Goal: Task Accomplishment & Management: Manage account settings

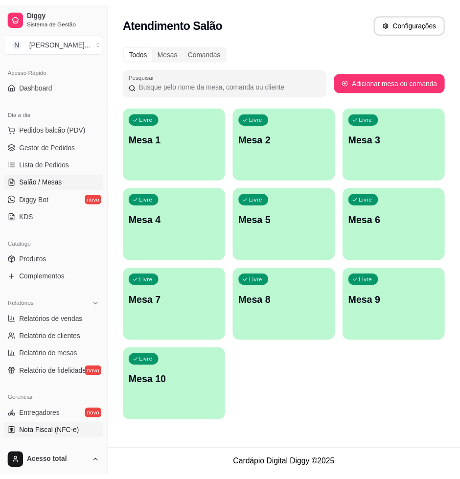
scroll to position [183, 0]
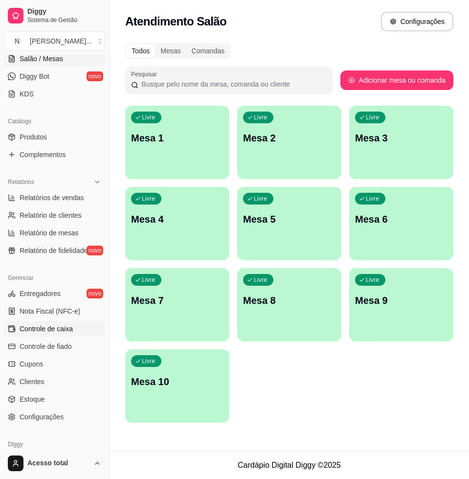
click at [58, 335] on link "Controle de caixa" at bounding box center [54, 329] width 101 height 16
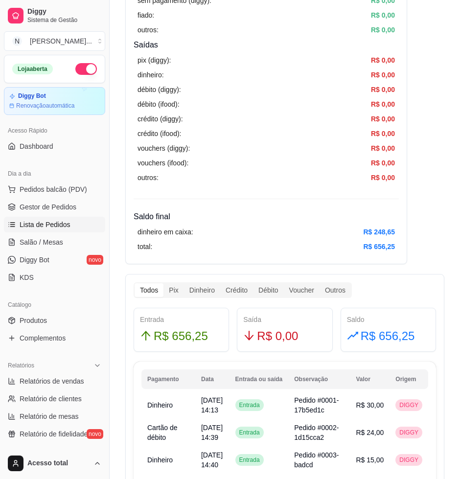
click at [54, 226] on span "Lista de Pedidos" at bounding box center [45, 225] width 51 height 10
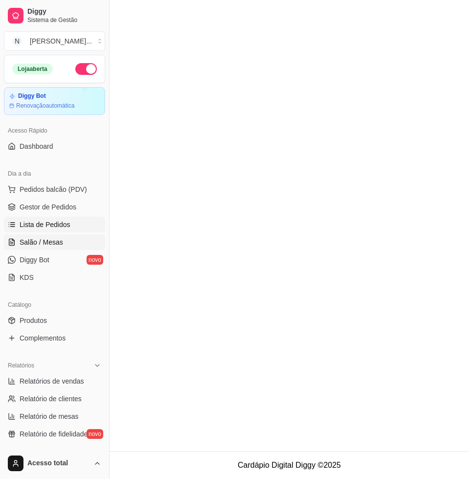
click at [58, 249] on link "Salão / Mesas" at bounding box center [54, 242] width 101 height 16
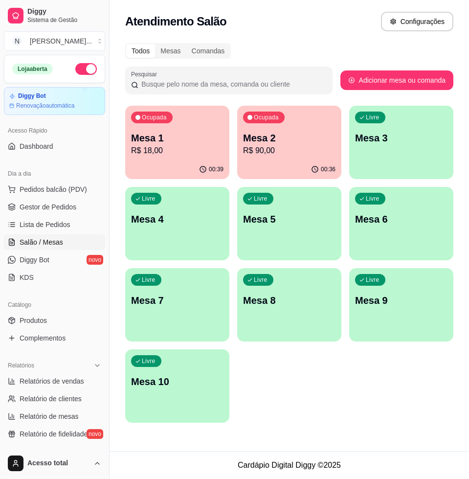
click at [169, 149] on p "R$ 18,00" at bounding box center [177, 151] width 92 height 12
click at [280, 132] on p "Mesa 2" at bounding box center [289, 138] width 92 height 14
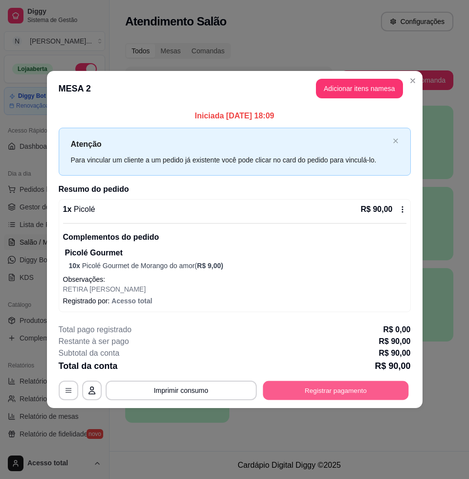
click at [346, 388] on button "Registrar pagamento" at bounding box center [336, 390] width 146 height 19
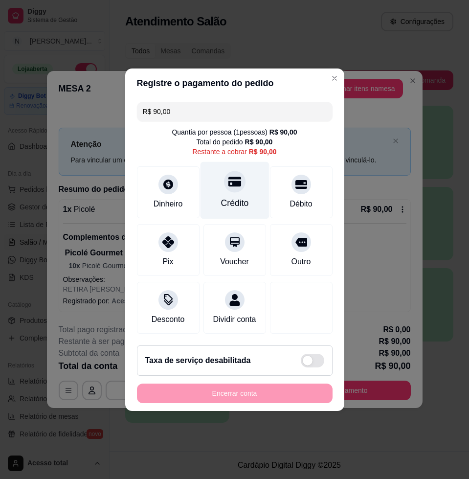
click at [244, 181] on div "Crédito" at bounding box center [234, 189] width 69 height 57
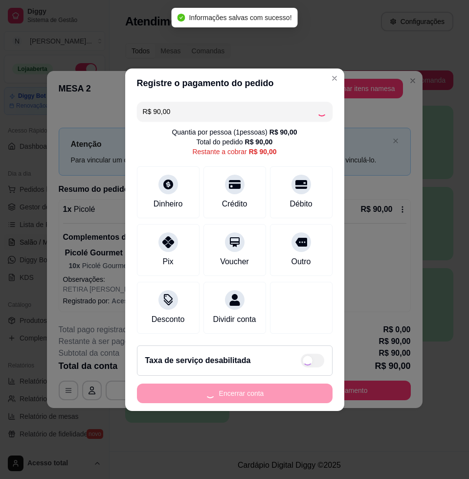
type input "R$ 0,00"
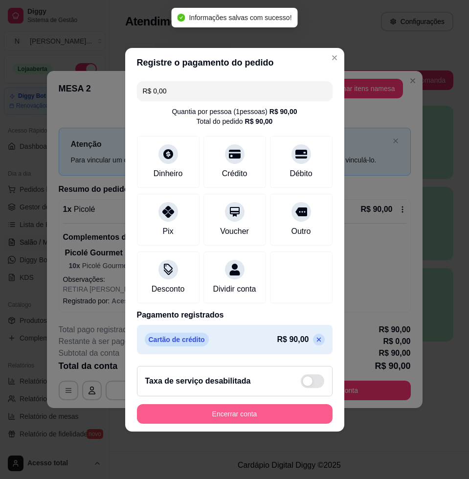
click at [241, 416] on button "Encerrar conta" at bounding box center [235, 414] width 196 height 20
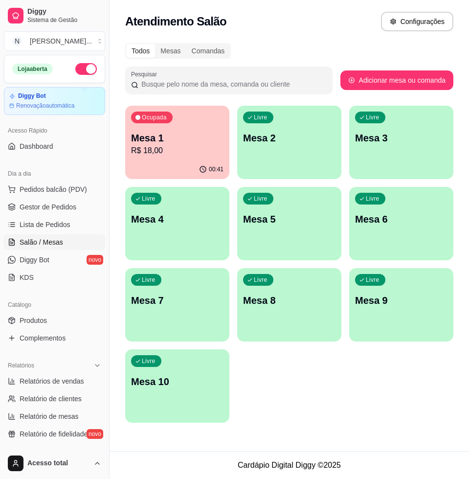
click at [169, 117] on div "Ocupada" at bounding box center [152, 118] width 42 height 12
click at [430, 145] on div "Livre Mesa 3" at bounding box center [401, 137] width 101 height 60
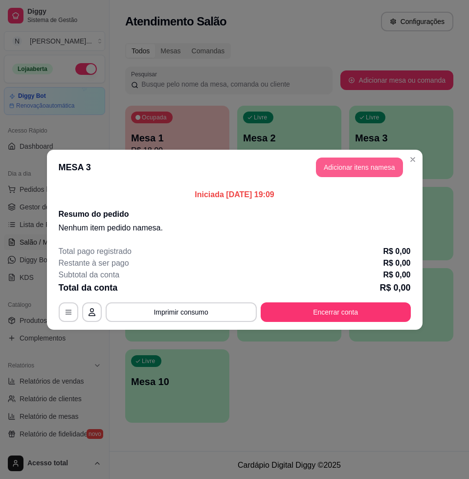
click at [361, 168] on button "Adicionar itens na mesa" at bounding box center [359, 168] width 87 height 20
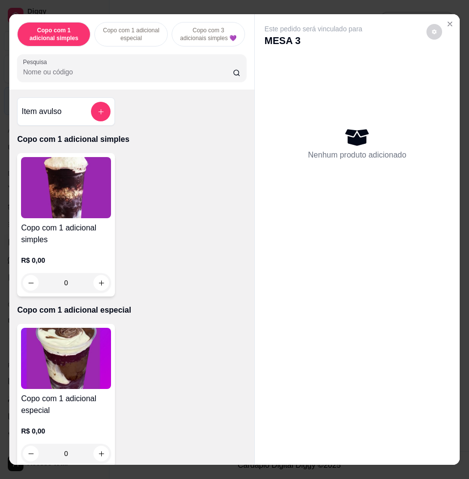
click at [195, 77] on input "Pesquisa" at bounding box center [128, 72] width 210 height 10
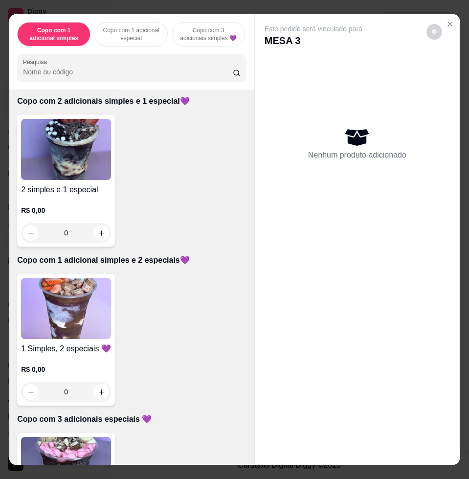
scroll to position [673, 0]
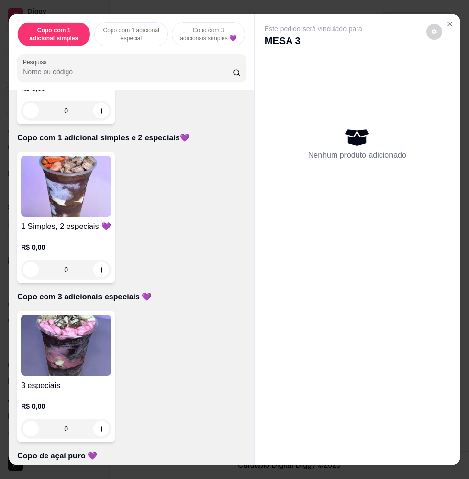
click at [91, 339] on img at bounding box center [66, 345] width 90 height 61
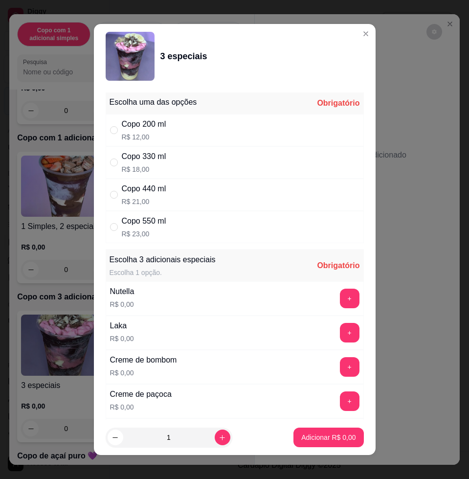
click at [171, 202] on div "Copo 440 ml R$ 21,00" at bounding box center [235, 195] width 258 height 32
radio input "true"
click at [340, 297] on button "+" at bounding box center [349, 298] width 19 height 19
click at [340, 338] on button "+" at bounding box center [350, 333] width 20 height 20
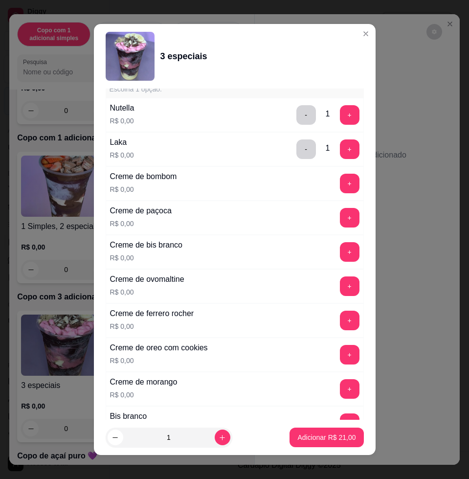
scroll to position [306, 0]
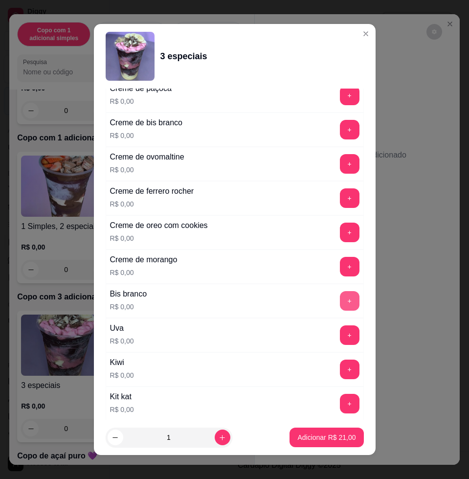
click at [340, 299] on button "+" at bounding box center [350, 301] width 20 height 20
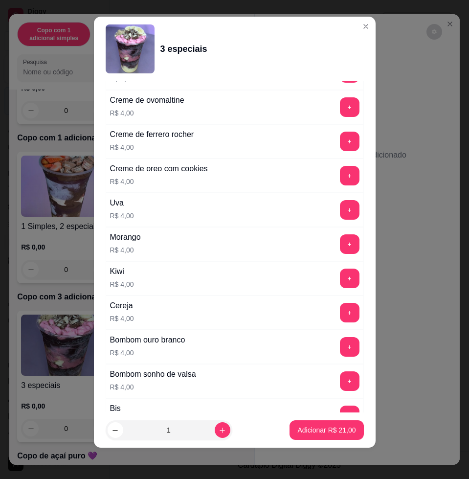
scroll to position [1944, 0]
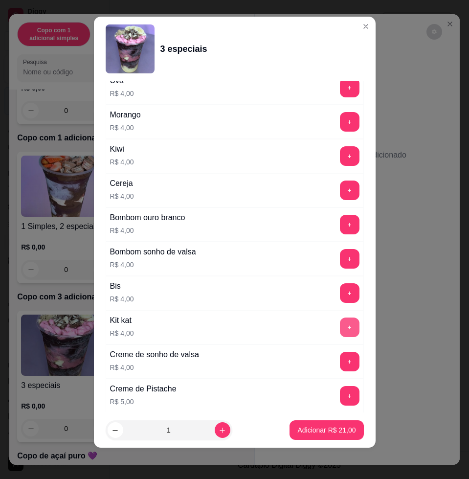
click at [340, 326] on button "+" at bounding box center [350, 327] width 20 height 20
click at [318, 428] on p "Adicionar R$ 25,00" at bounding box center [326, 429] width 57 height 9
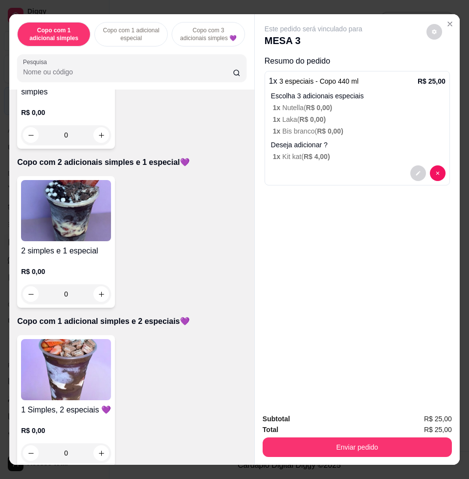
scroll to position [550, 0]
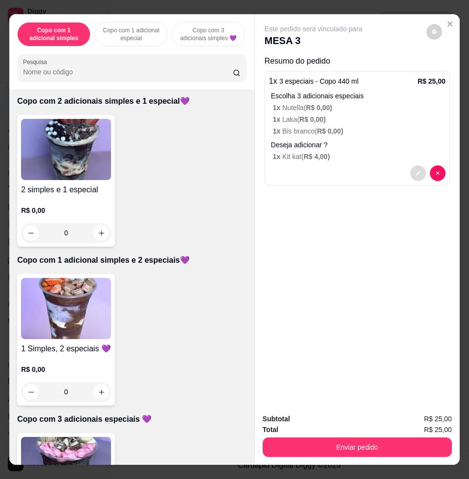
click at [418, 171] on button "decrease-product-quantity" at bounding box center [418, 173] width 16 height 16
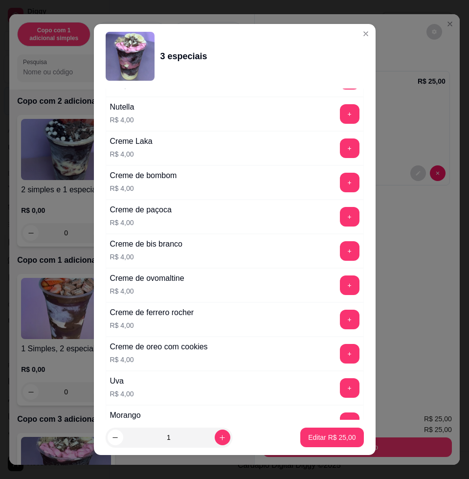
scroll to position [1834, 0]
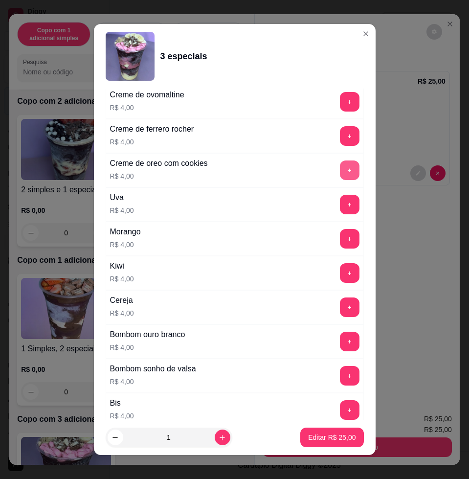
click at [340, 172] on button "+" at bounding box center [350, 170] width 20 height 20
click at [333, 433] on p "Editar R$ 29,00" at bounding box center [331, 437] width 47 height 10
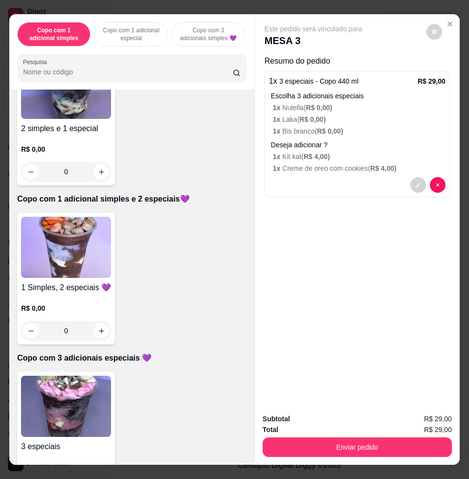
scroll to position [673, 0]
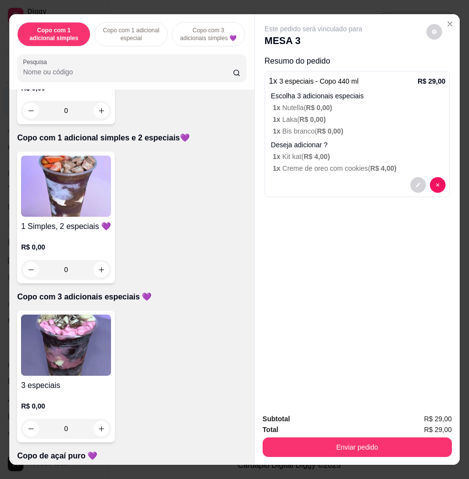
click at [81, 338] on img at bounding box center [66, 345] width 90 height 61
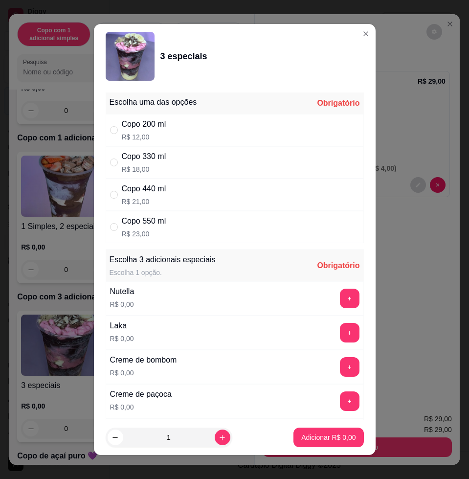
click at [162, 200] on p "R$ 21,00" at bounding box center [144, 202] width 45 height 10
radio input "true"
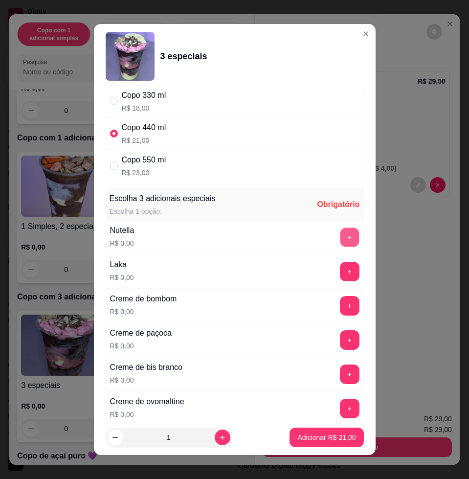
click at [340, 235] on button "+" at bounding box center [349, 237] width 19 height 19
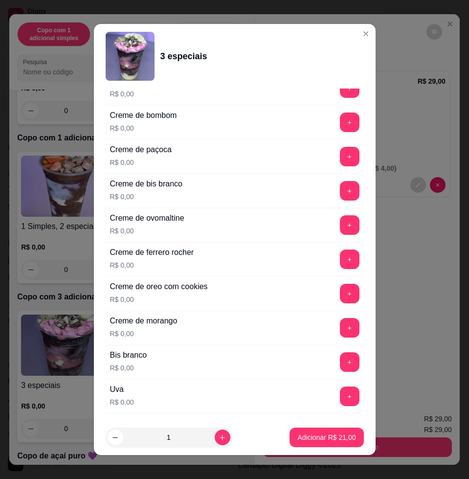
scroll to position [306, 0]
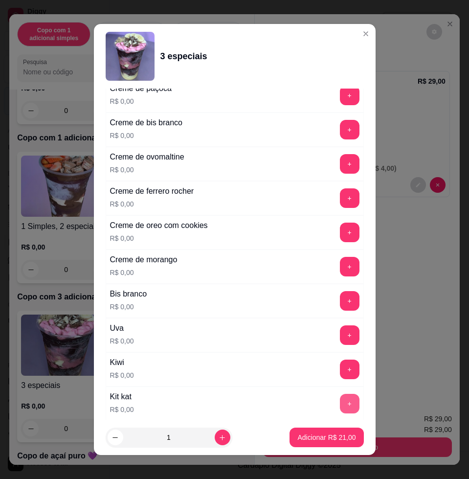
click at [340, 400] on button "+" at bounding box center [350, 404] width 20 height 20
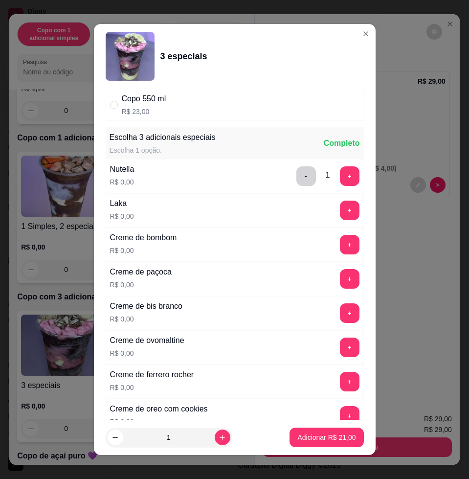
scroll to position [367, 0]
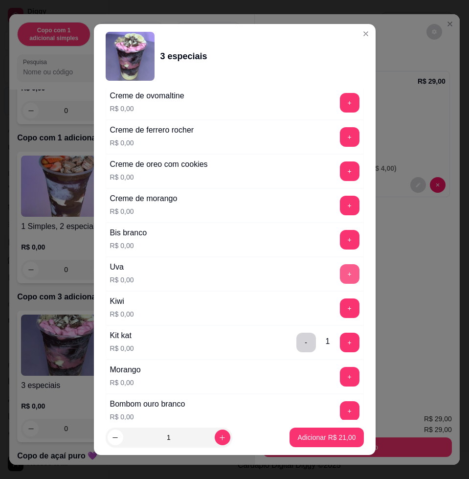
click at [340, 270] on button "+" at bounding box center [350, 274] width 20 height 20
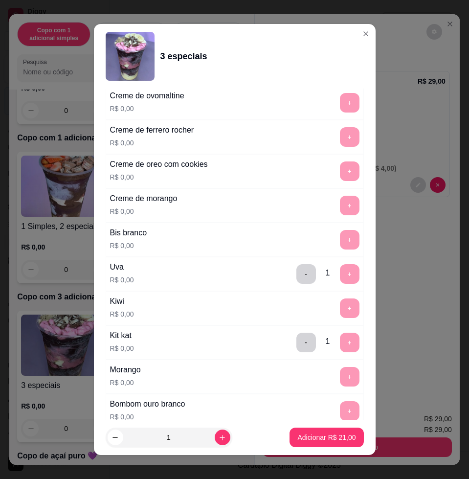
scroll to position [7, 0]
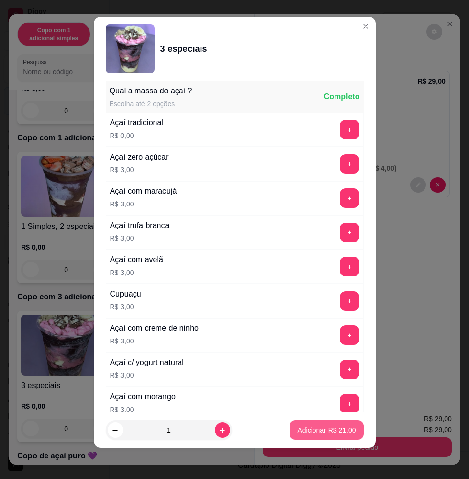
click at [306, 433] on p "Adicionar R$ 21,00" at bounding box center [326, 430] width 58 height 10
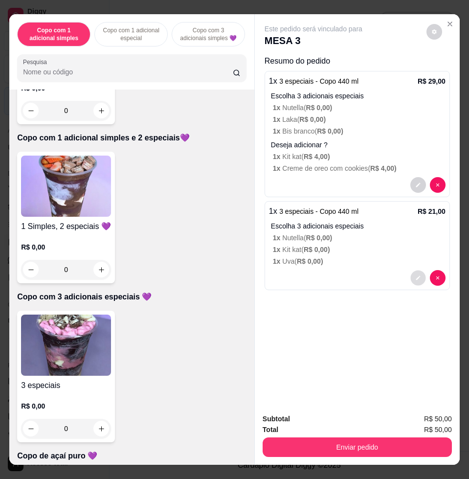
click at [415, 278] on button "decrease-product-quantity" at bounding box center [417, 278] width 15 height 15
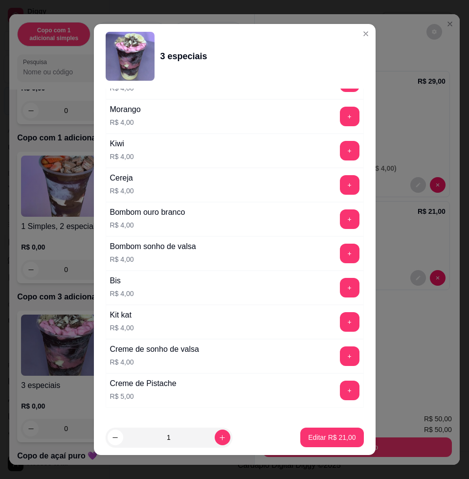
scroll to position [2018, 0]
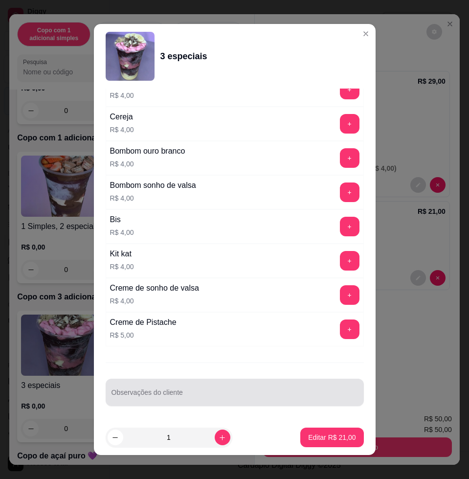
click at [209, 391] on input "Observações do cliente" at bounding box center [235, 396] width 247 height 10
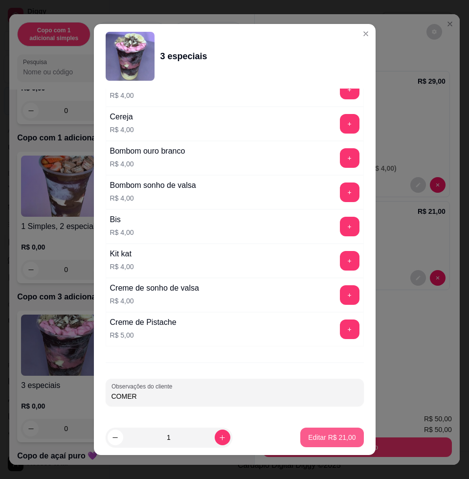
type input "COMER"
click at [336, 445] on button "Editar R$ 21,00" at bounding box center [331, 438] width 63 height 20
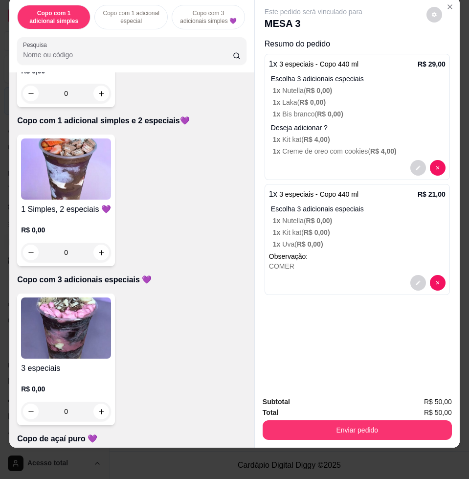
scroll to position [0, 0]
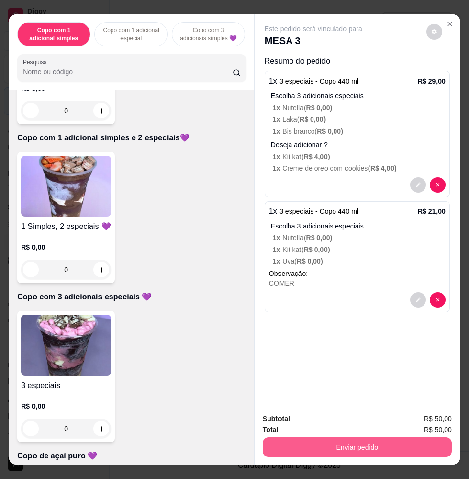
click at [385, 437] on button "Enviar pedido" at bounding box center [357, 447] width 189 height 20
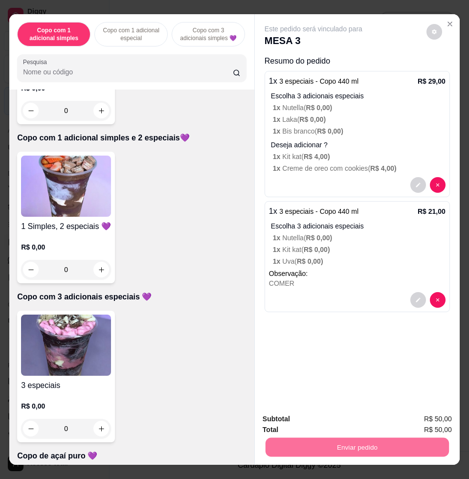
click at [426, 414] on button "Enviar pedido" at bounding box center [425, 418] width 55 height 19
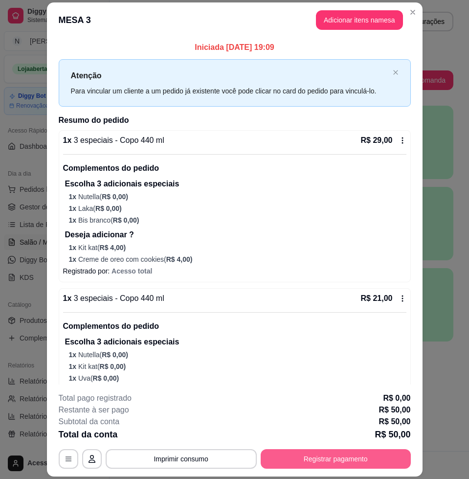
click at [326, 452] on button "Registrar pagamento" at bounding box center [336, 459] width 150 height 20
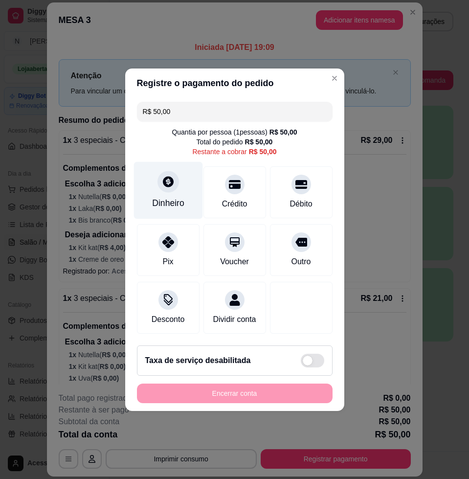
click at [184, 167] on div "Dinheiro" at bounding box center [168, 189] width 69 height 57
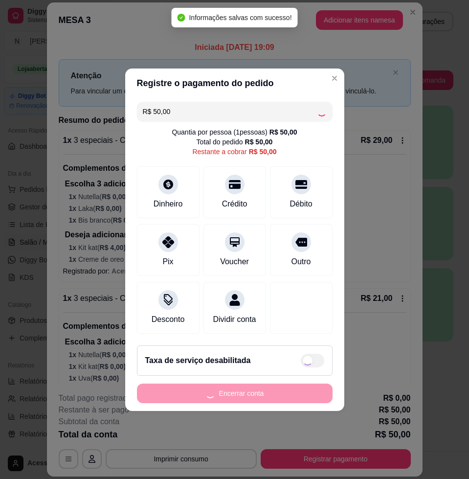
type input "R$ 0,00"
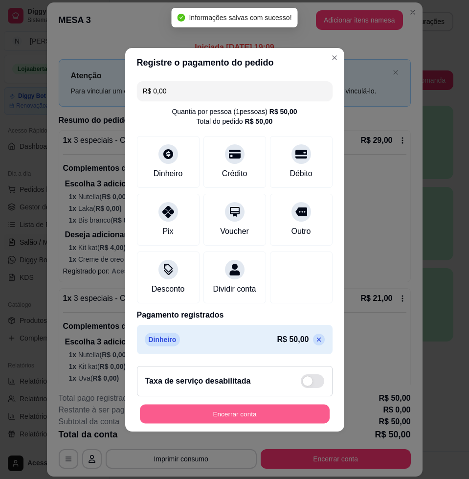
click at [232, 419] on button "Encerrar conta" at bounding box center [235, 413] width 190 height 19
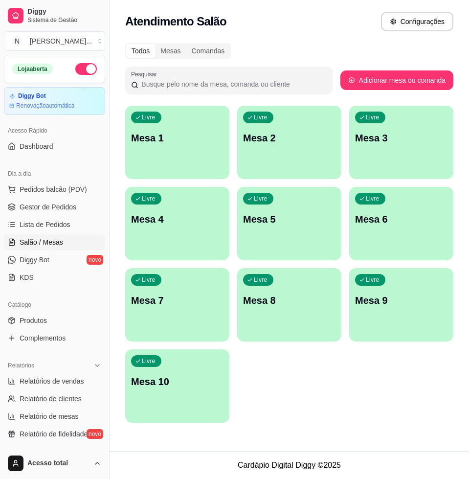
click at [204, 148] on div "Livre Mesa 1" at bounding box center [177, 137] width 104 height 62
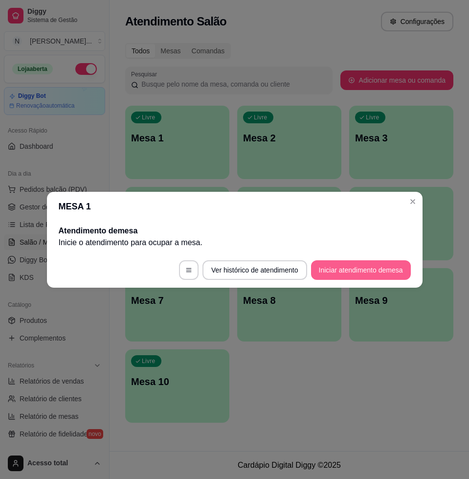
click at [360, 271] on button "Iniciar atendimento de mesa" at bounding box center [361, 270] width 100 height 20
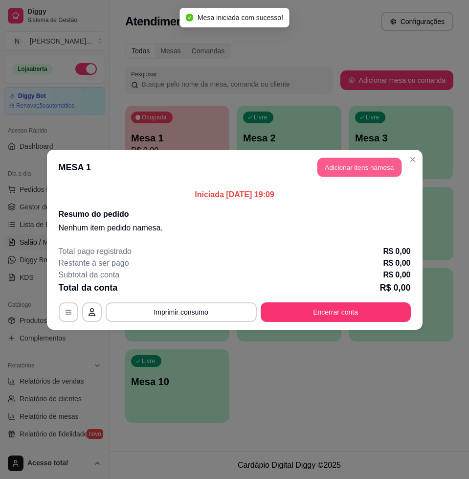
click at [359, 161] on button "Adicionar itens na mesa" at bounding box center [359, 167] width 84 height 19
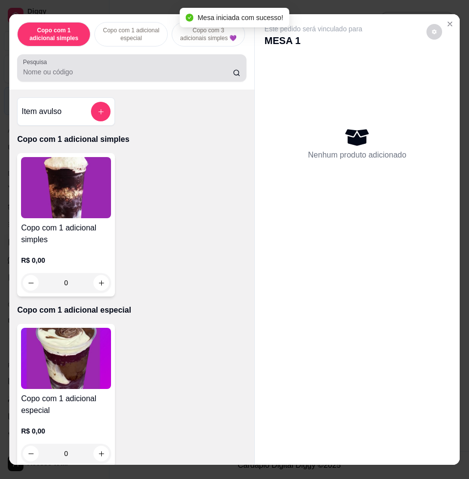
click at [163, 66] on div at bounding box center [132, 68] width 218 height 20
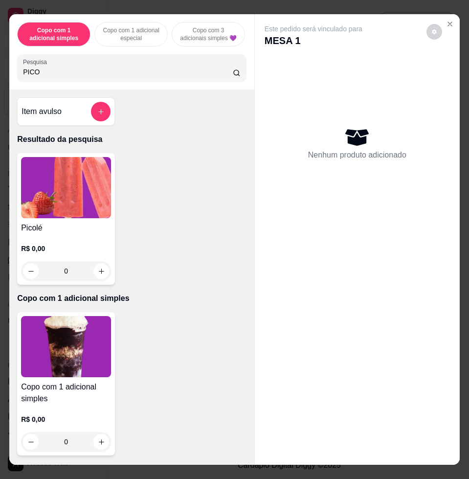
type input "PICO"
click at [63, 199] on img at bounding box center [66, 187] width 90 height 61
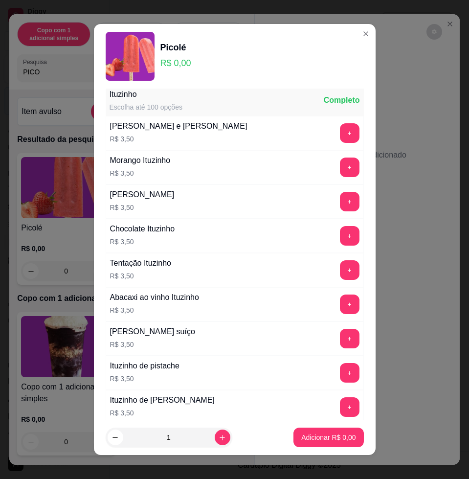
scroll to position [1162, 0]
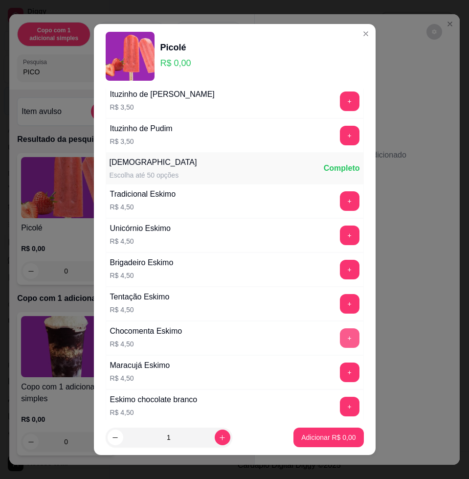
click at [340, 336] on button "+" at bounding box center [350, 338] width 20 height 20
click at [316, 436] on p "Adicionar R$ 9,00" at bounding box center [328, 437] width 54 height 10
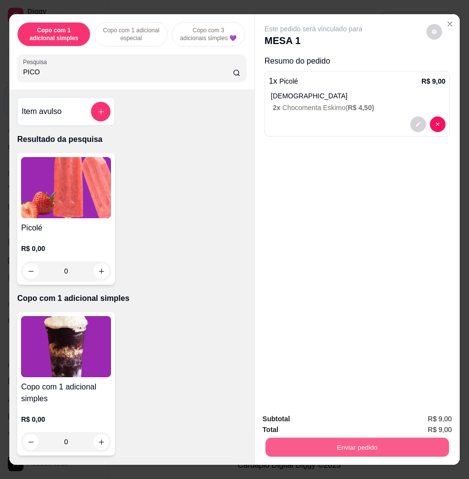
click at [309, 441] on button "Enviar pedido" at bounding box center [357, 446] width 183 height 19
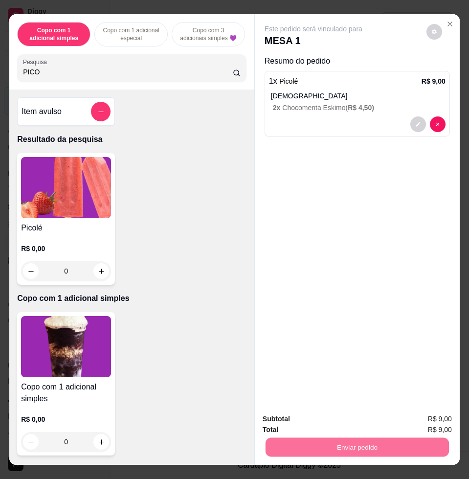
click at [419, 421] on button "Enviar pedido" at bounding box center [426, 418] width 54 height 18
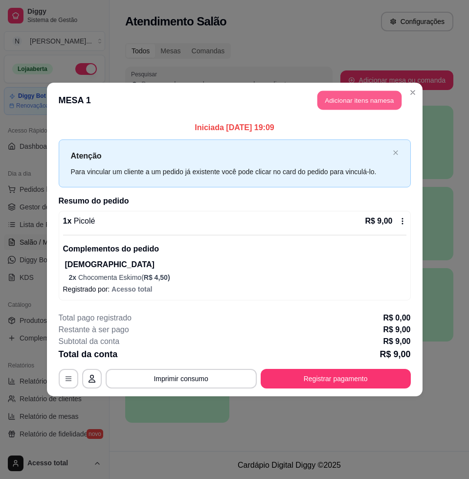
click at [359, 103] on button "Adicionar itens na mesa" at bounding box center [359, 100] width 84 height 19
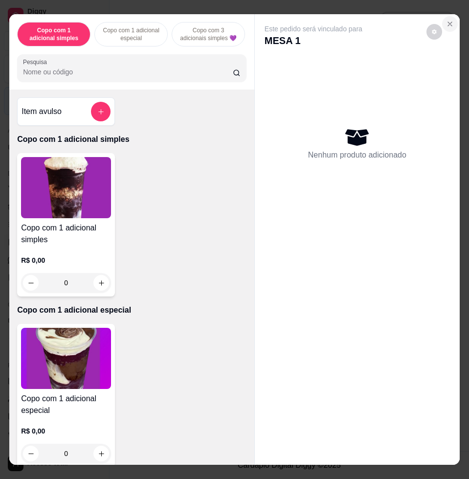
click at [451, 20] on button "Close" at bounding box center [450, 24] width 16 height 16
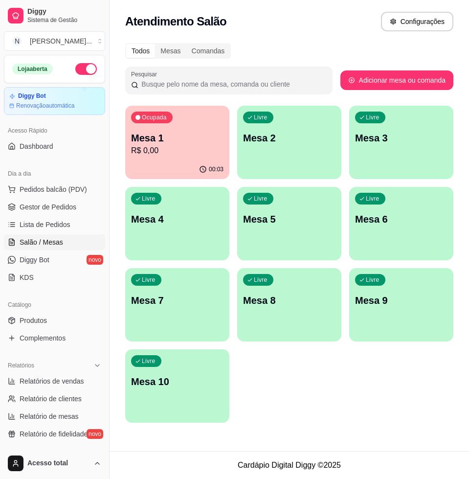
click at [213, 152] on p "R$ 0,00" at bounding box center [177, 151] width 92 height 12
click at [306, 150] on div "Livre Mesa 2" at bounding box center [289, 137] width 104 height 62
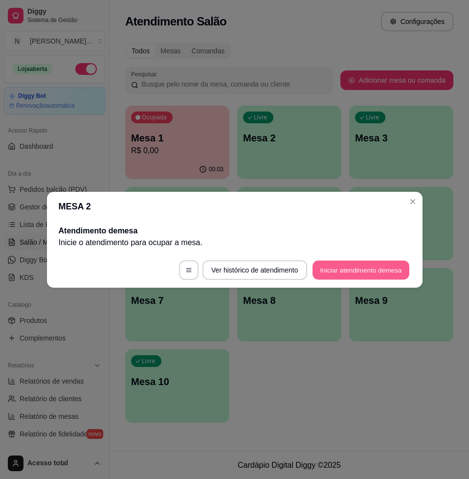
click at [351, 274] on button "Iniciar atendimento de mesa" at bounding box center [361, 269] width 97 height 19
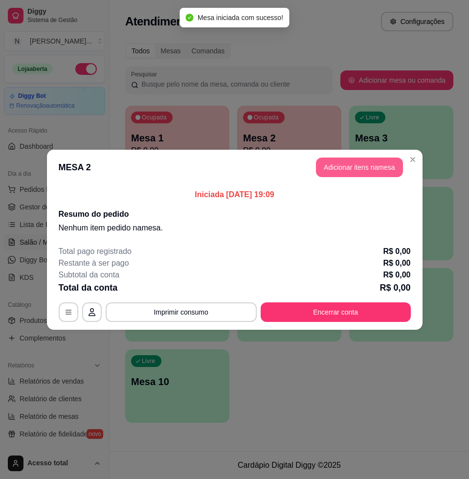
click at [377, 167] on button "Adicionar itens na mesa" at bounding box center [359, 168] width 87 height 20
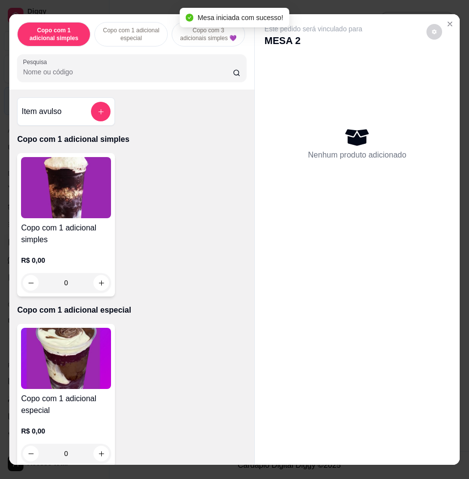
click at [181, 77] on input "Pesquisa" at bounding box center [128, 72] width 210 height 10
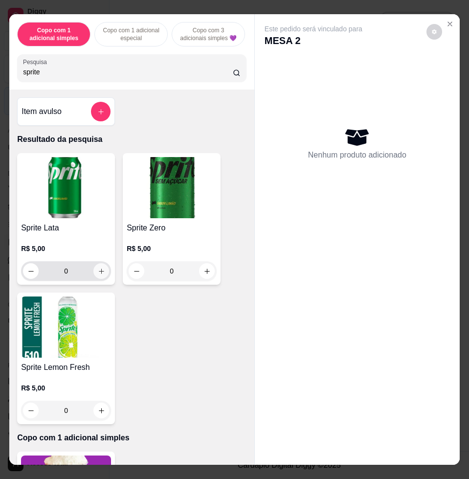
type input "sprite"
click at [103, 272] on button "increase-product-quantity" at bounding box center [101, 271] width 16 height 16
type input "1"
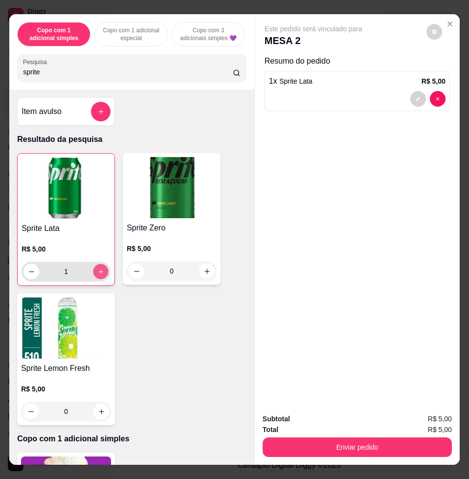
click at [103, 272] on button "increase-product-quantity" at bounding box center [100, 271] width 15 height 15
type input "2"
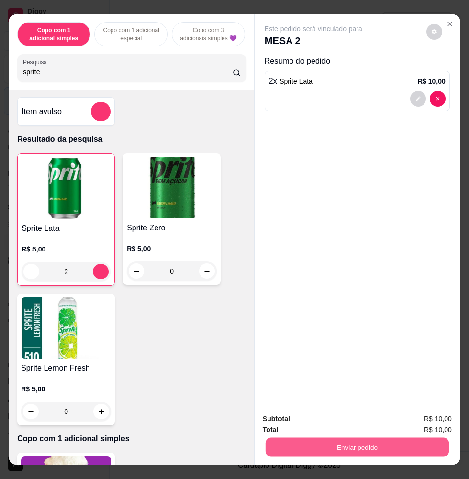
click at [400, 439] on button "Enviar pedido" at bounding box center [357, 446] width 183 height 19
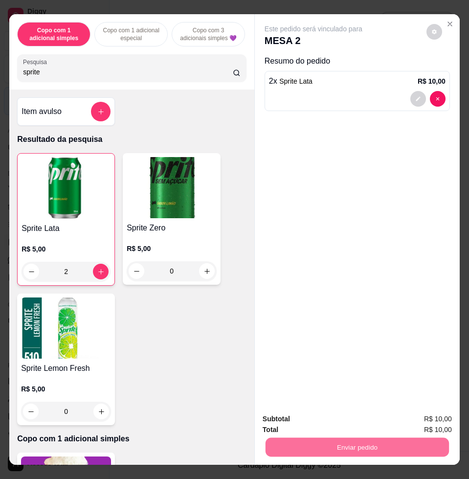
click at [421, 416] on button "Enviar pedido" at bounding box center [426, 418] width 54 height 18
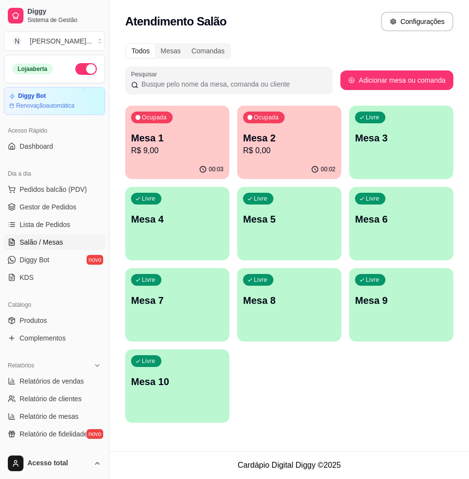
click at [199, 156] on div "Ocupada Mesa 1 R$ 9,00" at bounding box center [177, 133] width 104 height 54
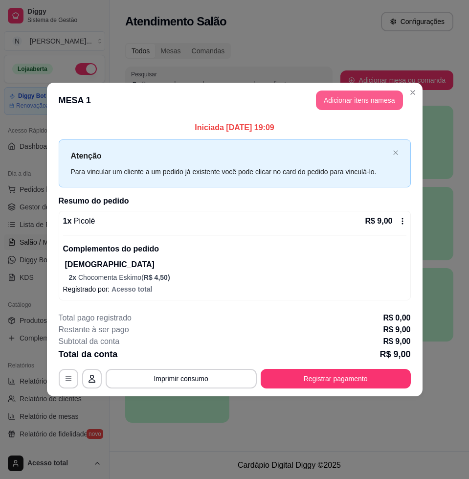
click at [354, 92] on button "Adicionar itens na mesa" at bounding box center [359, 101] width 87 height 20
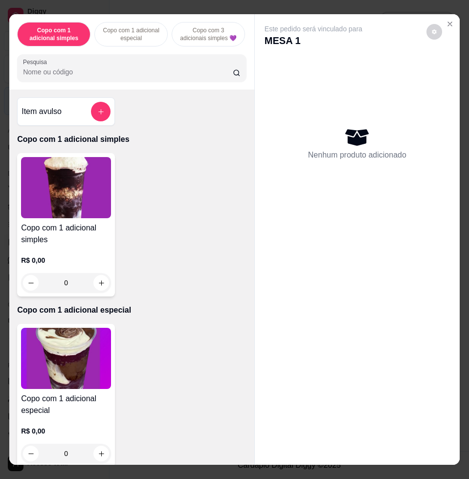
click at [103, 121] on button "add-separate-item" at bounding box center [101, 112] width 20 height 20
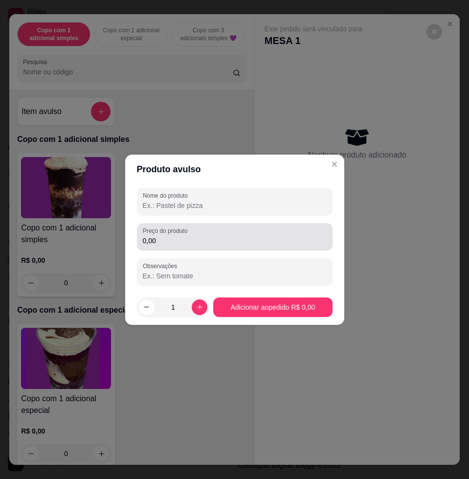
click at [186, 240] on input "0,00" at bounding box center [235, 241] width 184 height 10
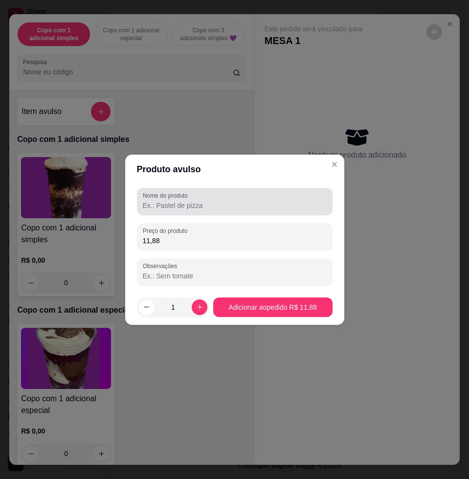
type input "11,88"
click at [238, 192] on div at bounding box center [235, 202] width 184 height 20
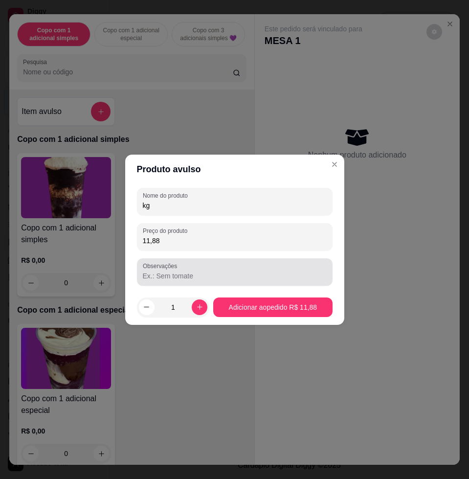
type input "kg"
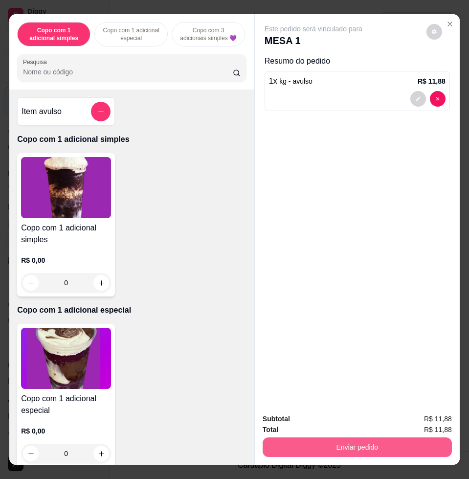
click at [353, 443] on button "Enviar pedido" at bounding box center [357, 447] width 189 height 20
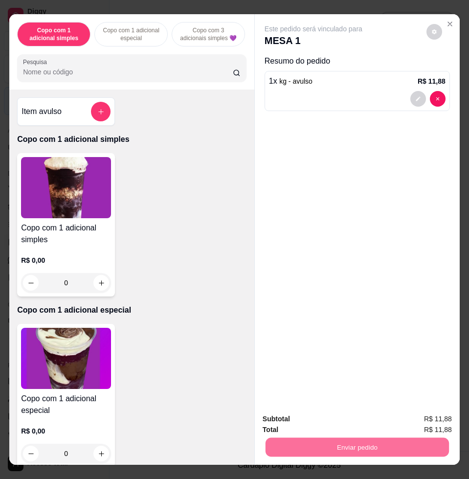
click at [413, 409] on button "Enviar pedido" at bounding box center [426, 418] width 54 height 18
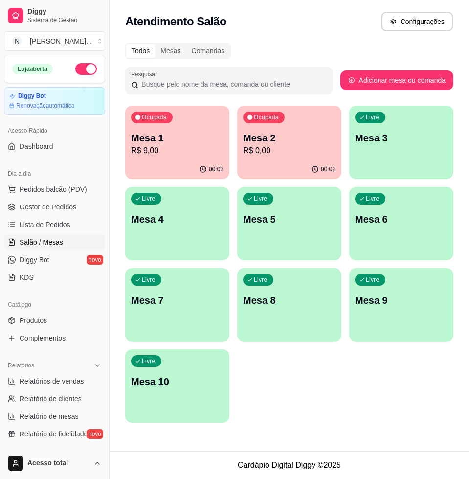
click at [207, 167] on icon "button" at bounding box center [203, 169] width 8 height 8
click at [407, 126] on div "Livre Mesa 3" at bounding box center [401, 137] width 104 height 62
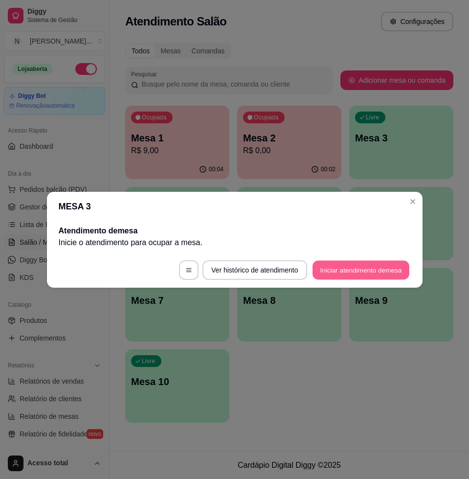
click at [362, 272] on button "Iniciar atendimento de mesa" at bounding box center [361, 269] width 97 height 19
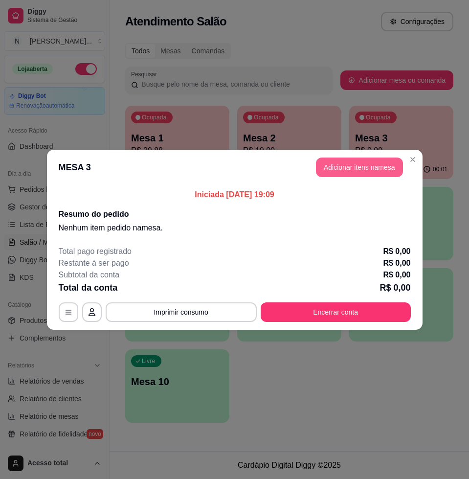
click at [357, 171] on button "Adicionar itens na mesa" at bounding box center [359, 168] width 87 height 20
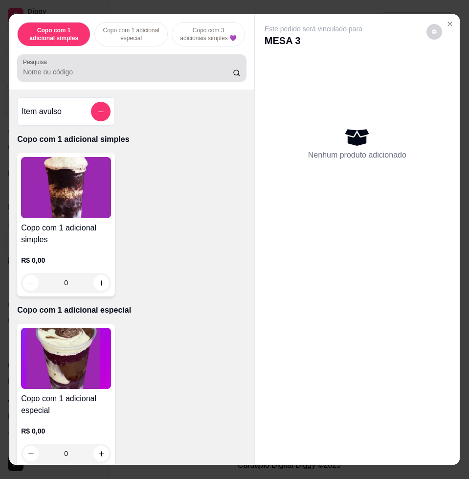
click at [165, 82] on div "Pesquisa" at bounding box center [131, 67] width 229 height 27
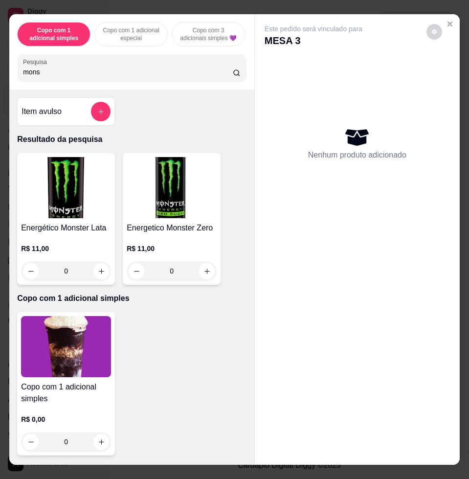
click at [114, 71] on div "mons" at bounding box center [132, 68] width 218 height 20
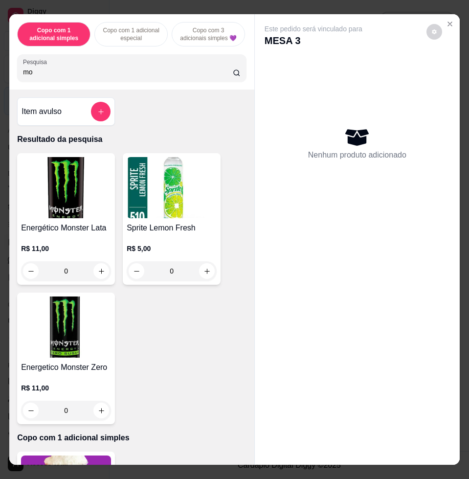
type input "m"
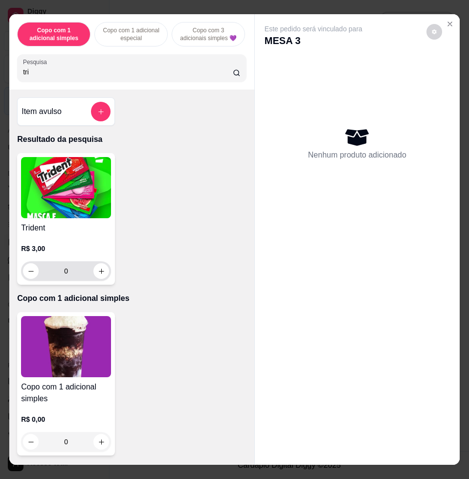
type input "tri"
click at [99, 275] on icon "increase-product-quantity" at bounding box center [101, 271] width 7 height 7
type input "1"
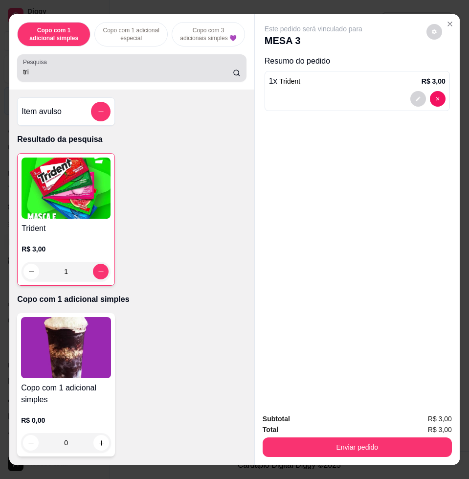
click at [145, 82] on div "Pesquisa tri" at bounding box center [131, 67] width 229 height 27
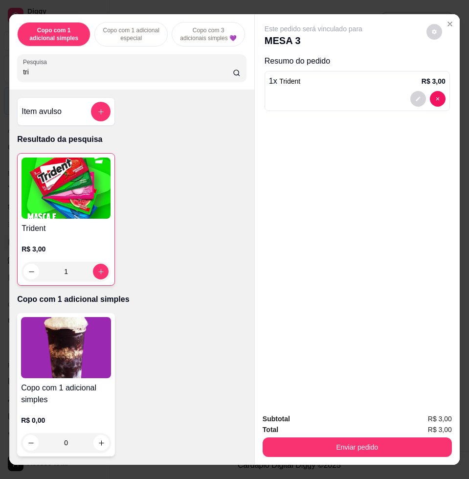
click at [134, 76] on input "tri" at bounding box center [128, 72] width 210 height 10
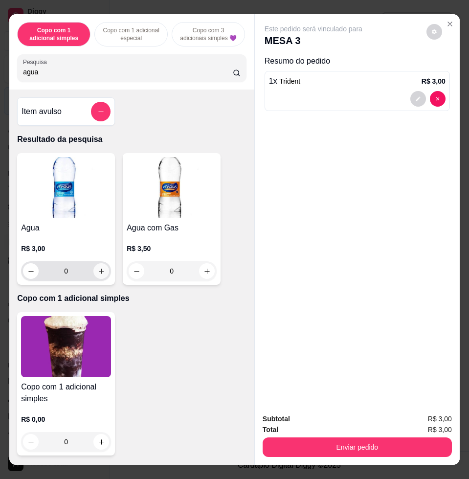
type input "agua"
click at [101, 277] on button "increase-product-quantity" at bounding box center [101, 271] width 16 height 16
type input "1"
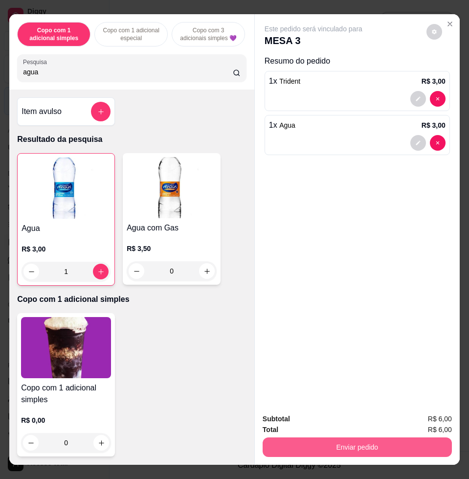
click at [408, 439] on button "Enviar pedido" at bounding box center [357, 447] width 189 height 20
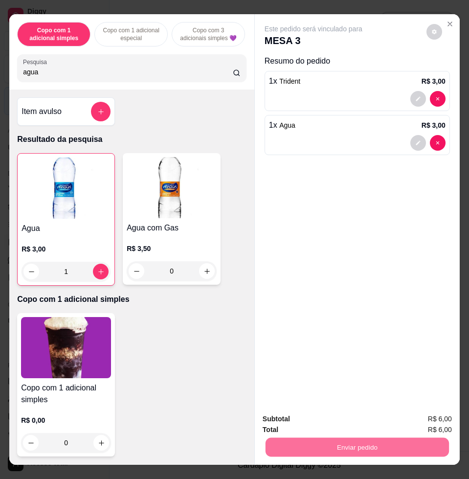
click at [414, 414] on button "Enviar pedido" at bounding box center [425, 418] width 55 height 19
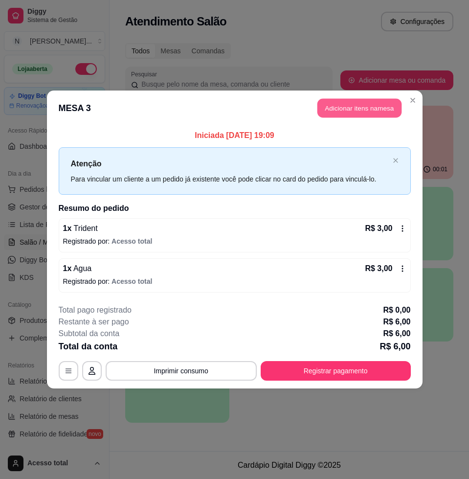
click at [362, 111] on button "Adicionar itens na mesa" at bounding box center [359, 108] width 84 height 19
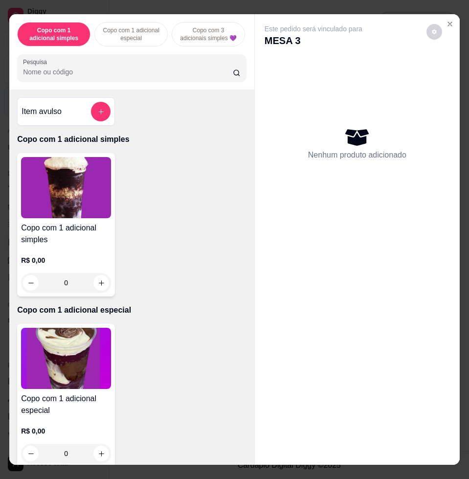
click at [131, 76] on input "Pesquisa" at bounding box center [128, 72] width 210 height 10
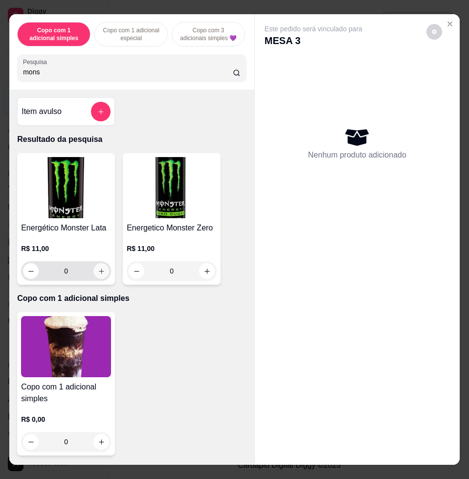
type input "mons"
click at [98, 273] on icon "increase-product-quantity" at bounding box center [101, 271] width 7 height 7
type input "1"
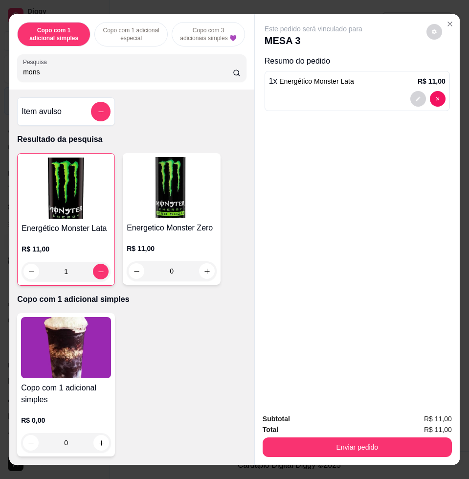
click at [358, 435] on div "Enviar pedido" at bounding box center [357, 446] width 189 height 22
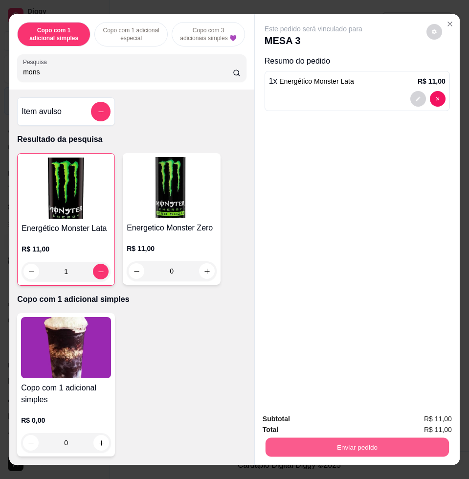
click at [358, 443] on button "Enviar pedido" at bounding box center [357, 446] width 183 height 19
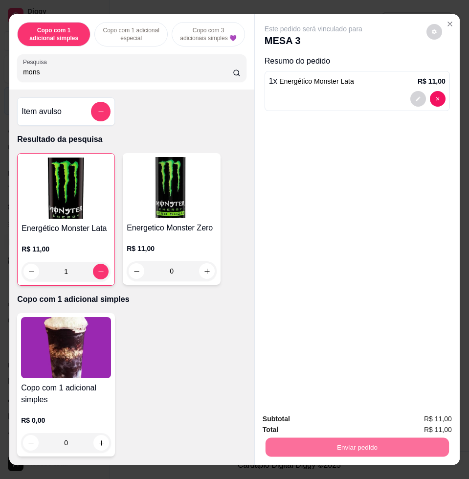
click at [411, 420] on button "Enviar pedido" at bounding box center [425, 418] width 55 height 19
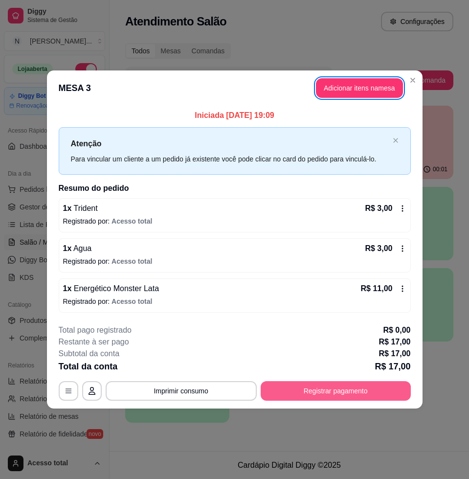
click at [320, 385] on button "Registrar pagamento" at bounding box center [336, 391] width 150 height 20
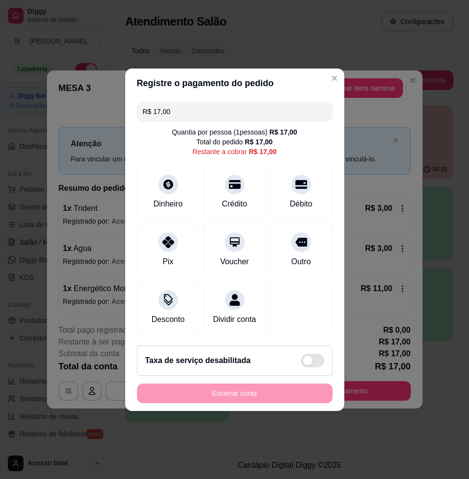
click at [186, 108] on input "R$ 17,00" at bounding box center [235, 112] width 184 height 20
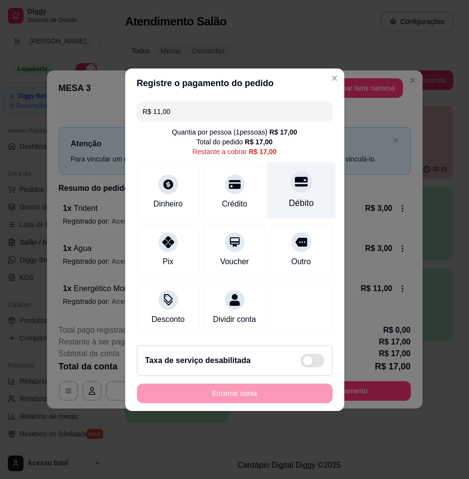
click at [286, 204] on div "Débito" at bounding box center [301, 189] width 69 height 57
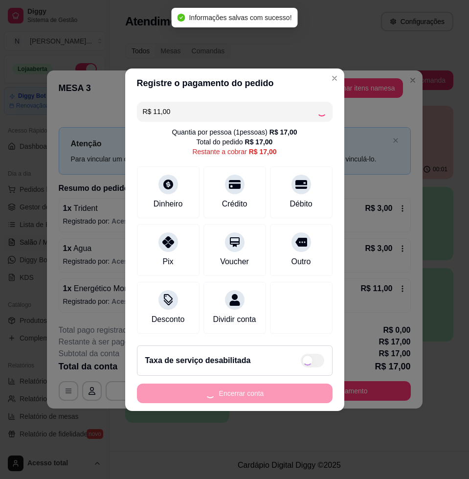
type input "R$ 6,00"
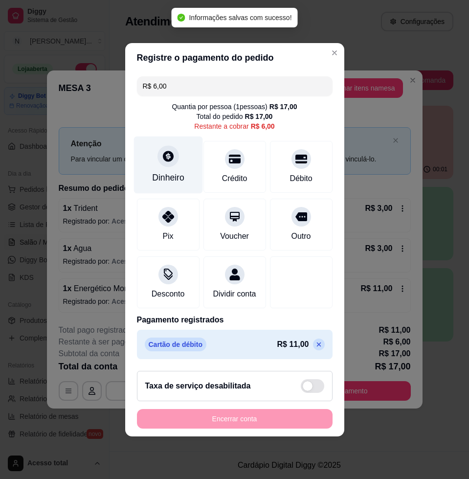
click at [177, 171] on div "Dinheiro" at bounding box center [168, 177] width 32 height 13
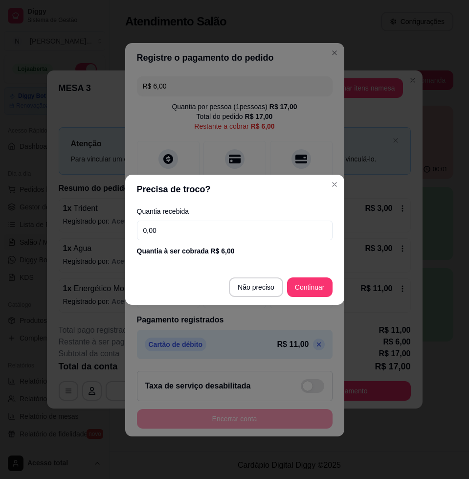
click at [199, 237] on input "0,00" at bounding box center [235, 231] width 196 height 20
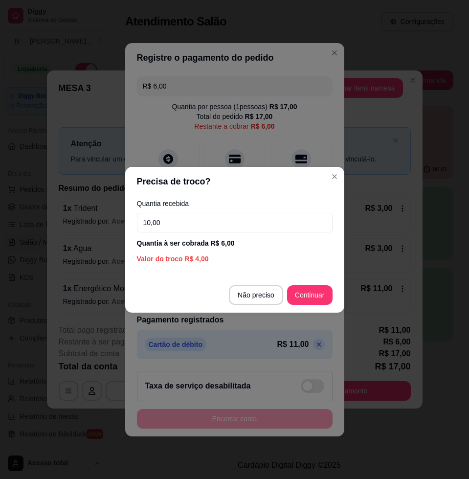
type input "10,00"
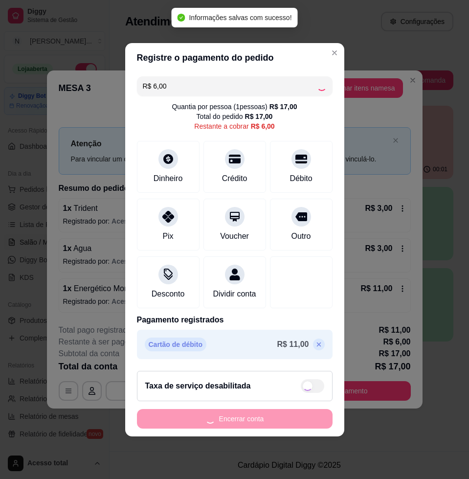
type input "R$ 0,00"
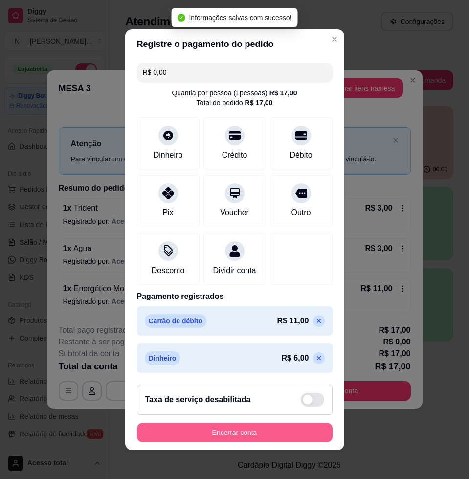
click at [235, 435] on button "Encerrar conta" at bounding box center [235, 433] width 196 height 20
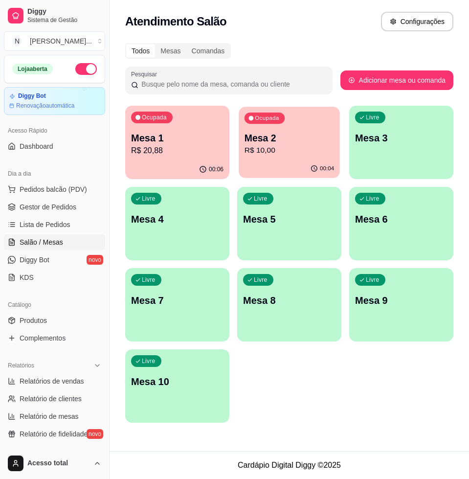
click at [273, 135] on p "Mesa 2" at bounding box center [290, 138] width 90 height 13
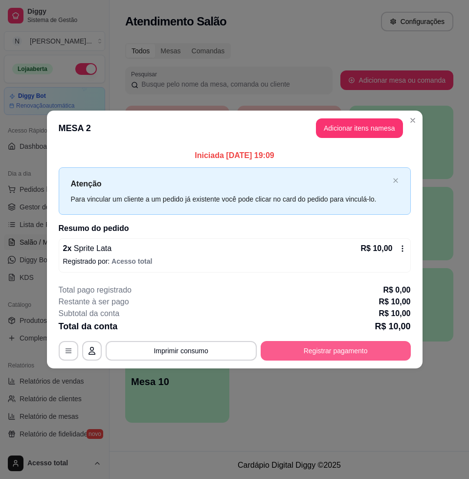
click at [325, 350] on button "Registrar pagamento" at bounding box center [336, 351] width 150 height 20
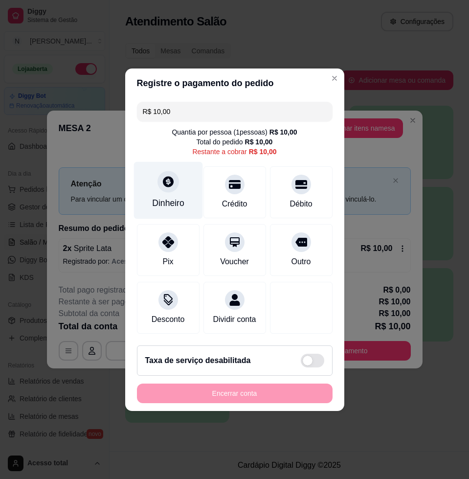
click at [180, 190] on div "Dinheiro" at bounding box center [168, 189] width 69 height 57
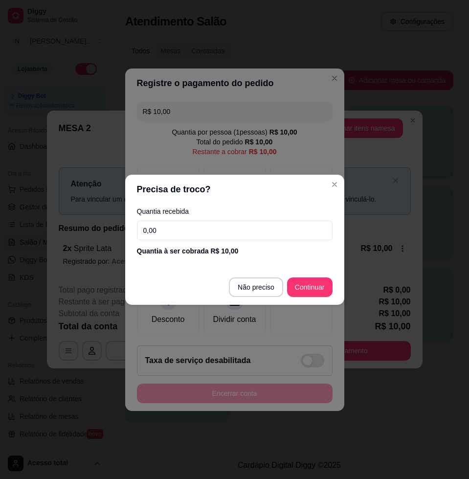
click at [226, 231] on input "0,00" at bounding box center [235, 231] width 196 height 20
type input "20,00"
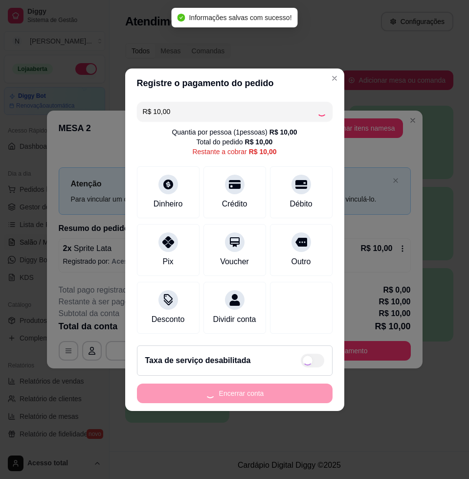
type input "R$ 0,00"
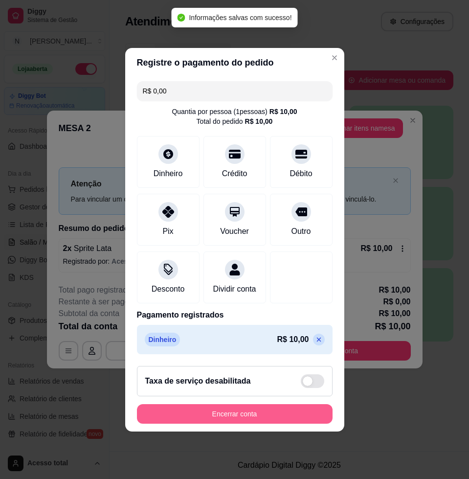
click at [233, 415] on button "Encerrar conta" at bounding box center [235, 414] width 196 height 20
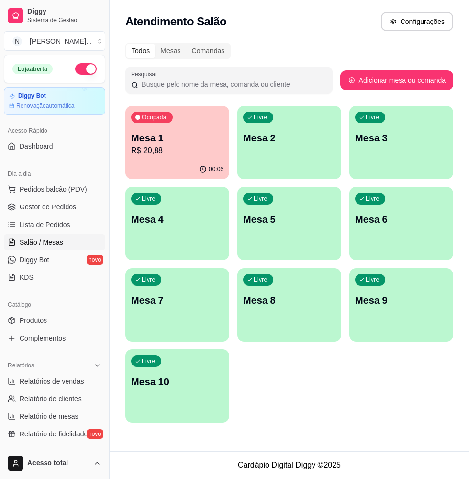
click at [214, 140] on p "Mesa 1" at bounding box center [177, 138] width 92 height 14
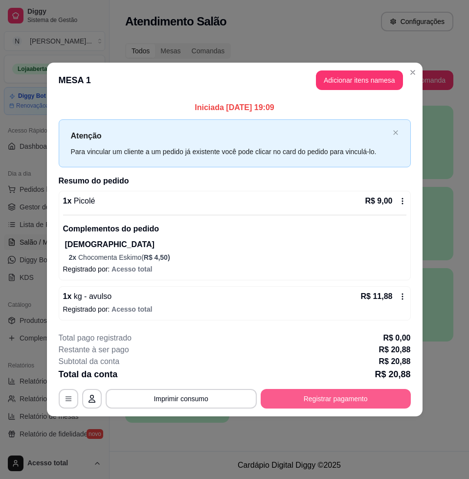
click at [363, 394] on button "Registrar pagamento" at bounding box center [336, 399] width 150 height 20
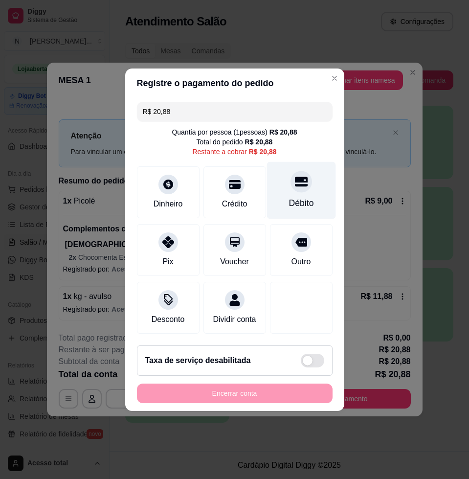
click at [289, 197] on div "Débito" at bounding box center [301, 203] width 25 height 13
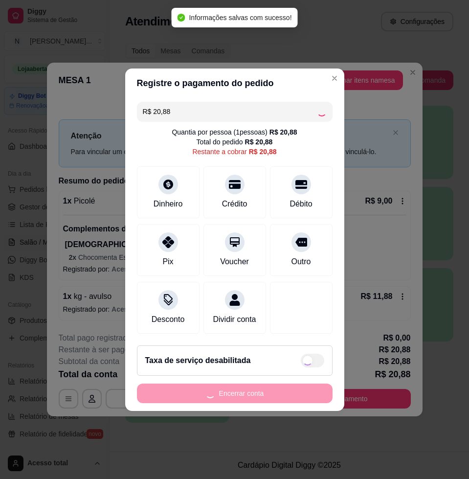
type input "R$ 0,00"
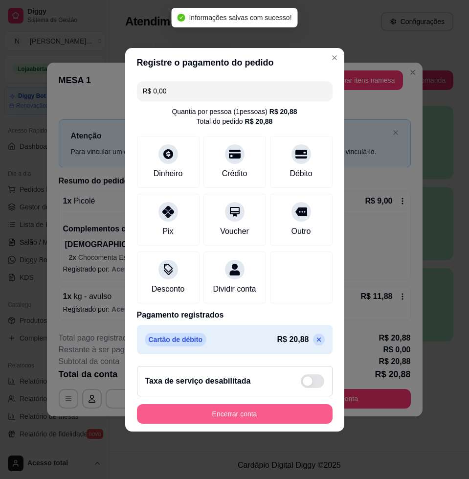
click at [238, 416] on button "Encerrar conta" at bounding box center [235, 414] width 196 height 20
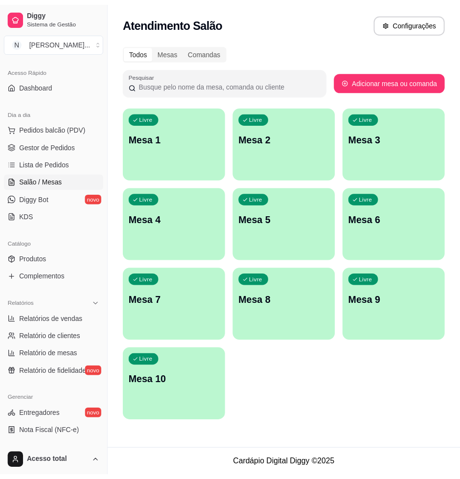
scroll to position [122, 0]
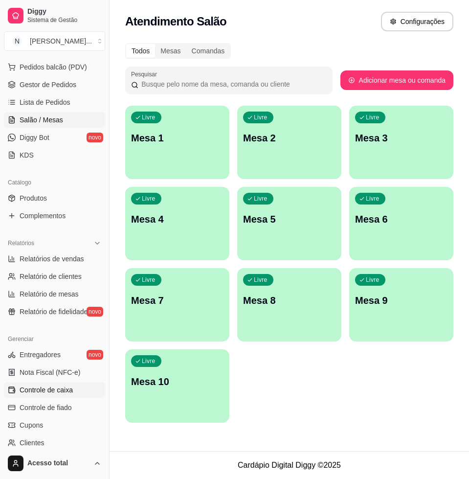
click at [57, 393] on span "Controle de caixa" at bounding box center [46, 390] width 53 height 10
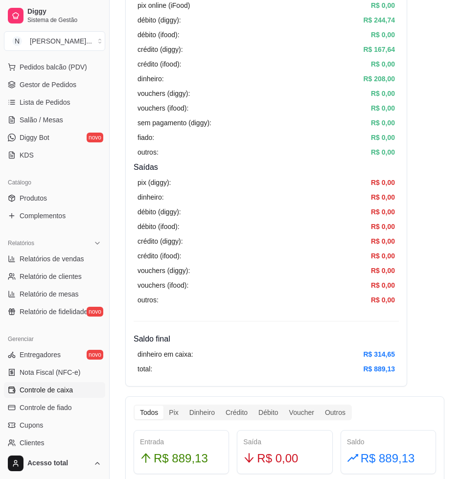
scroll to position [245, 0]
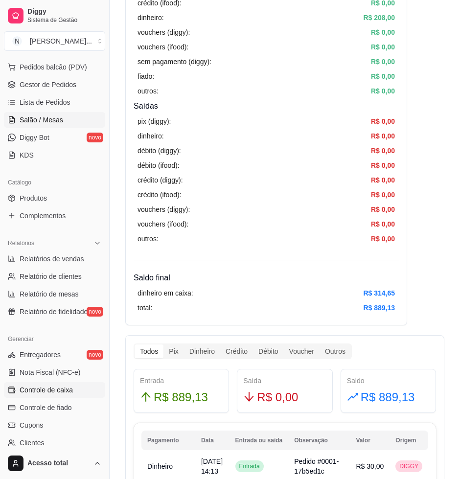
click at [61, 119] on link "Salão / Mesas" at bounding box center [54, 120] width 101 height 16
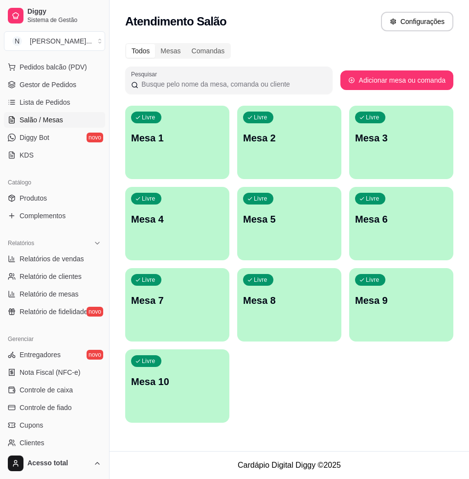
click at [190, 129] on div "Livre Mesa 1" at bounding box center [177, 137] width 104 height 62
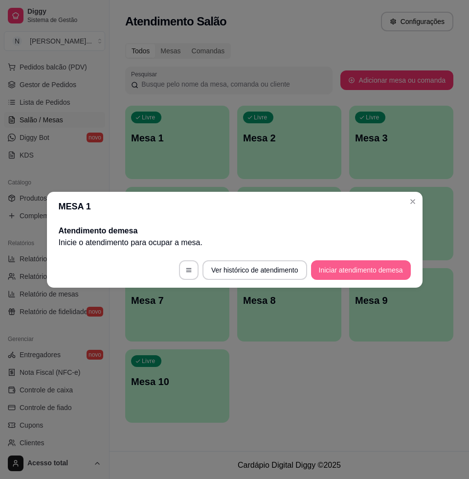
click at [333, 266] on button "Iniciar atendimento de mesa" at bounding box center [361, 270] width 100 height 20
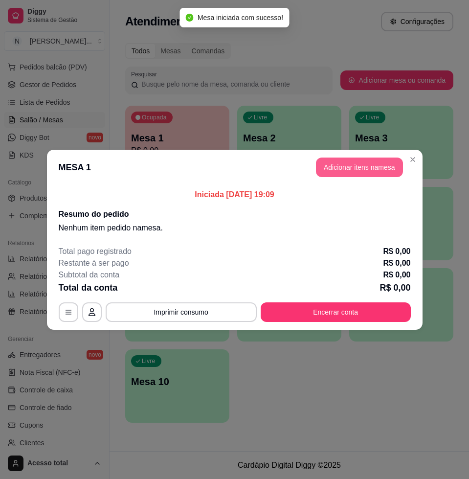
click at [360, 169] on button "Adicionar itens na mesa" at bounding box center [359, 168] width 87 height 20
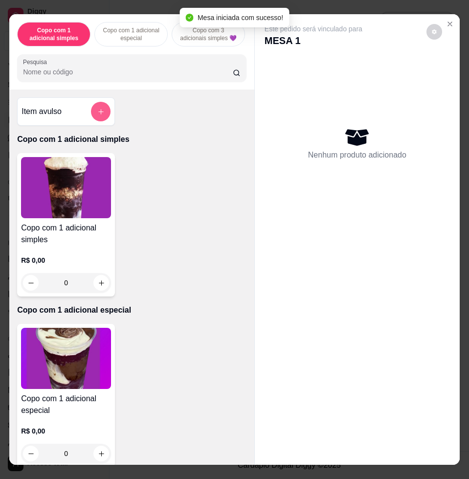
click at [101, 118] on button "add-separate-item" at bounding box center [101, 112] width 20 height 20
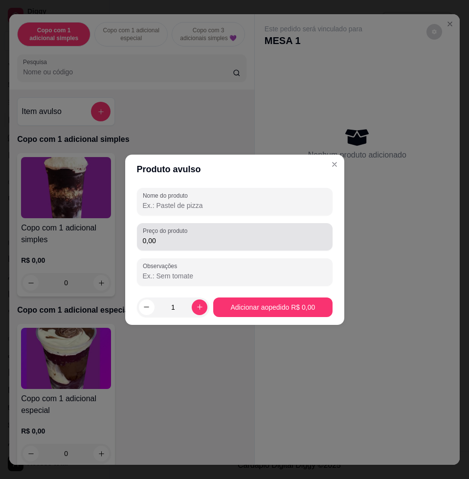
click at [199, 229] on div "0,00" at bounding box center [235, 237] width 184 height 20
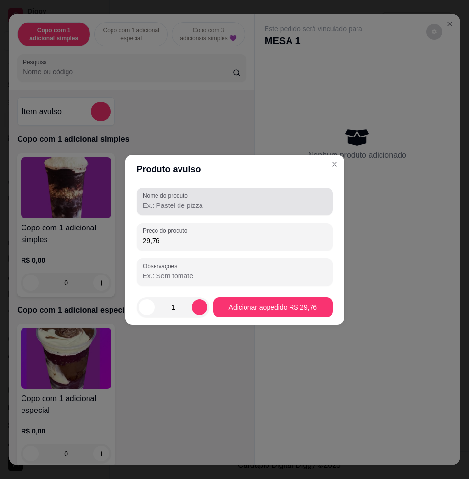
type input "29,76"
click at [216, 205] on input "Nome do produto" at bounding box center [235, 206] width 184 height 10
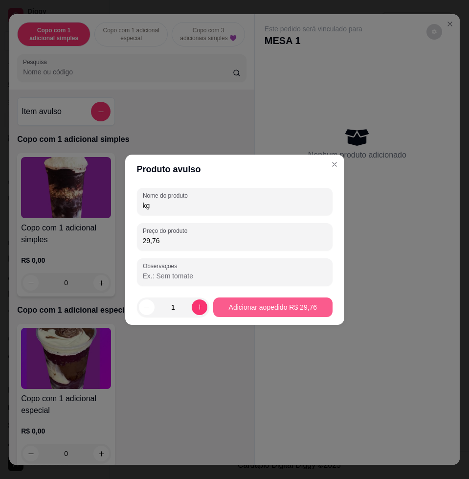
type input "kg"
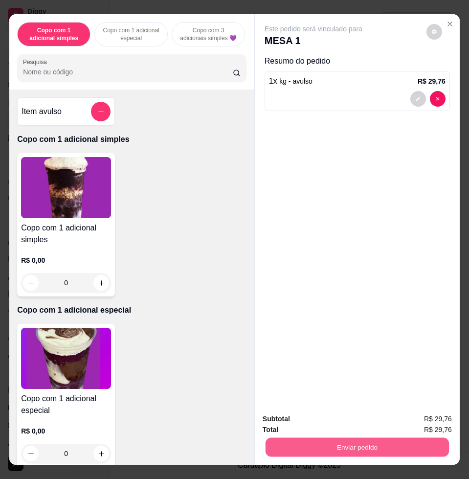
click at [357, 444] on button "Enviar pedido" at bounding box center [357, 446] width 183 height 19
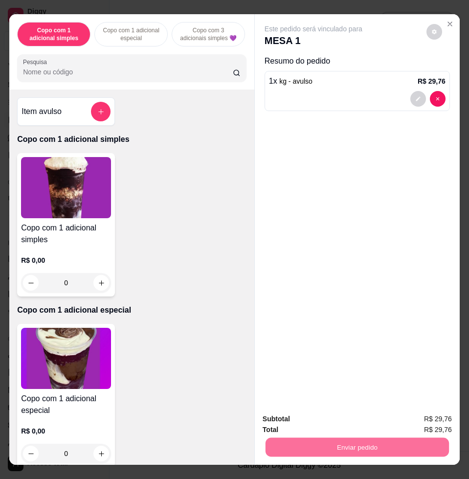
click at [435, 419] on button "Enviar pedido" at bounding box center [425, 418] width 55 height 19
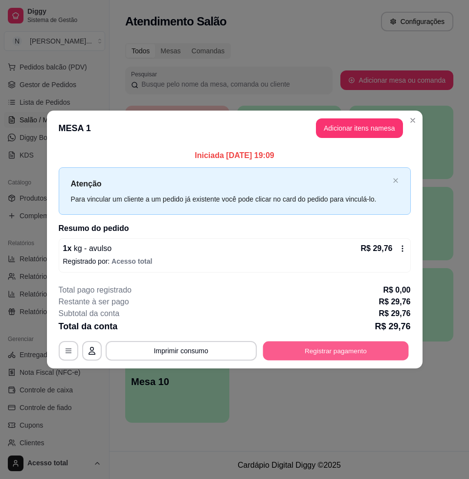
click at [367, 355] on button "Registrar pagamento" at bounding box center [336, 350] width 146 height 19
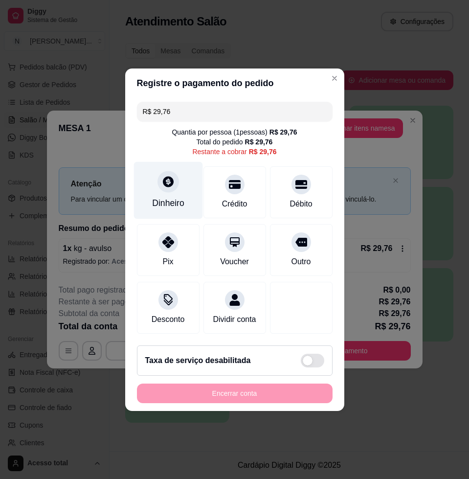
click at [167, 181] on icon at bounding box center [167, 181] width 13 height 13
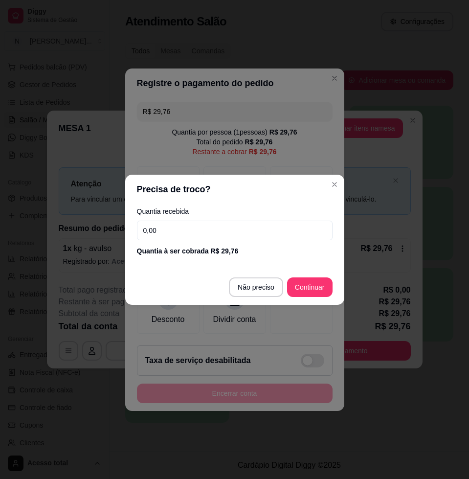
click at [250, 235] on input "0,00" at bounding box center [235, 231] width 196 height 20
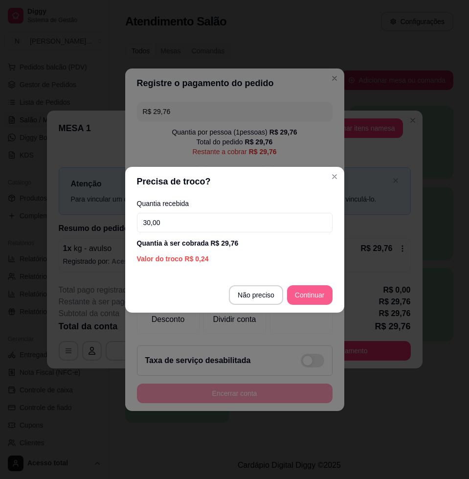
type input "30,00"
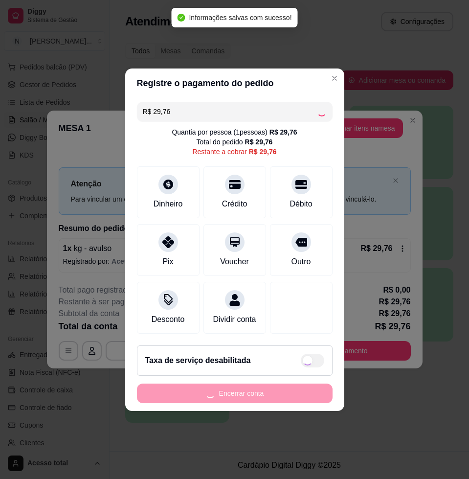
type input "R$ 0,00"
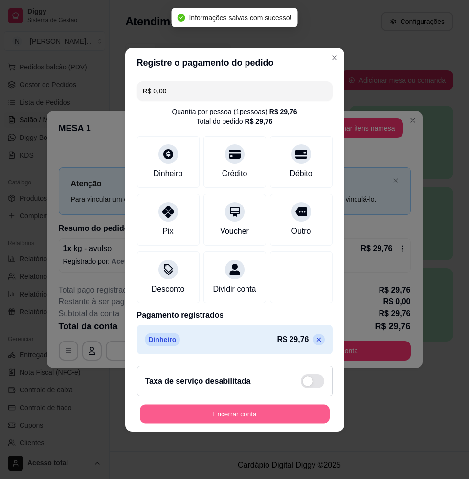
click at [239, 422] on button "Encerrar conta" at bounding box center [235, 413] width 190 height 19
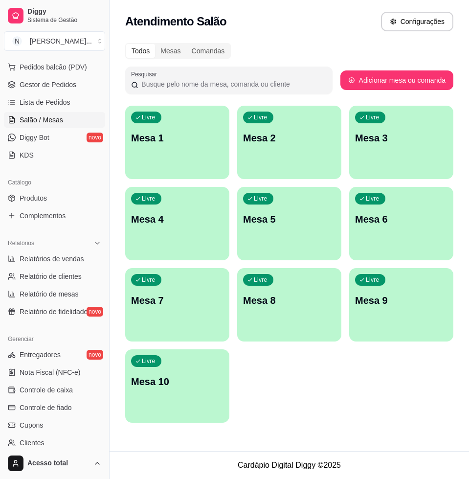
click at [203, 141] on p "Mesa 1" at bounding box center [177, 138] width 92 height 14
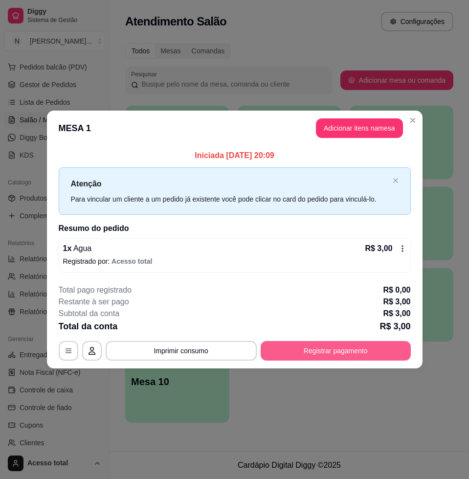
click at [334, 351] on button "Registrar pagamento" at bounding box center [336, 351] width 150 height 20
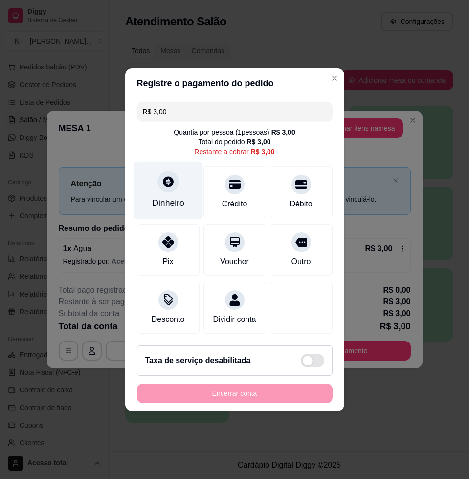
click at [156, 180] on div "Dinheiro" at bounding box center [168, 189] width 69 height 57
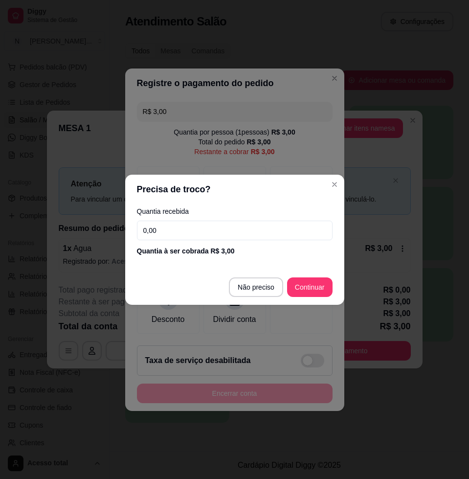
click at [188, 238] on input "0,00" at bounding box center [235, 231] width 196 height 20
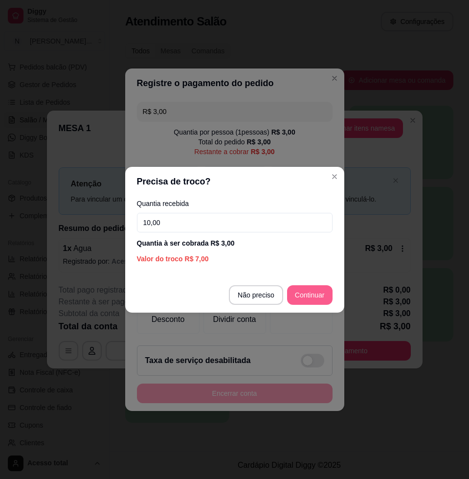
type input "10,00"
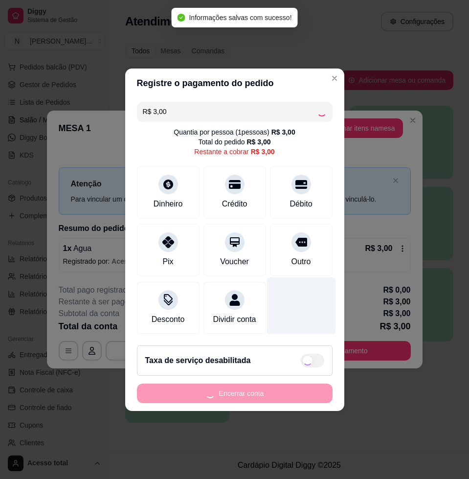
type input "R$ 0,00"
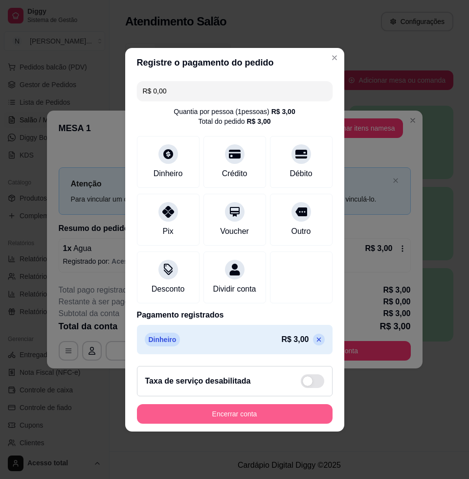
click at [226, 422] on button "Encerrar conta" at bounding box center [235, 414] width 196 height 20
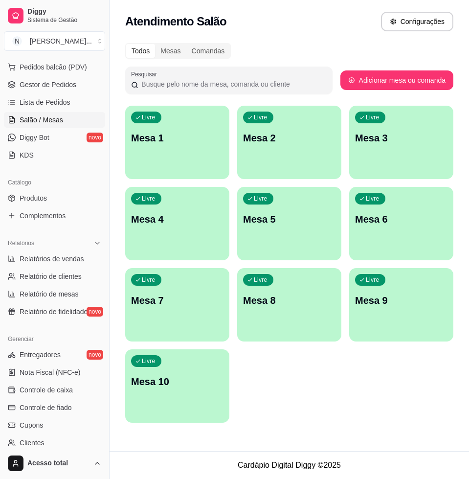
drag, startPoint x: 345, startPoint y: 156, endPoint x: 328, endPoint y: 156, distance: 17.1
click at [343, 156] on div "Livre Mesa 1 Livre Mesa 2 Livre Mesa 3 Livre Mesa 4 Livre Mesa 5 Livre Mesa 6 L…" at bounding box center [289, 264] width 328 height 317
click at [185, 153] on div "Livre Mesa 1" at bounding box center [177, 137] width 104 height 62
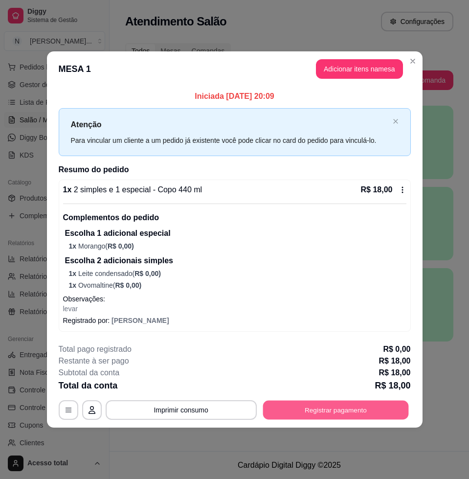
click at [326, 410] on button "Registrar pagamento" at bounding box center [336, 409] width 146 height 19
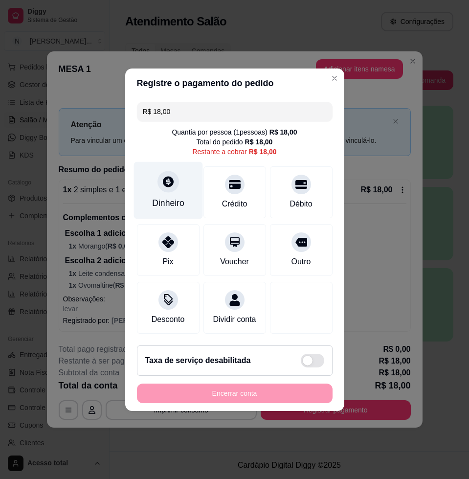
click at [176, 180] on div "Dinheiro" at bounding box center [168, 189] width 69 height 57
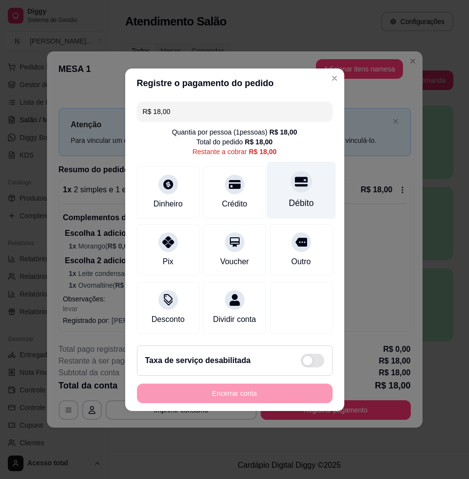
click at [290, 189] on div "Débito" at bounding box center [301, 189] width 69 height 57
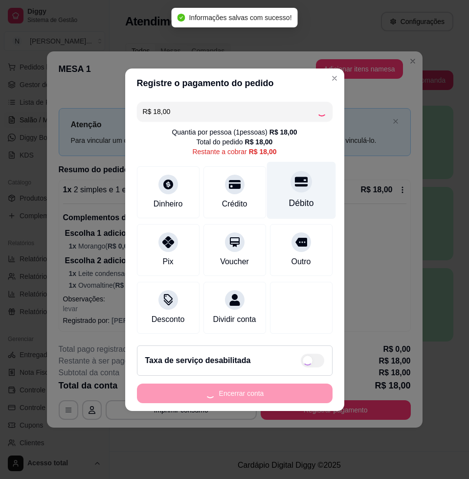
type input "R$ 0,00"
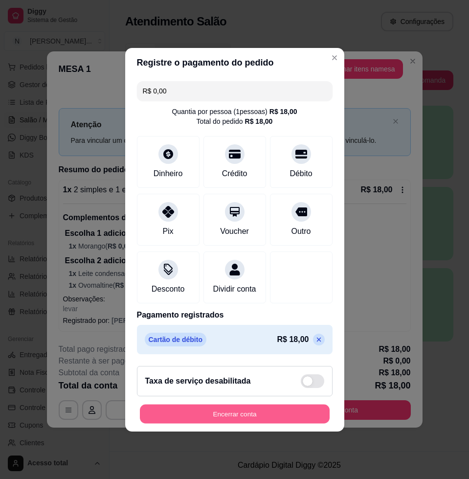
click at [295, 423] on button "Encerrar conta" at bounding box center [235, 413] width 190 height 19
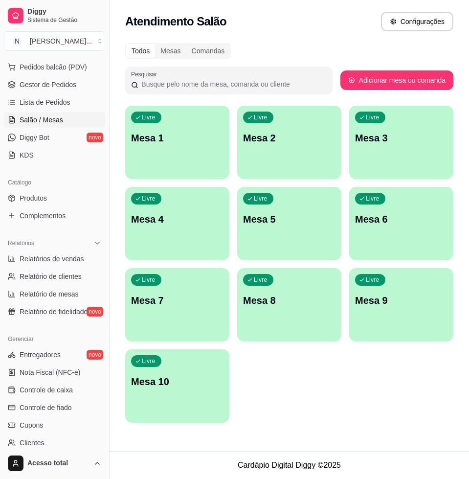
click at [164, 144] on p "Mesa 1" at bounding box center [177, 138] width 92 height 14
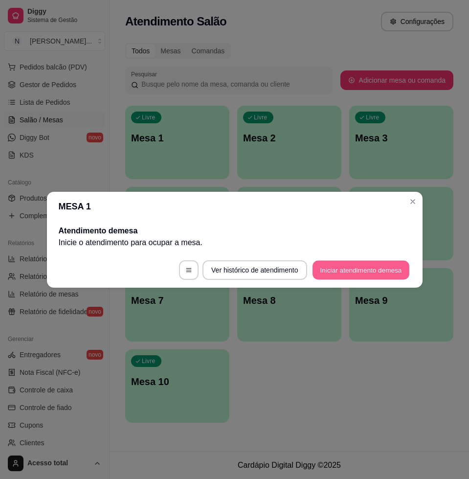
click at [336, 270] on button "Iniciar atendimento de mesa" at bounding box center [361, 269] width 97 height 19
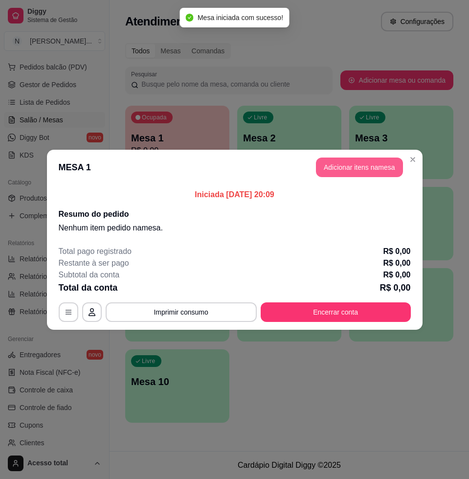
click at [355, 164] on button "Adicionar itens na mesa" at bounding box center [359, 168] width 87 height 20
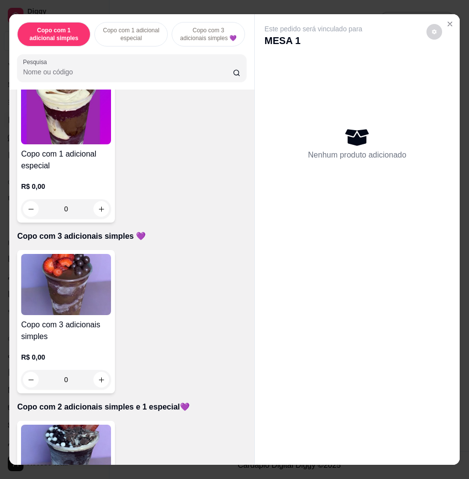
scroll to position [428, 0]
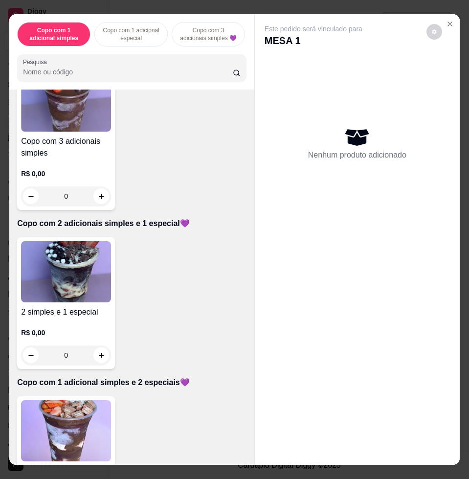
click at [70, 247] on img at bounding box center [66, 271] width 90 height 61
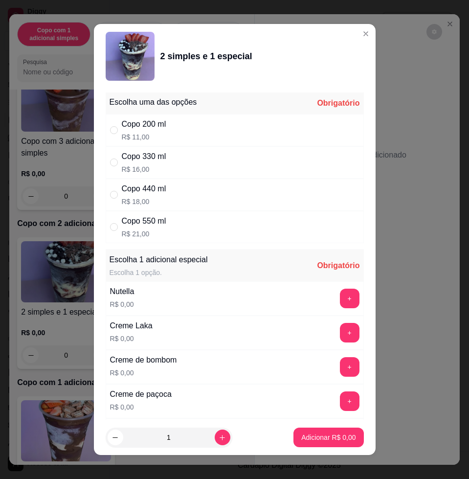
click at [174, 169] on div "Copo 330 ml R$ 16,00" at bounding box center [235, 162] width 258 height 32
radio input "true"
click at [340, 291] on button "+" at bounding box center [350, 299] width 20 height 20
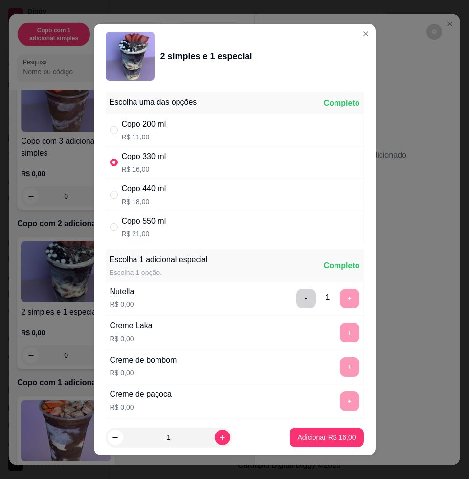
scroll to position [7, 0]
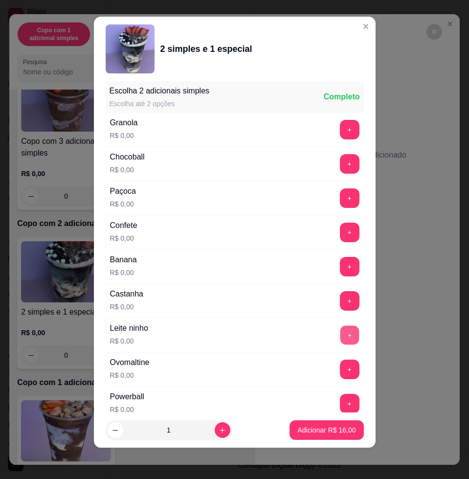
click at [340, 336] on button "+" at bounding box center [349, 335] width 19 height 19
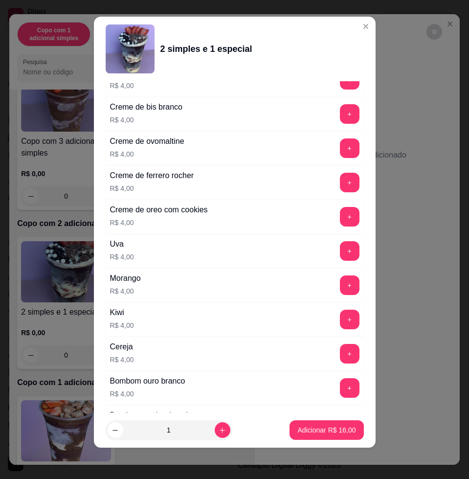
scroll to position [2426, 0]
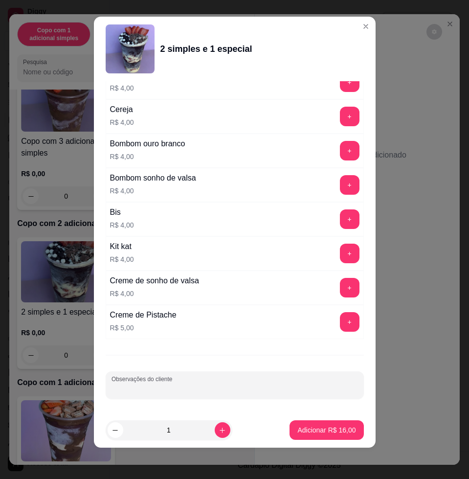
click at [198, 384] on input "Observações do cliente" at bounding box center [235, 389] width 247 height 10
type input "[PERSON_NAME]"
click at [309, 438] on button "Adicionar R$ 16,00" at bounding box center [327, 430] width 74 height 20
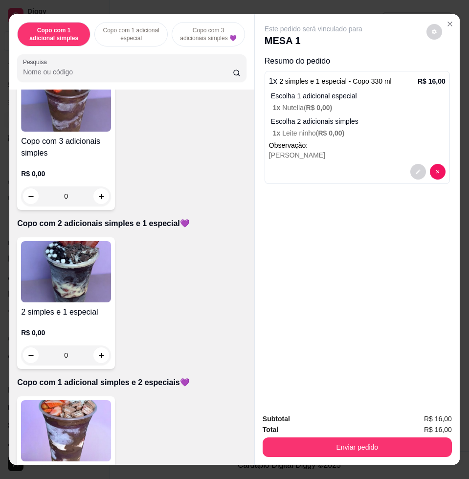
click at [331, 428] on div "Total R$ 16,00" at bounding box center [357, 429] width 189 height 11
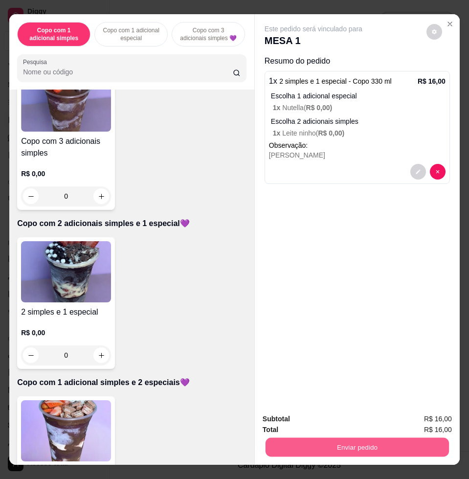
click at [338, 437] on button "Enviar pedido" at bounding box center [357, 446] width 183 height 19
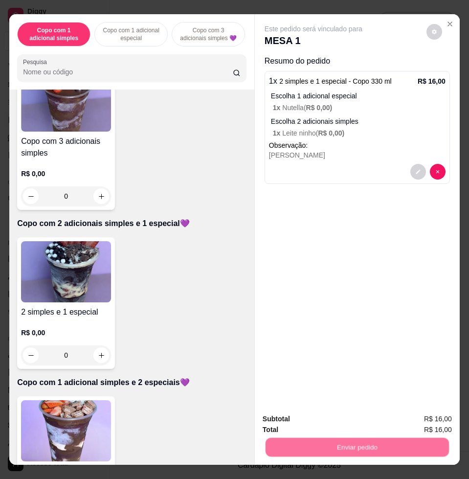
click at [334, 417] on button "Registrar cliente" at bounding box center [360, 418] width 63 height 18
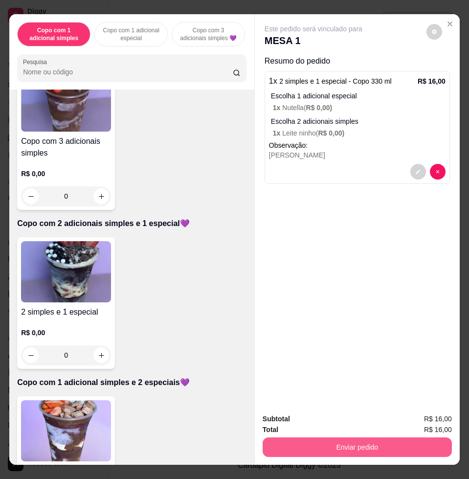
click at [435, 437] on button "Enviar pedido" at bounding box center [357, 447] width 189 height 20
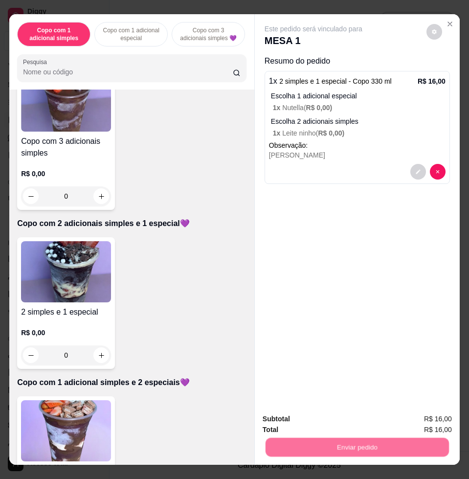
click at [422, 416] on button "Enviar pedido" at bounding box center [425, 418] width 55 height 19
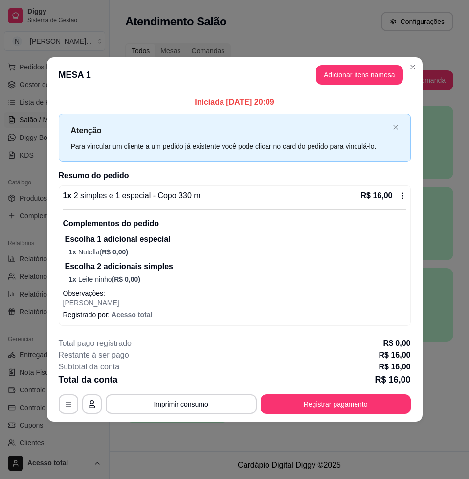
click at [385, 403] on button "Registrar pagamento" at bounding box center [336, 404] width 150 height 20
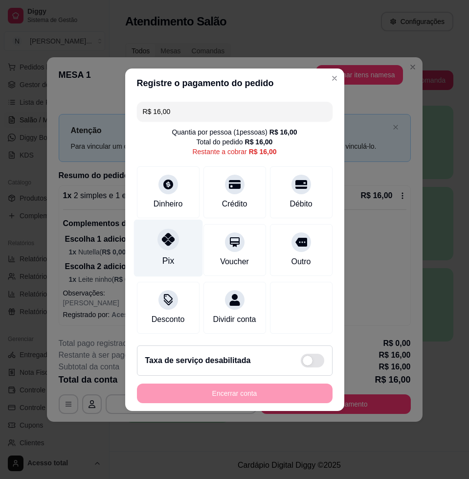
click at [173, 246] on div "Pix" at bounding box center [168, 247] width 69 height 57
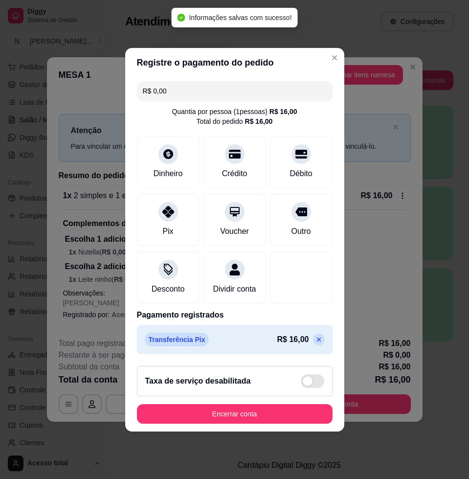
click at [315, 343] on icon at bounding box center [319, 340] width 8 height 8
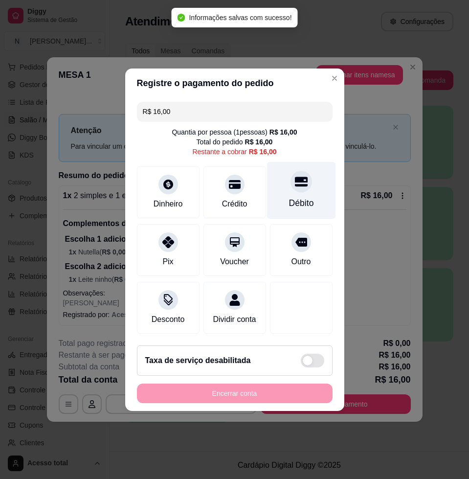
click at [279, 198] on div "Débito" at bounding box center [301, 189] width 69 height 57
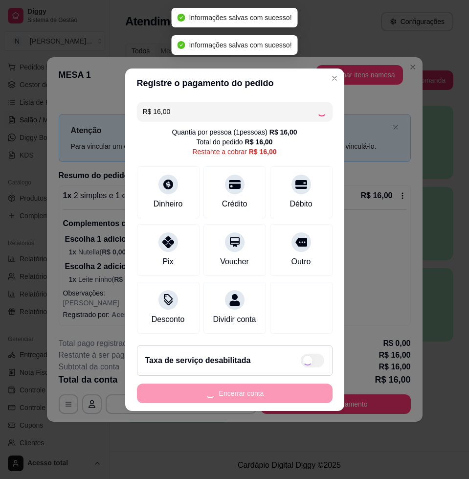
type input "R$ 0,00"
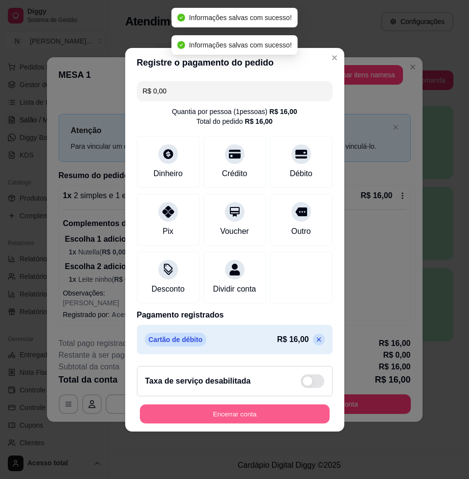
click at [301, 418] on button "Encerrar conta" at bounding box center [235, 413] width 190 height 19
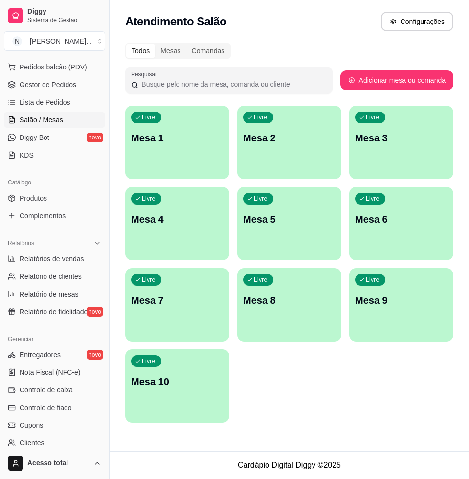
click at [185, 157] on div "Livre Mesa 1" at bounding box center [177, 137] width 104 height 62
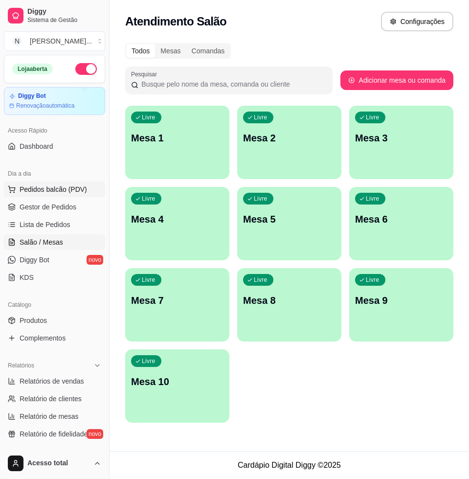
click at [44, 195] on button "Pedidos balcão (PDV)" at bounding box center [54, 189] width 101 height 16
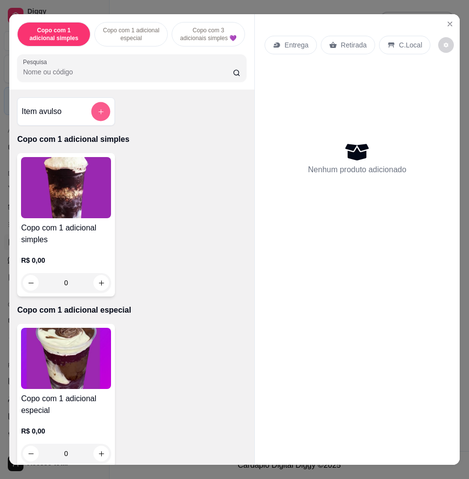
click at [97, 115] on icon "add-separate-item" at bounding box center [100, 111] width 7 height 7
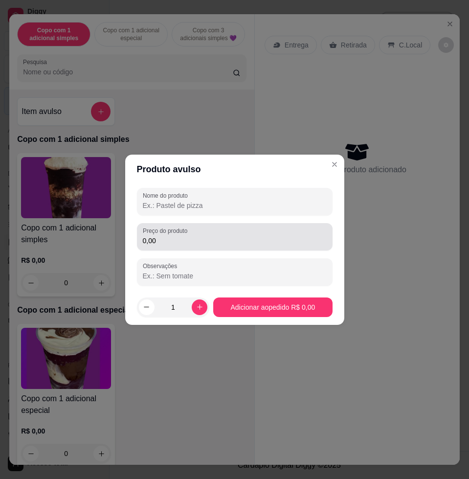
click at [201, 236] on input "0,00" at bounding box center [235, 241] width 184 height 10
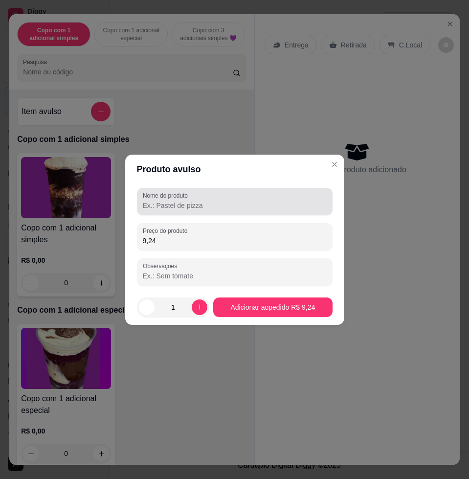
type input "9,24"
click at [228, 209] on input "Nome do produto" at bounding box center [235, 206] width 184 height 10
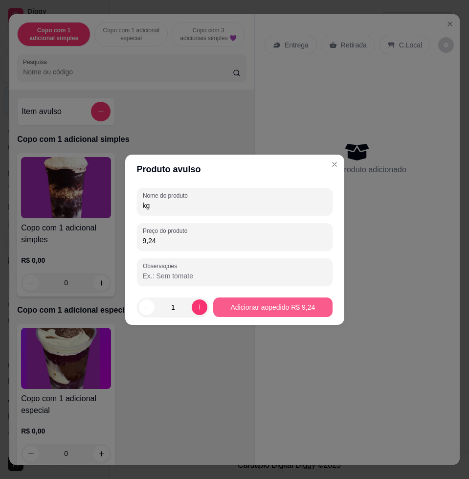
type input "kg"
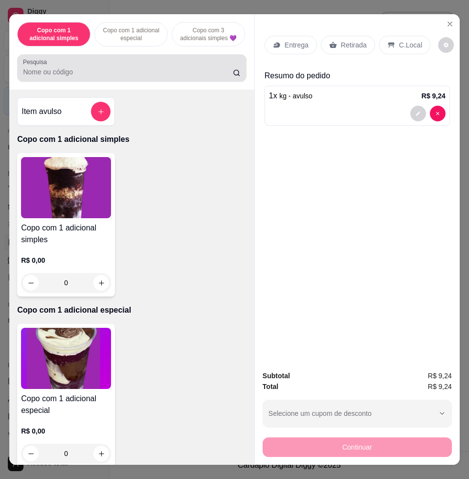
click at [174, 63] on div at bounding box center [132, 68] width 218 height 20
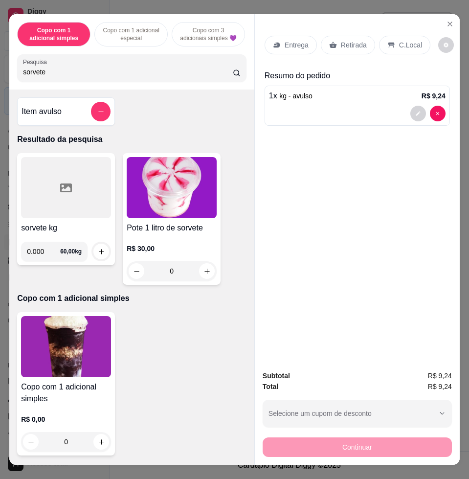
type input "sorvete 0"
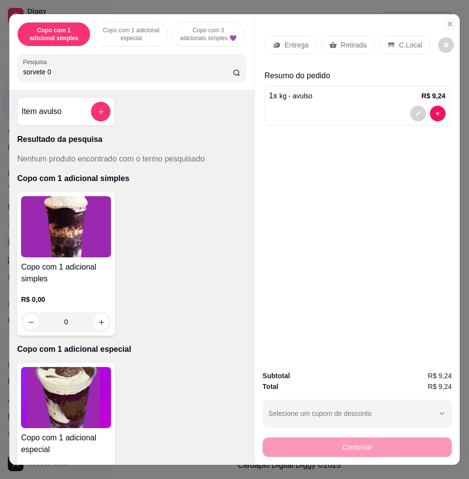
drag, startPoint x: 54, startPoint y: 78, endPoint x: -13, endPoint y: 76, distance: 67.5
click at [0, 76] on html "Diggy Sistema de Gestão N Nalita Açaite ... Loja aberta Diggy Bot Renovação aut…" at bounding box center [234, 239] width 469 height 479
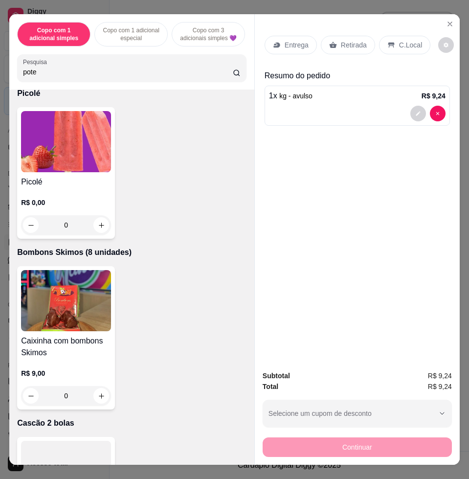
scroll to position [4738, 0]
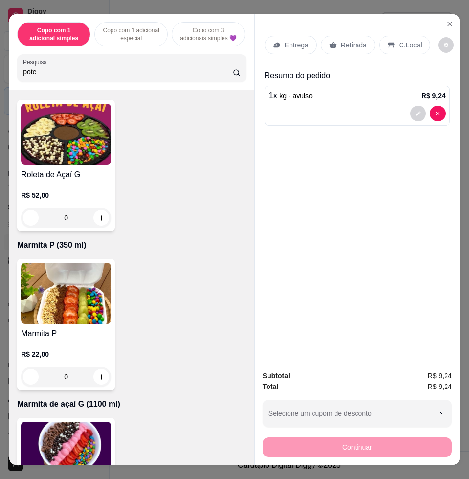
type input "pote"
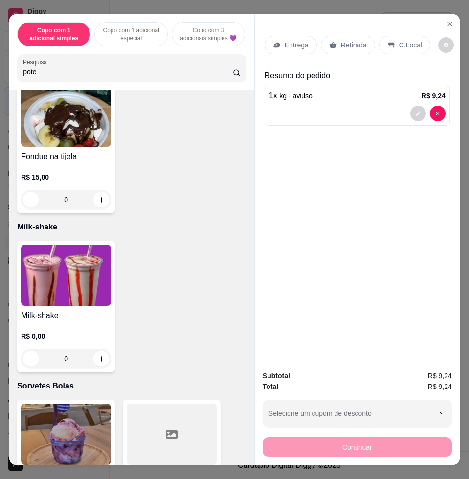
scroll to position [0, 0]
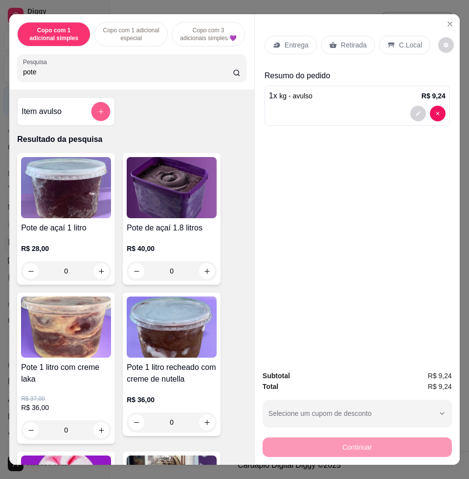
click at [97, 115] on icon "add-separate-item" at bounding box center [100, 111] width 7 height 7
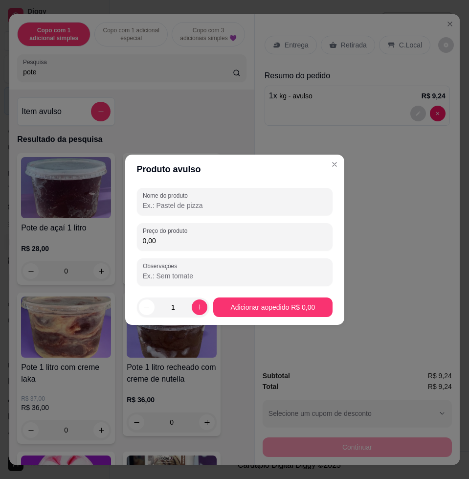
click at [177, 237] on input "0,00" at bounding box center [235, 241] width 184 height 10
type input "8,00"
click at [203, 208] on input "Nome do produto" at bounding box center [235, 206] width 184 height 10
click at [274, 208] on input "Nome do produto" at bounding box center [235, 206] width 184 height 10
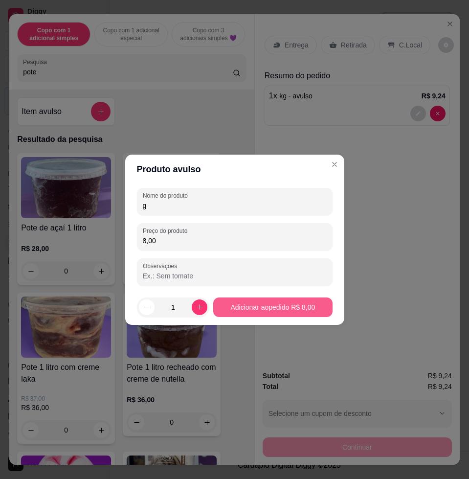
type input "g"
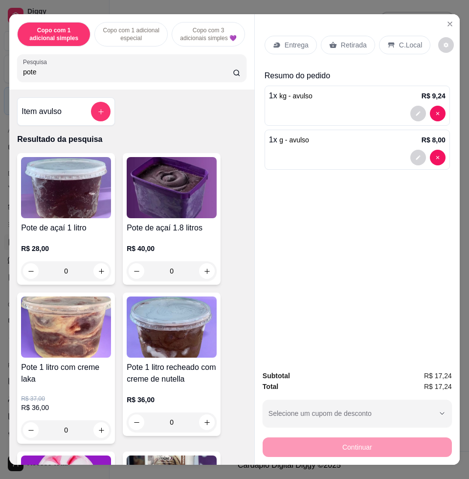
click at [406, 40] on p "C.Local" at bounding box center [410, 45] width 23 height 10
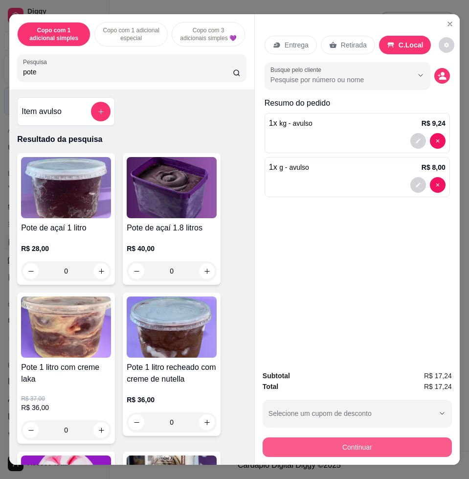
click at [410, 437] on button "Continuar" at bounding box center [357, 447] width 189 height 20
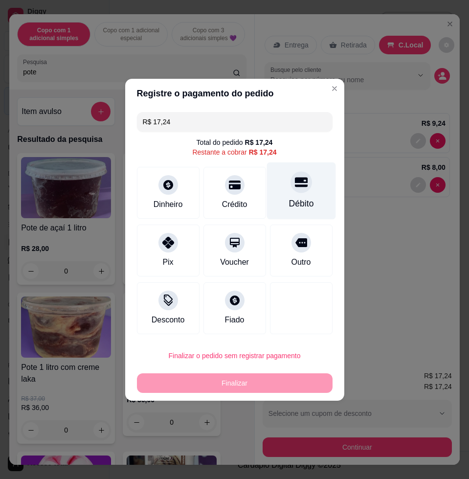
click at [313, 198] on div "Débito" at bounding box center [301, 190] width 69 height 57
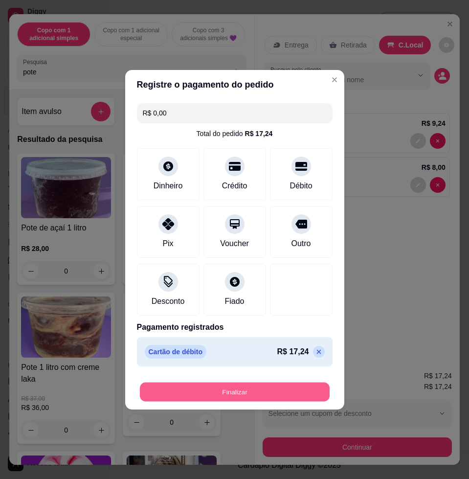
click at [285, 383] on button "Finalizar" at bounding box center [235, 391] width 190 height 19
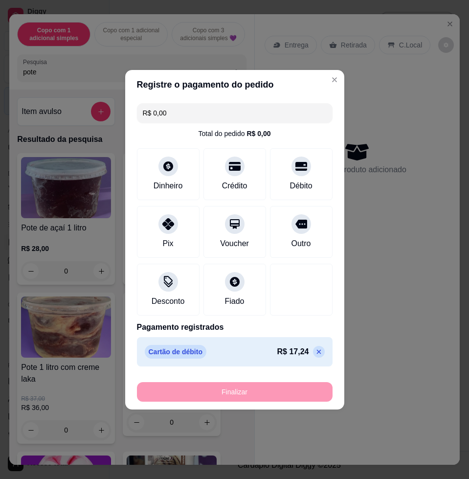
type input "-R$ 17,24"
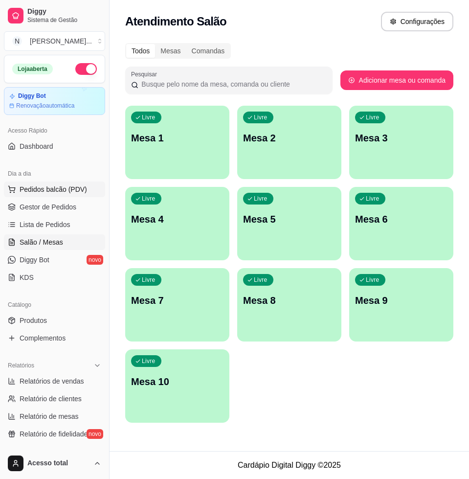
click at [64, 191] on span "Pedidos balcão (PDV)" at bounding box center [54, 189] width 68 height 10
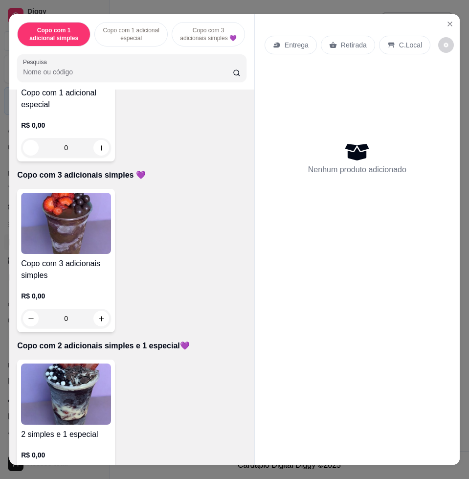
scroll to position [428, 0]
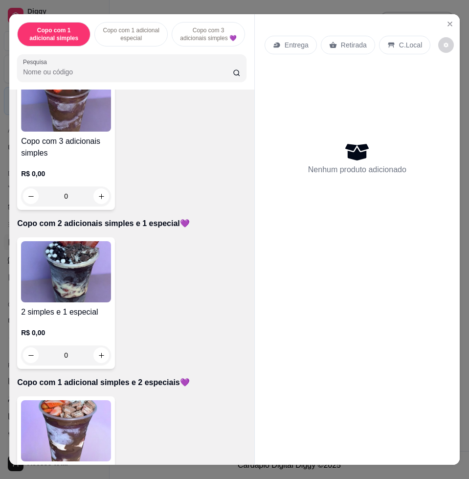
click at [66, 405] on img at bounding box center [66, 430] width 90 height 61
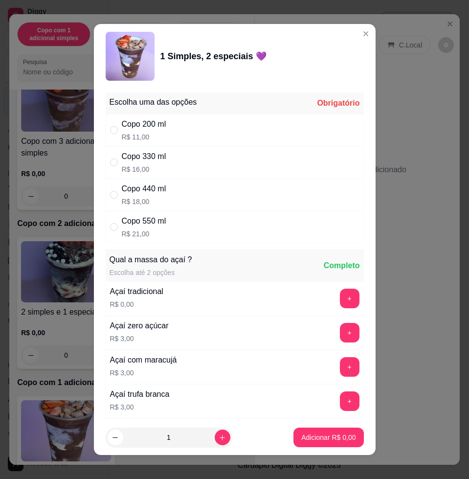
click at [159, 226] on div "Copo 550 ml" at bounding box center [144, 221] width 45 height 12
radio input "true"
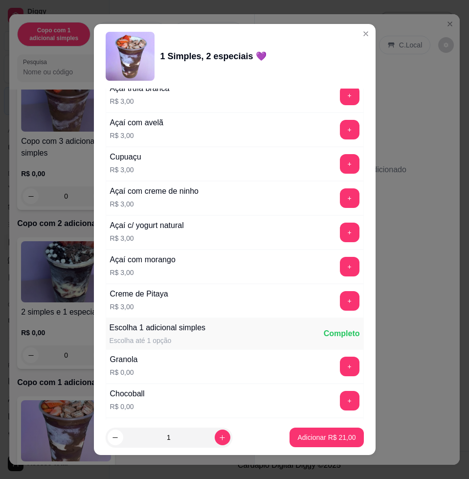
scroll to position [489, 0]
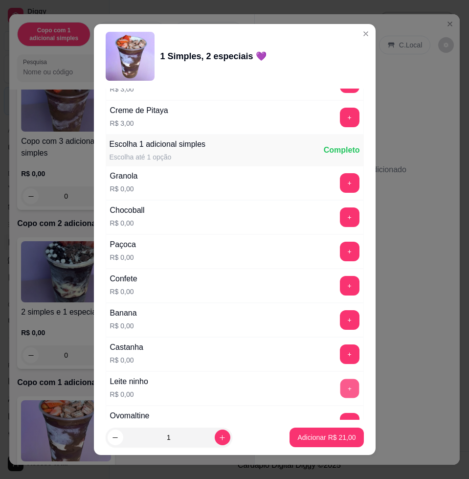
click at [340, 395] on button "+" at bounding box center [349, 388] width 19 height 19
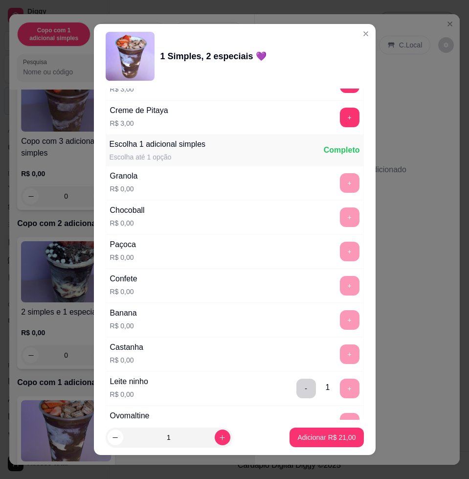
scroll to position [856, 0]
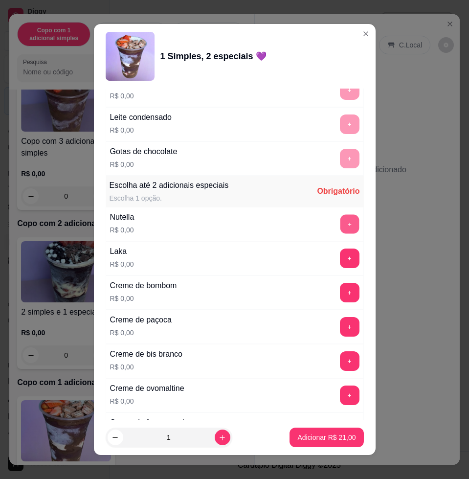
click at [340, 226] on button "+" at bounding box center [349, 224] width 19 height 19
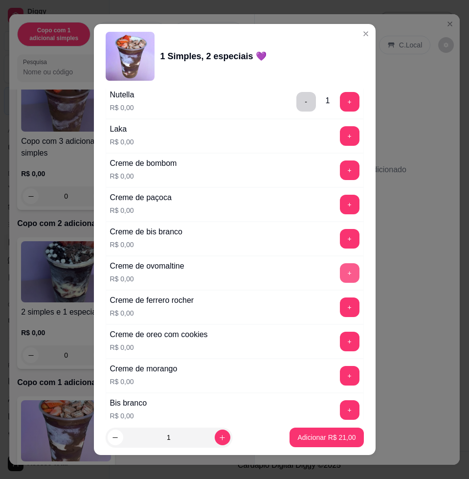
click at [340, 270] on button "+" at bounding box center [350, 273] width 20 height 20
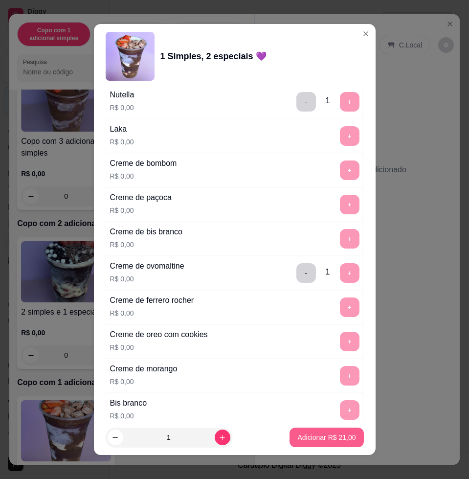
click at [332, 433] on p "Adicionar R$ 21,00" at bounding box center [326, 437] width 58 height 10
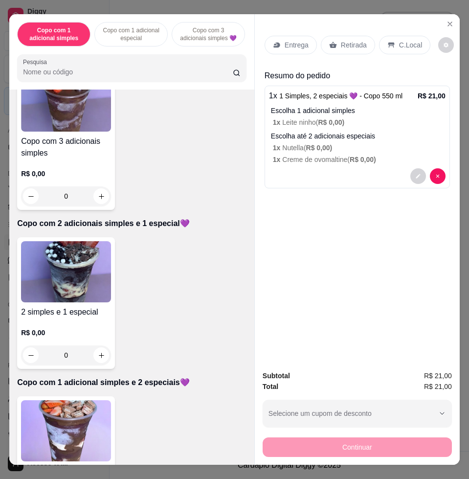
drag, startPoint x: 269, startPoint y: 45, endPoint x: 269, endPoint y: 40, distance: 5.4
click at [269, 40] on div "Entrega" at bounding box center [291, 45] width 52 height 19
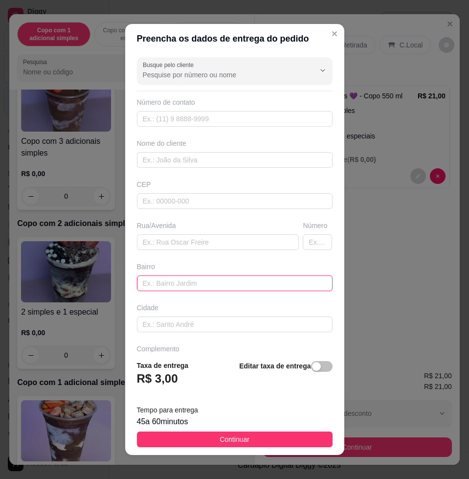
click at [188, 281] on input "text" at bounding box center [235, 283] width 196 height 16
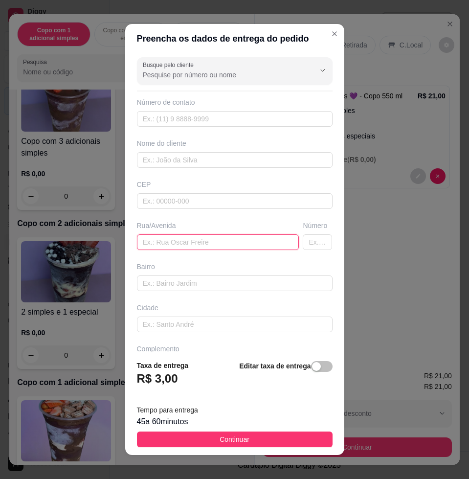
click at [181, 240] on input "text" at bounding box center [218, 242] width 162 height 16
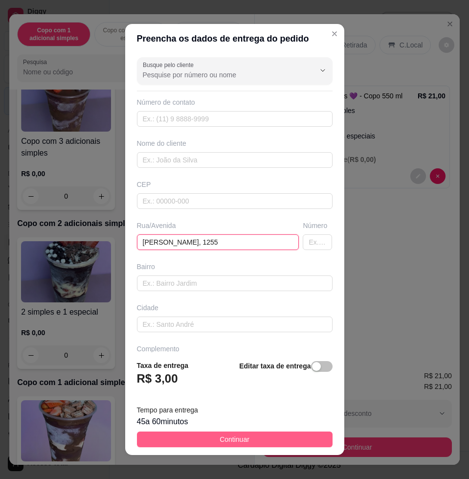
type input "[PERSON_NAME], 1255"
click at [275, 436] on button "Continuar" at bounding box center [235, 439] width 196 height 16
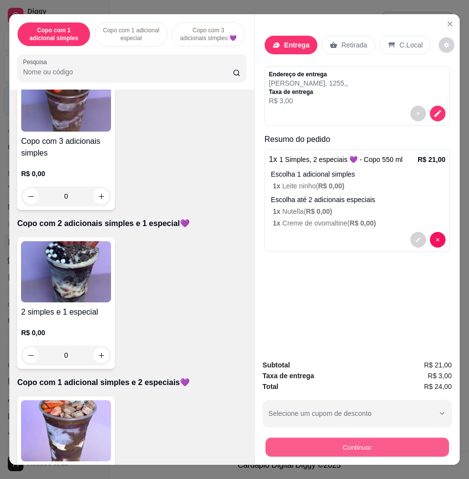
click at [336, 445] on button "Continuar" at bounding box center [357, 446] width 183 height 19
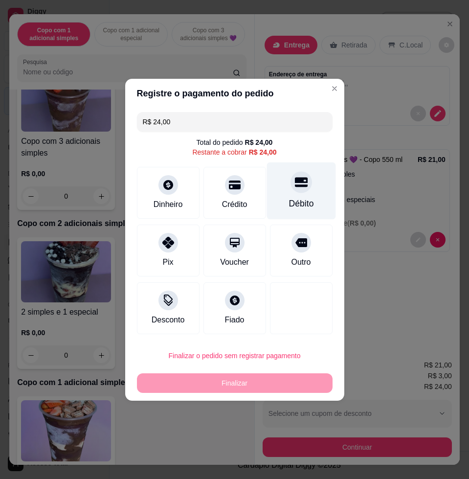
click at [311, 181] on div "Débito" at bounding box center [301, 190] width 69 height 57
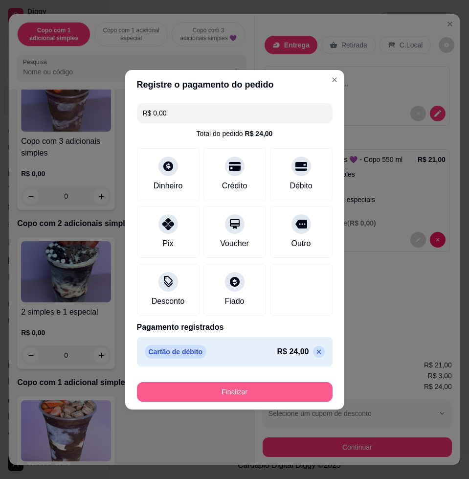
click at [308, 394] on button "Finalizar" at bounding box center [235, 392] width 196 height 20
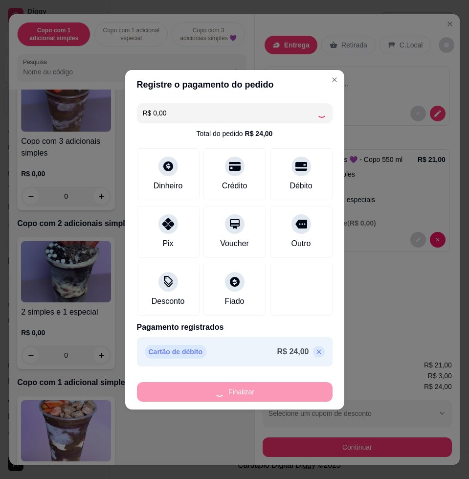
type input "-R$ 24,00"
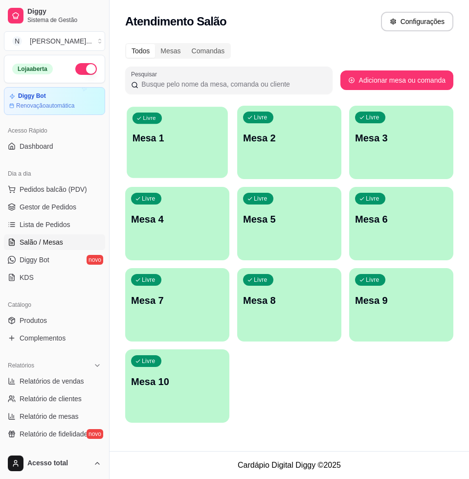
click at [198, 151] on div "Livre Mesa 1" at bounding box center [177, 137] width 101 height 60
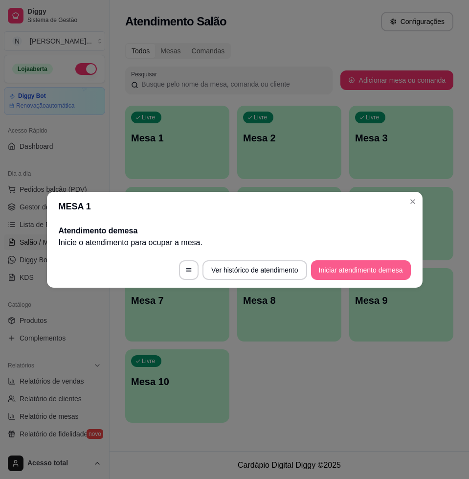
click at [353, 265] on button "Iniciar atendimento de mesa" at bounding box center [361, 270] width 100 height 20
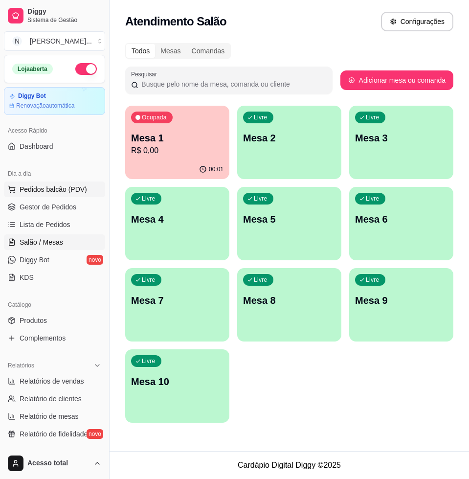
click at [49, 190] on span "Pedidos balcão (PDV)" at bounding box center [54, 189] width 68 height 10
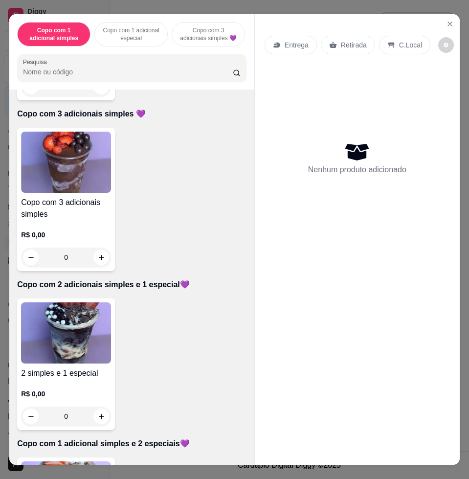
scroll to position [489, 0]
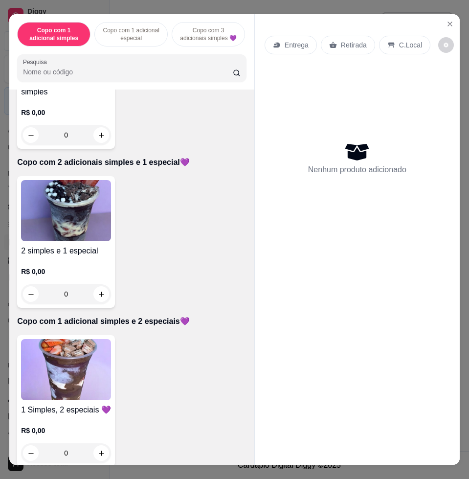
click at [41, 362] on img at bounding box center [66, 369] width 90 height 61
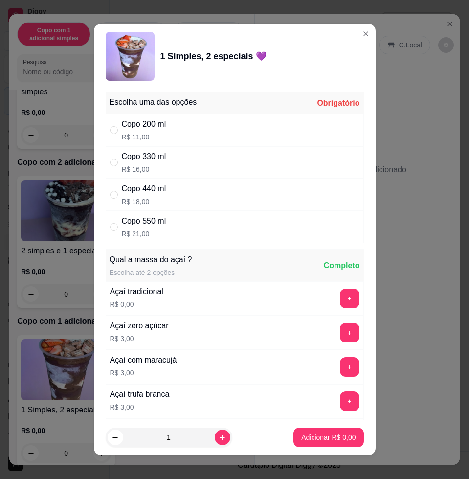
click at [182, 164] on div "Copo 330 ml R$ 16,00" at bounding box center [235, 162] width 258 height 32
radio input "true"
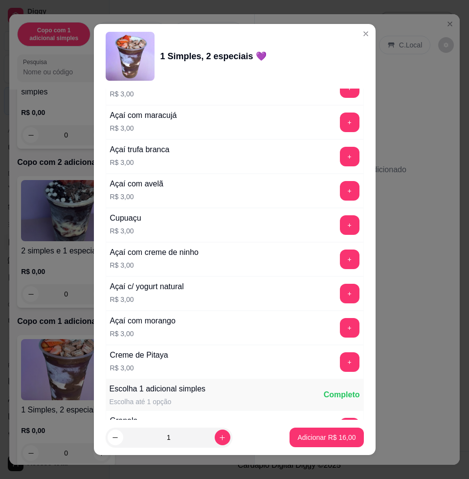
scroll to position [550, 0]
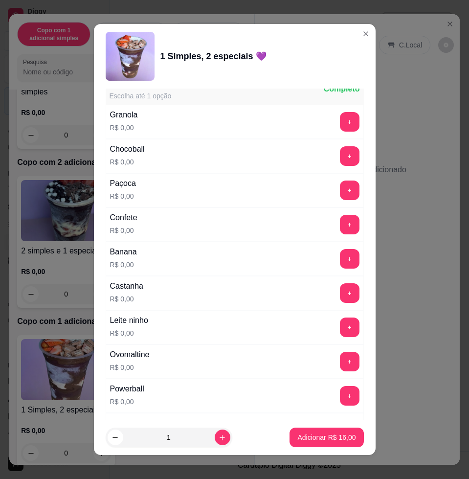
click at [340, 327] on button "+" at bounding box center [350, 327] width 20 height 20
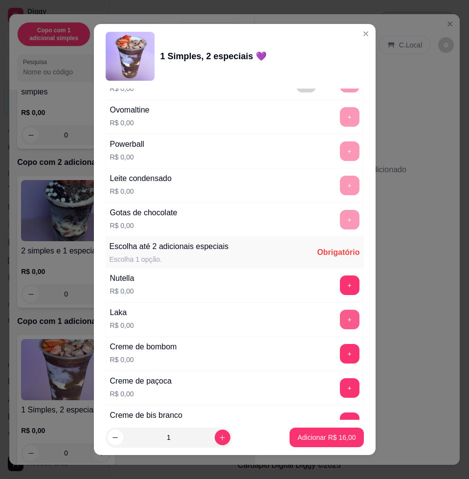
scroll to position [856, 0]
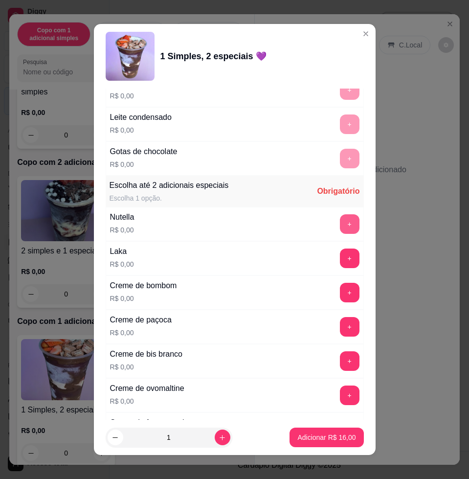
click at [340, 225] on button "+" at bounding box center [350, 224] width 20 height 20
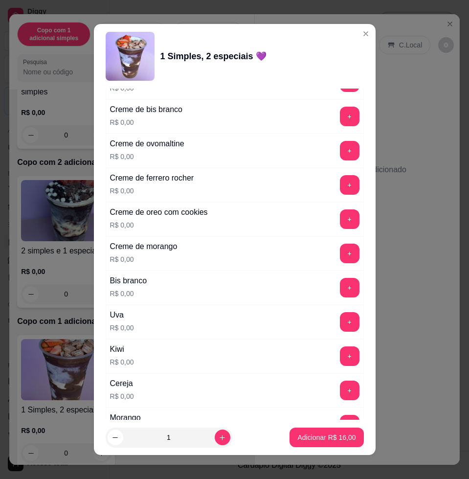
scroll to position [1162, 0]
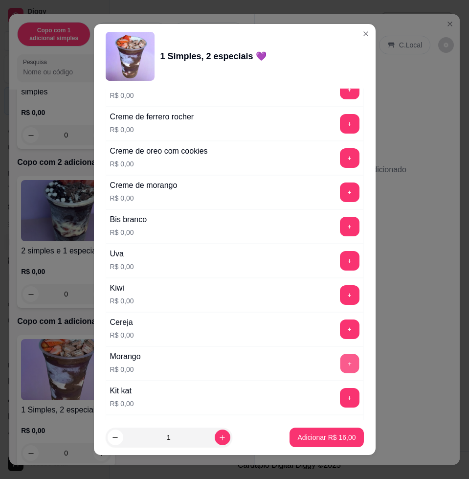
click at [340, 362] on button "+" at bounding box center [349, 363] width 19 height 19
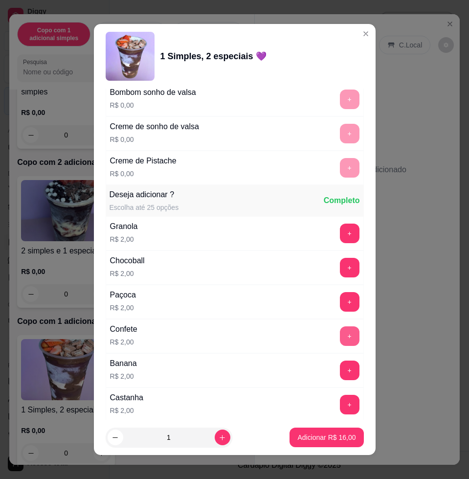
scroll to position [1712, 0]
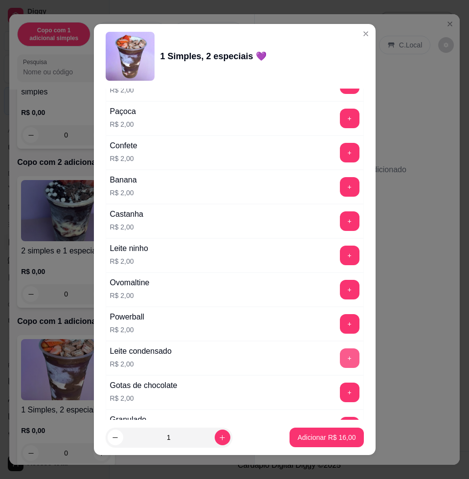
click at [340, 354] on button "+" at bounding box center [350, 358] width 20 height 20
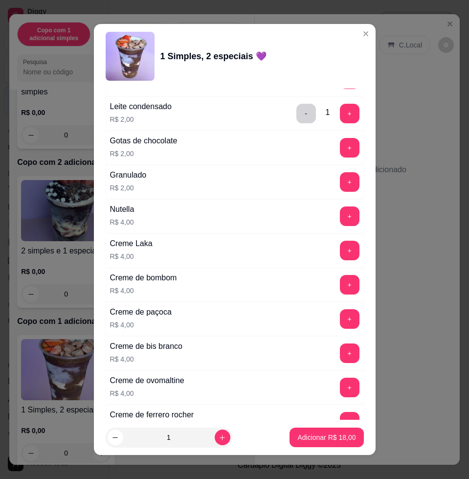
scroll to position [2201, 0]
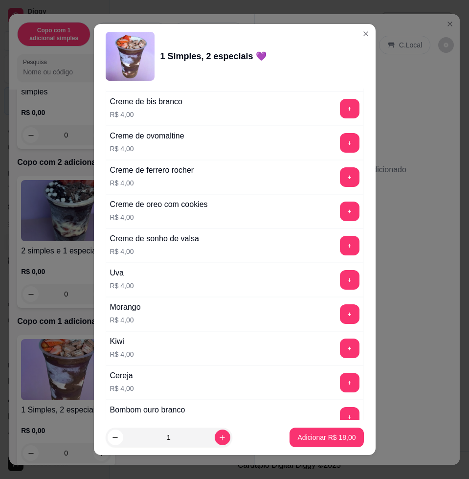
click at [336, 283] on div "+" at bounding box center [349, 280] width 27 height 20
click at [340, 283] on button "+" at bounding box center [350, 280] width 20 height 20
click at [215, 442] on button "increase-product-quantity" at bounding box center [223, 438] width 16 height 16
click at [215, 442] on button "increase-product-quantity" at bounding box center [222, 437] width 15 height 15
type input "3"
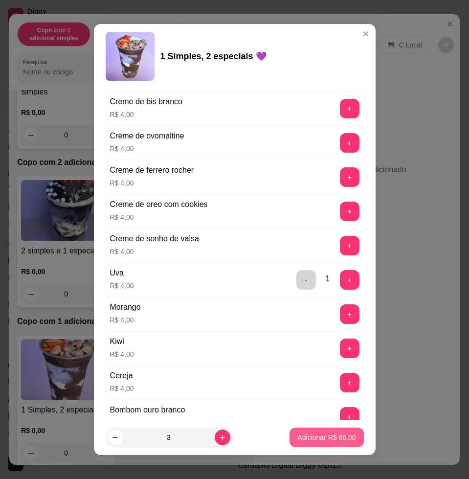
click at [290, 440] on button "Adicionar R$ 66,00" at bounding box center [327, 438] width 74 height 20
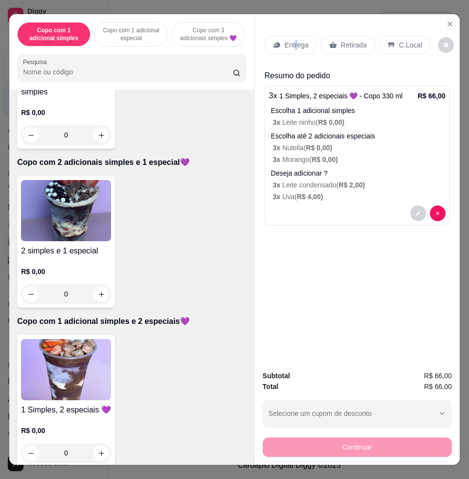
click at [291, 46] on div "Entrega" at bounding box center [291, 45] width 52 height 19
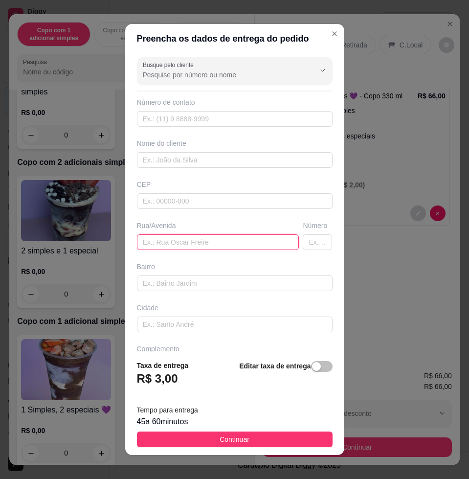
click at [197, 240] on input "text" at bounding box center [218, 242] width 162 height 16
type input "av [PERSON_NAME], n"
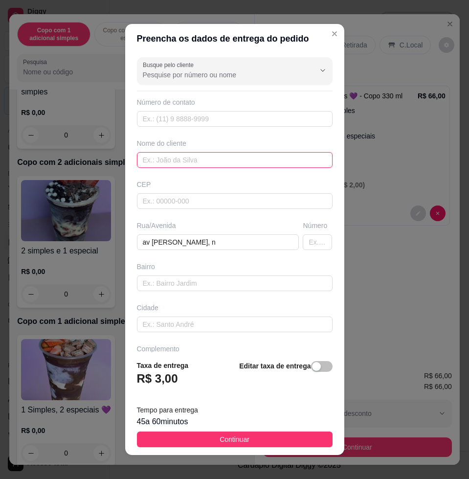
click at [239, 162] on input "text" at bounding box center [235, 160] width 196 height 16
type input "[PERSON_NAME]"
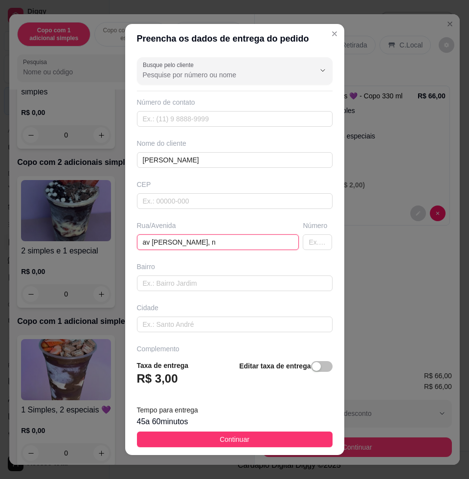
click at [221, 239] on input "av [PERSON_NAME], n" at bounding box center [218, 242] width 162 height 16
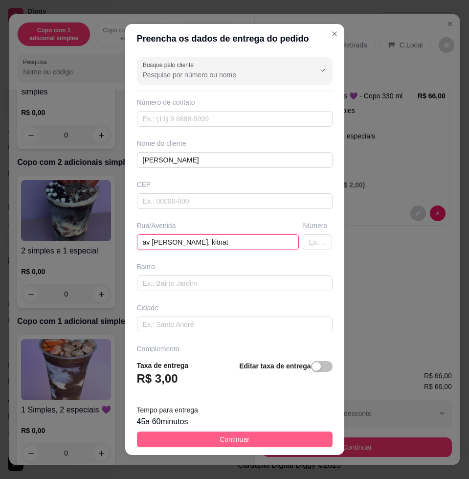
type input "av [PERSON_NAME], kitnat"
click at [271, 447] on button "Continuar" at bounding box center [235, 439] width 196 height 16
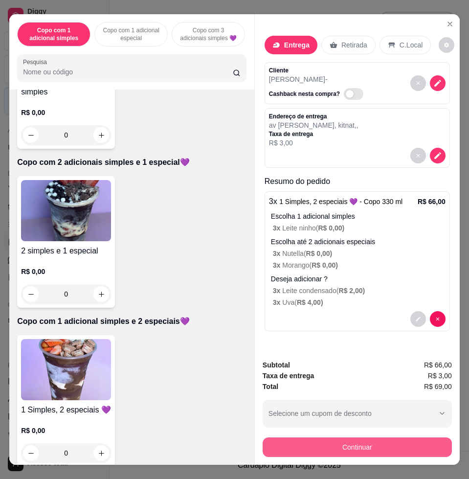
click at [313, 438] on button "Continuar" at bounding box center [357, 447] width 189 height 20
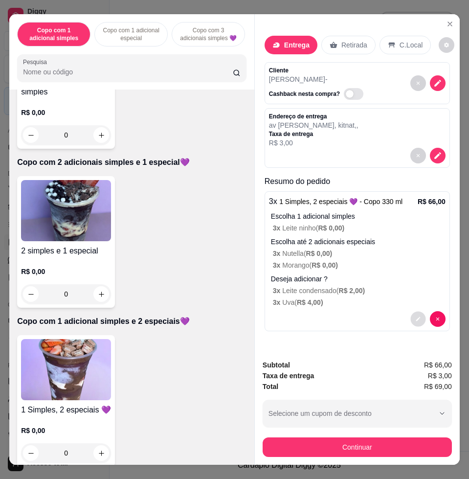
click at [415, 317] on icon "decrease-product-quantity" at bounding box center [418, 320] width 6 height 6
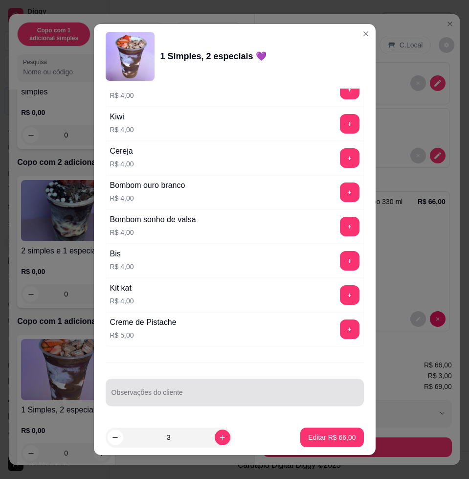
scroll to position [7, 0]
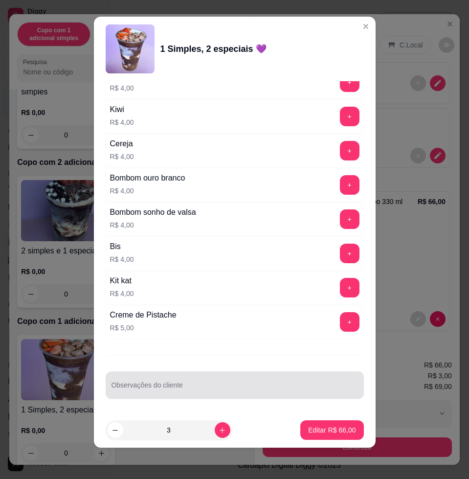
click at [172, 376] on div at bounding box center [235, 385] width 247 height 20
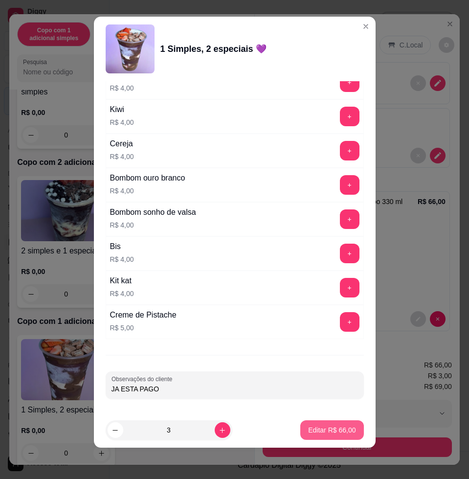
type input "JA ESTA PAGO"
click at [318, 434] on button "Editar R$ 66,00" at bounding box center [331, 430] width 63 height 20
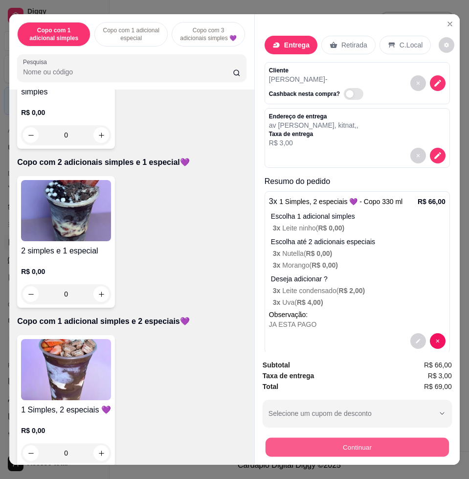
click at [345, 447] on button "Continuar" at bounding box center [357, 446] width 183 height 19
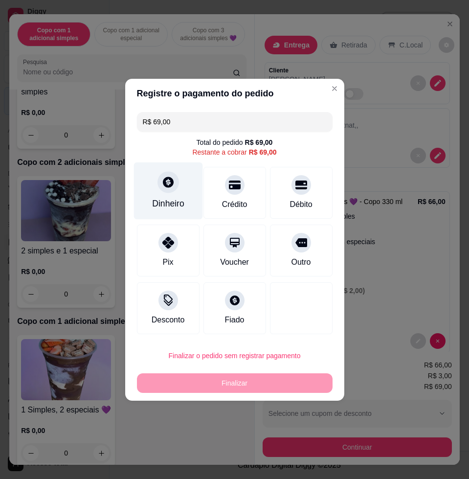
click at [187, 208] on div "Dinheiro" at bounding box center [168, 190] width 69 height 57
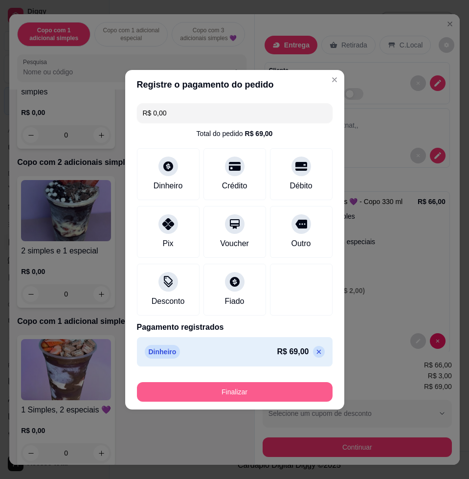
click at [266, 389] on button "Finalizar" at bounding box center [235, 392] width 196 height 20
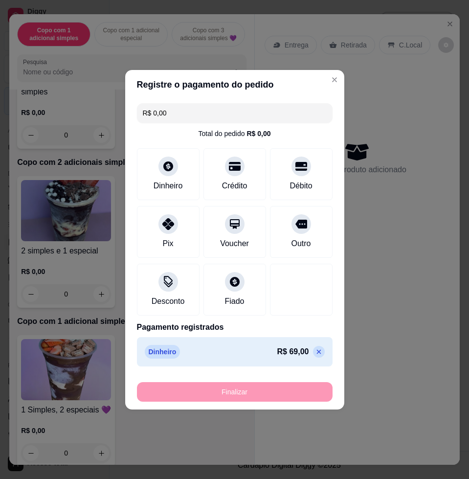
type input "-R$ 69,00"
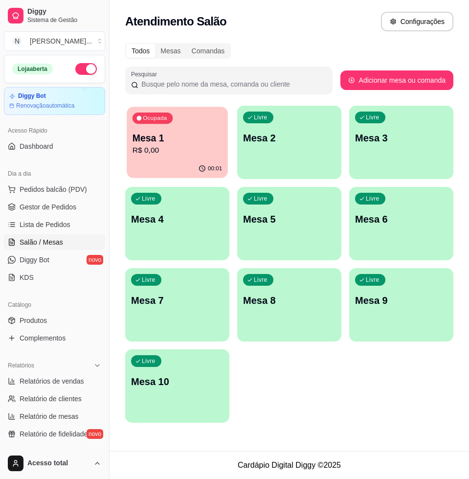
click at [169, 159] on div "Ocupada Mesa 1 R$ 0,00" at bounding box center [177, 133] width 101 height 53
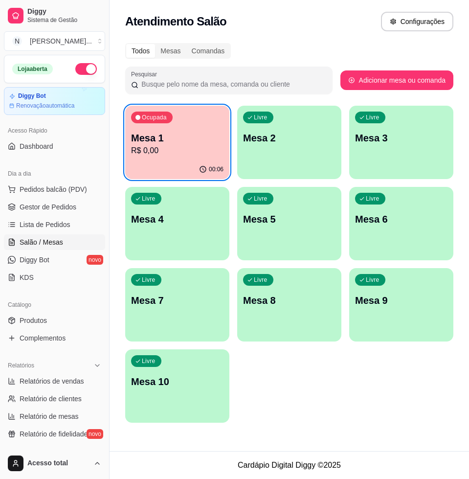
click at [191, 136] on p "Mesa 1" at bounding box center [177, 138] width 92 height 14
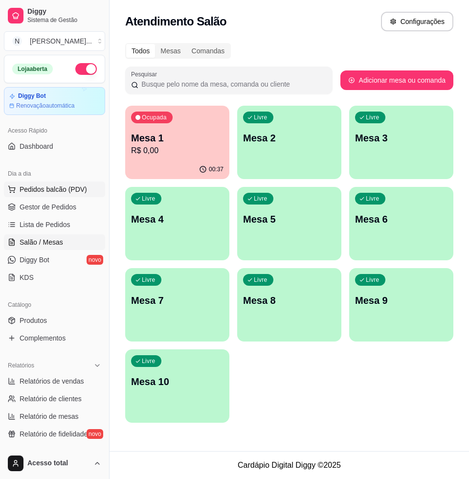
click at [59, 190] on span "Pedidos balcão (PDV)" at bounding box center [54, 189] width 68 height 10
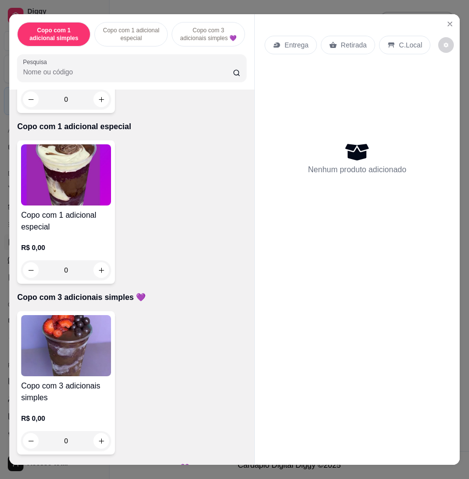
scroll to position [245, 0]
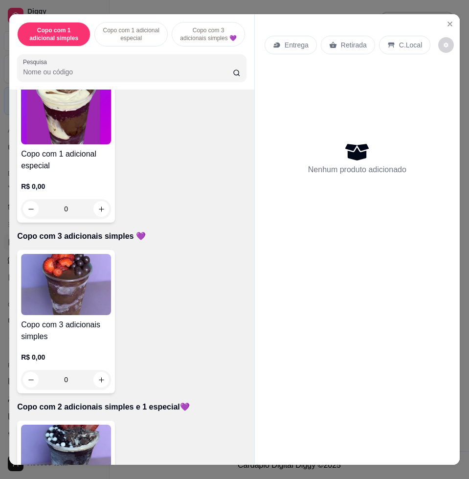
click at [101, 263] on img at bounding box center [66, 284] width 90 height 61
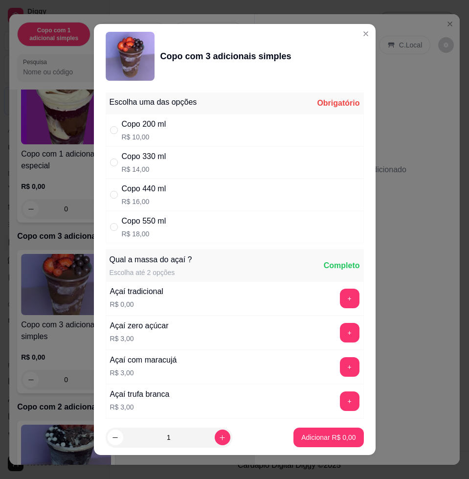
drag, startPoint x: 198, startPoint y: 159, endPoint x: 198, endPoint y: 164, distance: 5.4
click at [197, 161] on div "Copo 330 ml R$ 14,00" at bounding box center [235, 162] width 258 height 32
radio input "true"
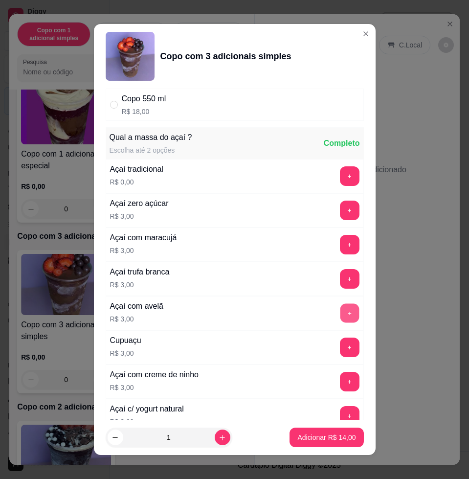
click at [340, 314] on button "+" at bounding box center [349, 313] width 19 height 19
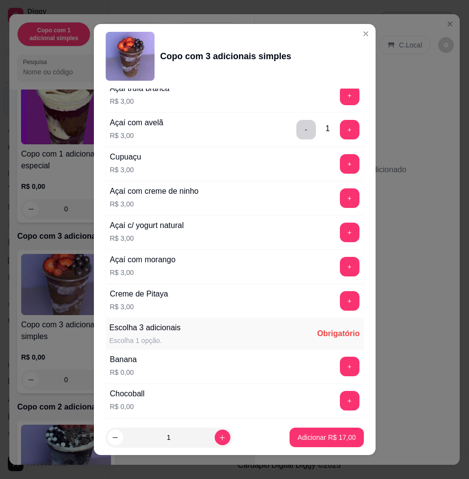
scroll to position [367, 0]
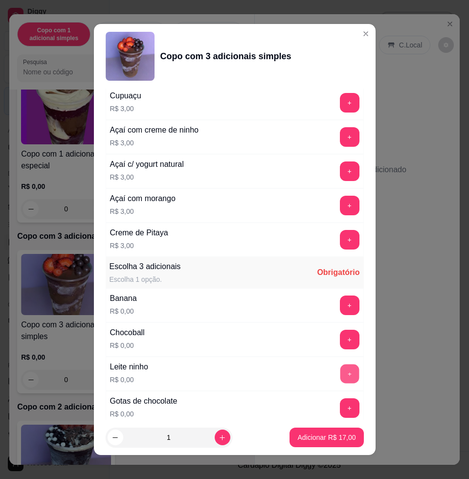
click at [340, 371] on button "+" at bounding box center [349, 373] width 19 height 19
click at [340, 310] on button "+" at bounding box center [350, 305] width 20 height 20
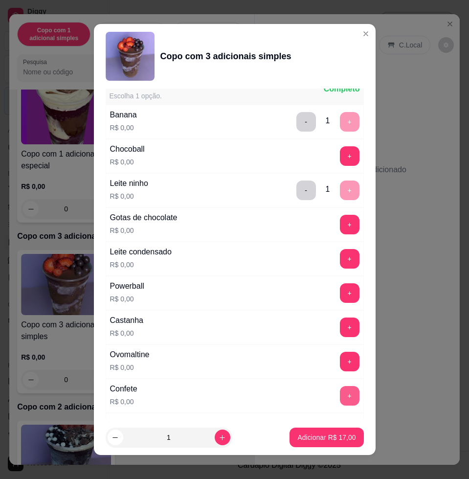
click at [340, 391] on button "+" at bounding box center [350, 396] width 20 height 20
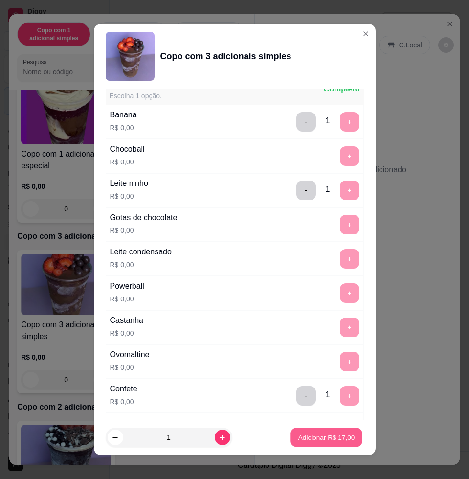
click at [336, 438] on p "Adicionar R$ 17,00" at bounding box center [326, 436] width 57 height 9
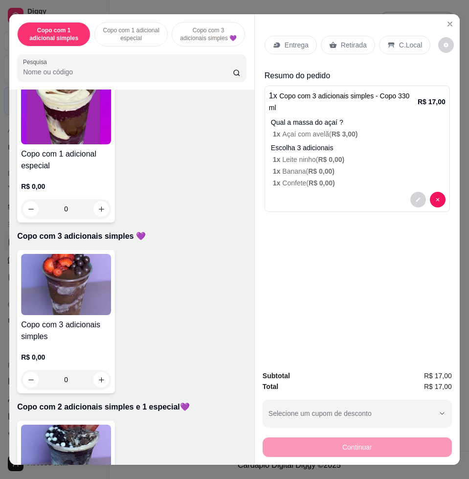
click at [410, 40] on p "C.Local" at bounding box center [410, 45] width 23 height 10
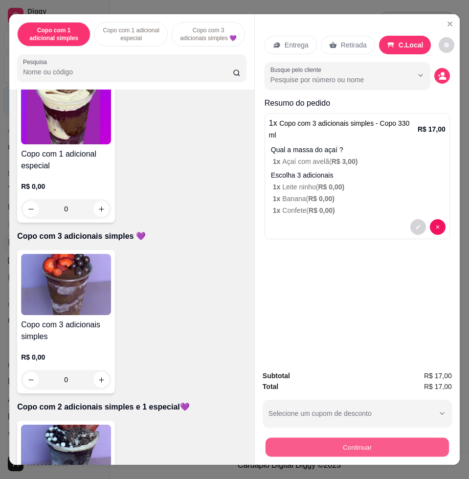
click at [385, 444] on button "Continuar" at bounding box center [357, 446] width 183 height 19
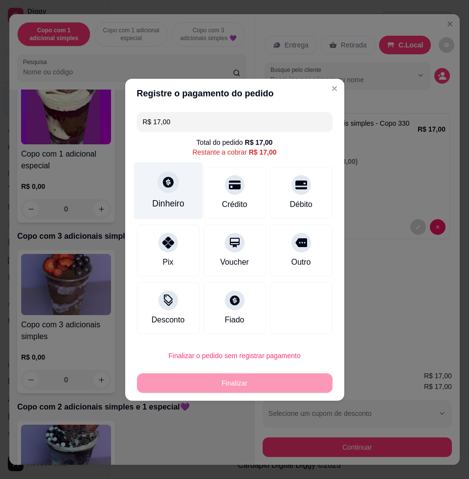
drag, startPoint x: 169, startPoint y: 195, endPoint x: 164, endPoint y: 198, distance: 5.6
click at [164, 198] on div "Dinheiro" at bounding box center [168, 190] width 69 height 57
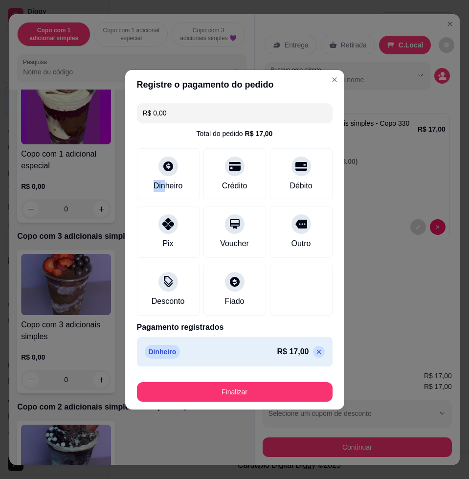
click at [293, 383] on button "Finalizar" at bounding box center [235, 392] width 196 height 20
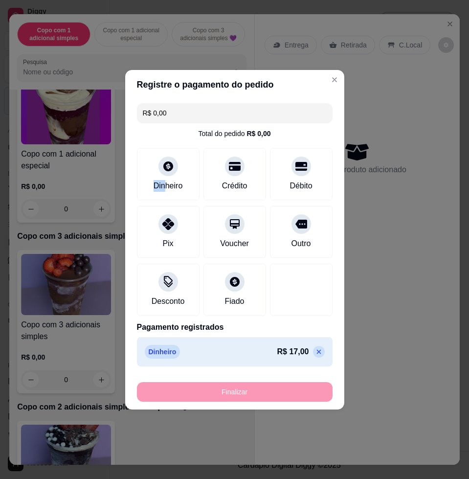
type input "-R$ 17,00"
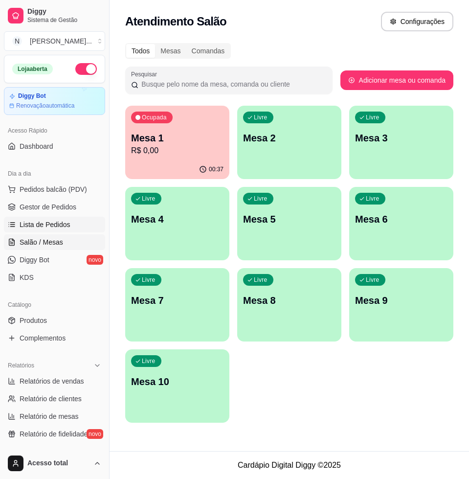
click at [70, 226] on link "Lista de Pedidos" at bounding box center [54, 225] width 101 height 16
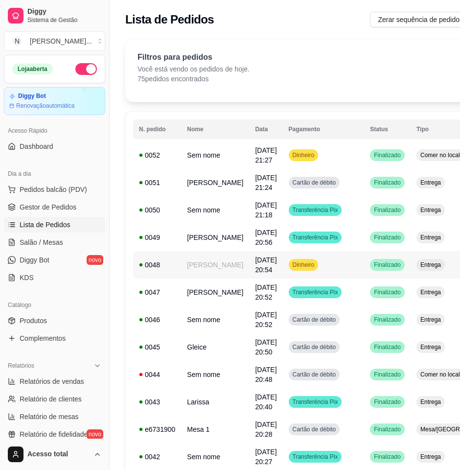
click at [208, 265] on td "[PERSON_NAME]" at bounding box center [215, 264] width 68 height 27
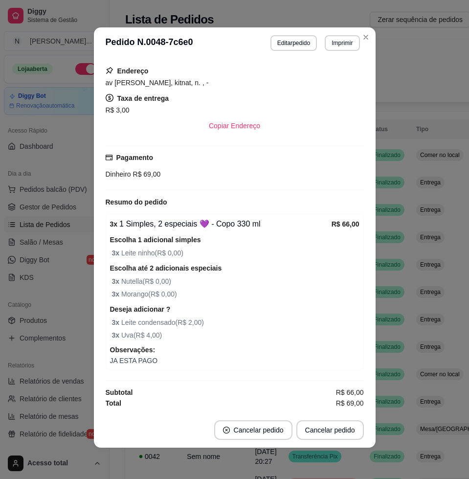
scroll to position [38, 0]
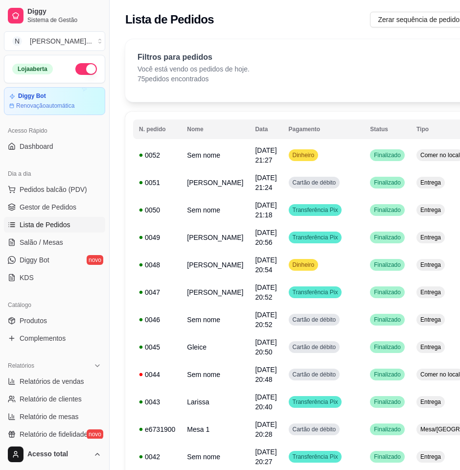
drag, startPoint x: 61, startPoint y: 188, endPoint x: 0, endPoint y: 202, distance: 62.8
click at [61, 187] on span "Pedidos balcão (PDV)" at bounding box center [54, 189] width 68 height 10
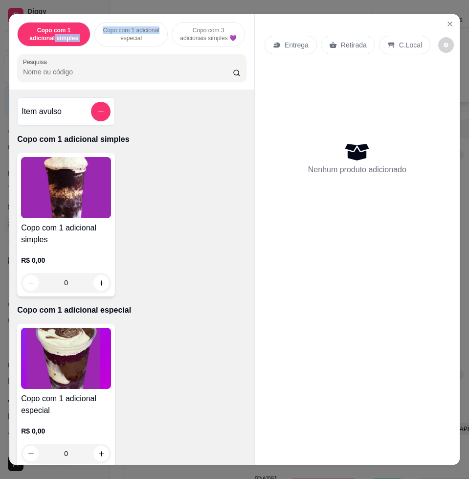
drag, startPoint x: 84, startPoint y: 23, endPoint x: 88, endPoint y: 39, distance: 17.1
click at [88, 37] on div "Copo com 1 adicional simples Copo com 1 adicional especial Copo com 3 adicionai…" at bounding box center [131, 34] width 229 height 24
drag, startPoint x: 88, startPoint y: 39, endPoint x: 95, endPoint y: 86, distance: 47.0
click at [92, 68] on div at bounding box center [132, 68] width 218 height 20
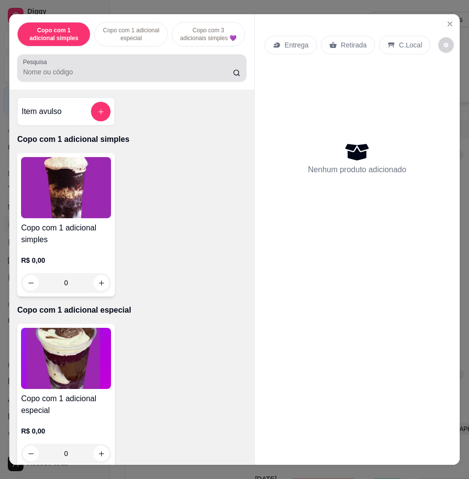
click at [95, 82] on div "Pesquisa" at bounding box center [131, 67] width 229 height 27
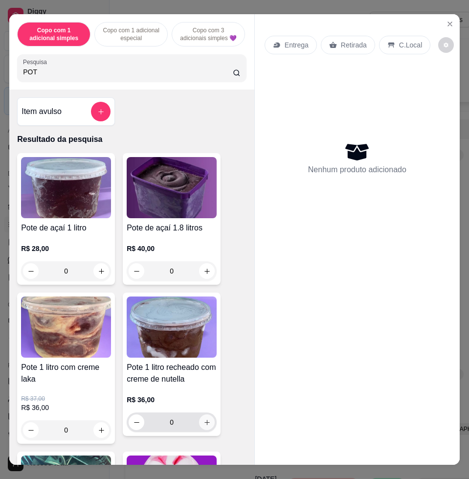
type input "POT"
click at [204, 426] on icon "increase-product-quantity" at bounding box center [207, 422] width 7 height 7
type input "1"
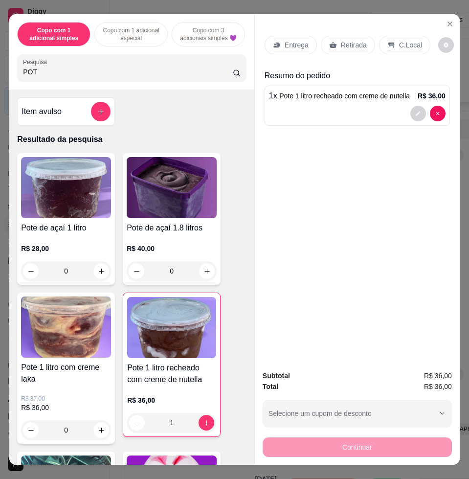
click at [288, 41] on p "Entrega" at bounding box center [297, 45] width 24 height 10
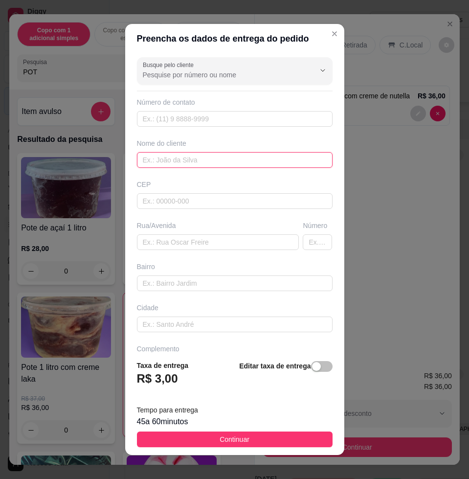
click at [221, 163] on input "text" at bounding box center [235, 160] width 196 height 16
type input "jack"
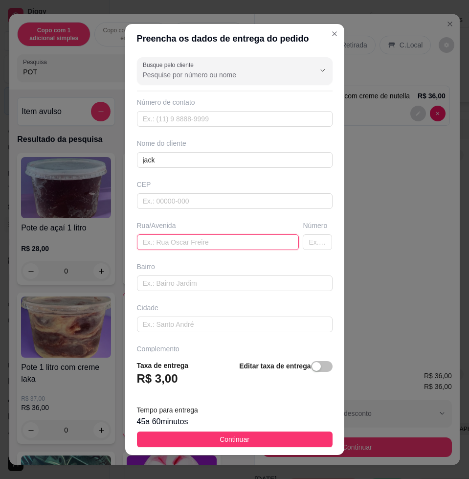
click at [227, 235] on input "text" at bounding box center [218, 242] width 162 height 16
type input "tiete 885"
drag, startPoint x: 275, startPoint y: 448, endPoint x: 292, endPoint y: 443, distance: 17.0
click at [277, 448] on footer "Taxa de entrega R$ 3,00 Editar taxa de entrega Tempo para entrega 45 a 60 minut…" at bounding box center [234, 403] width 219 height 103
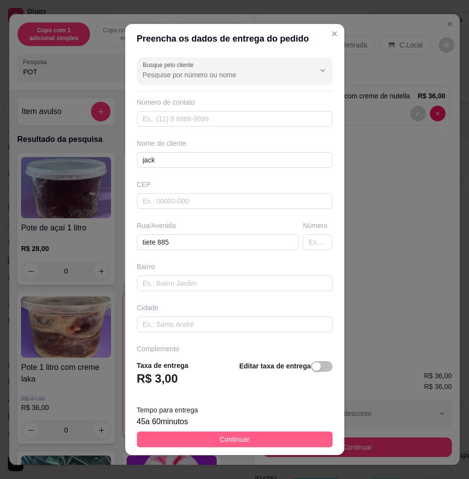
click at [292, 443] on button "Continuar" at bounding box center [235, 439] width 196 height 16
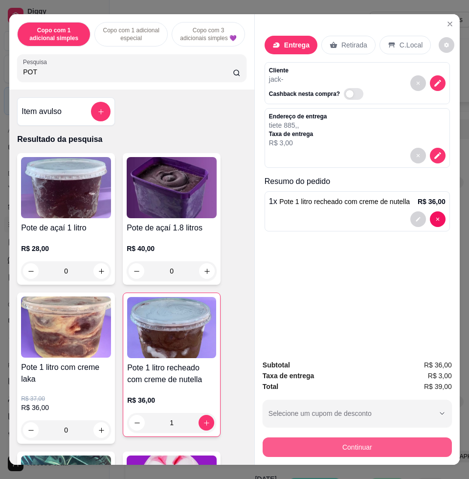
click at [325, 446] on button "Continuar" at bounding box center [357, 447] width 189 height 20
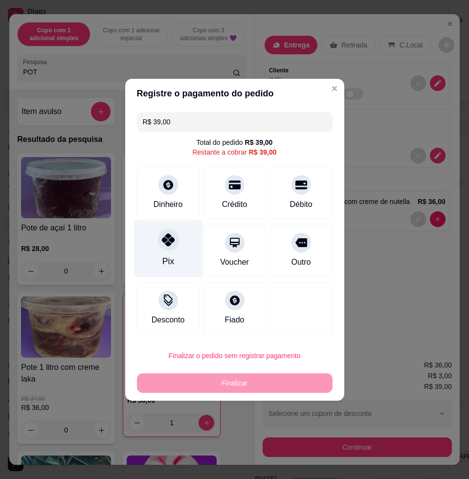
click at [181, 243] on div "Pix" at bounding box center [168, 248] width 69 height 57
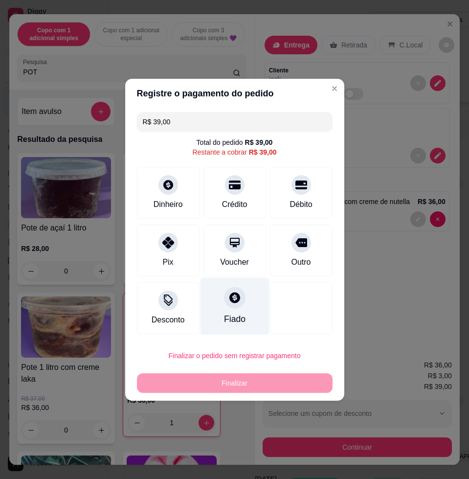
type input "R$ 0,00"
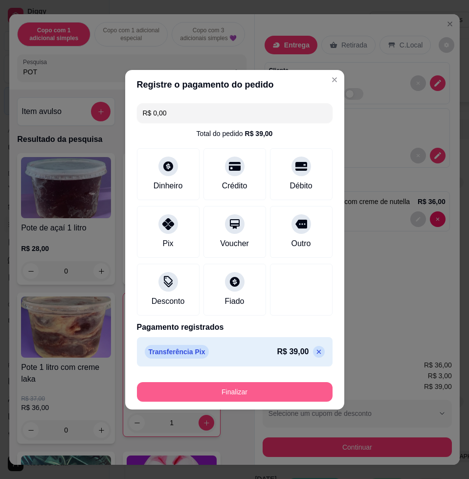
click at [229, 392] on button "Finalizar" at bounding box center [235, 392] width 196 height 20
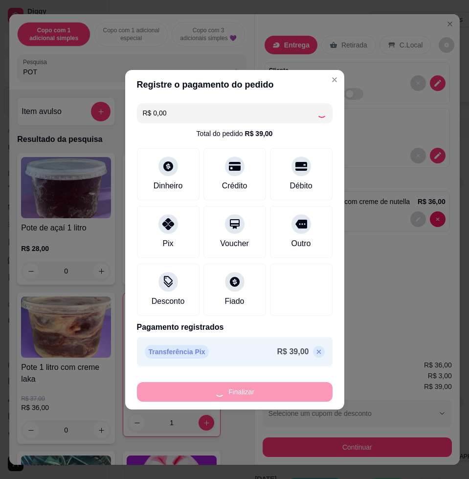
type input "0"
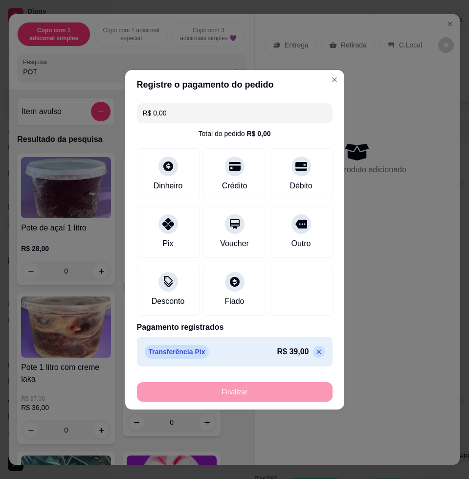
type input "-R$ 39,00"
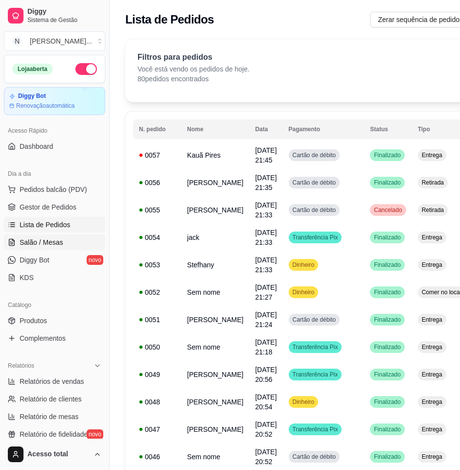
click at [29, 247] on link "Salão / Mesas" at bounding box center [54, 242] width 101 height 16
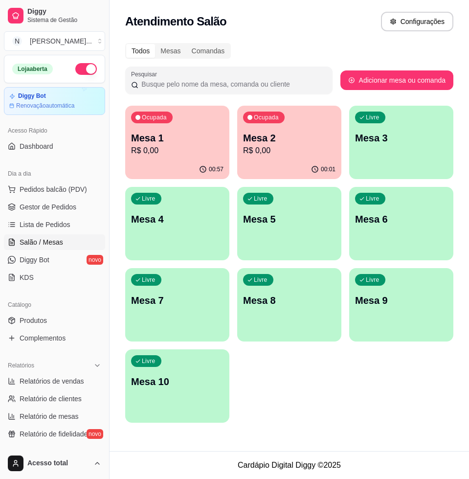
click at [305, 136] on p "Mesa 2" at bounding box center [289, 138] width 92 height 14
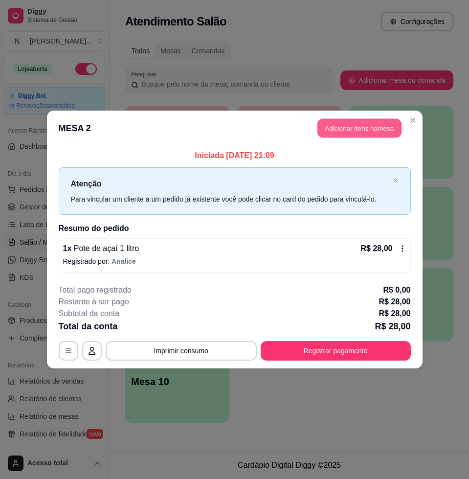
click at [386, 126] on button "Adicionar itens na mesa" at bounding box center [359, 128] width 84 height 19
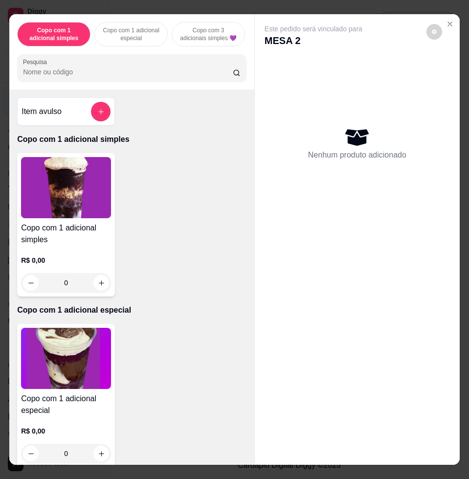
click at [137, 56] on div "Copo com 1 adicional simples Copo com 1 adicional especial Copo com 3 adicionai…" at bounding box center [131, 51] width 245 height 75
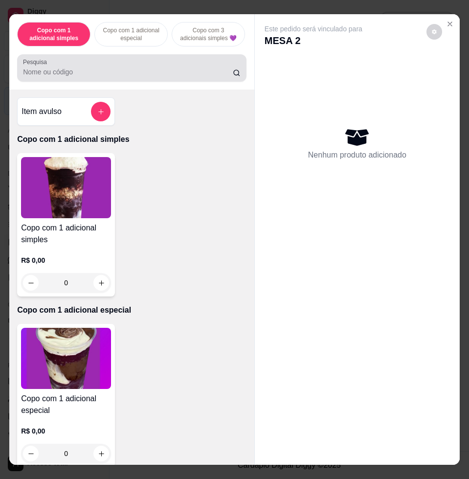
click at [138, 63] on div at bounding box center [132, 68] width 218 height 20
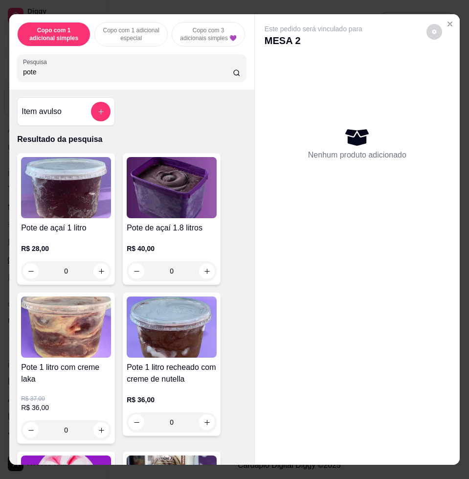
scroll to position [245, 0]
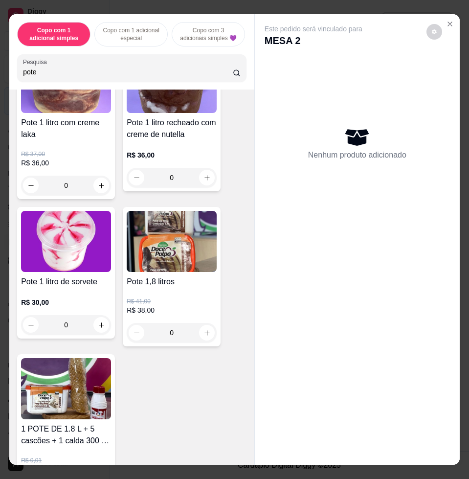
type input "pote"
click at [43, 280] on div "Pote 1 litro de sorvete R$ 30,00 0" at bounding box center [66, 273] width 98 height 132
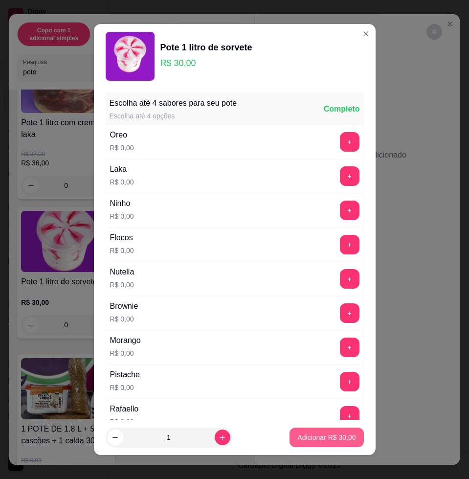
click at [338, 437] on p "Adicionar R$ 30,00" at bounding box center [326, 437] width 58 height 10
type input "1"
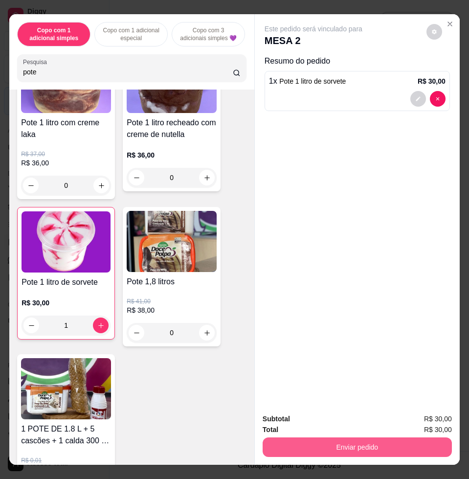
click at [346, 443] on button "Enviar pedido" at bounding box center [357, 447] width 189 height 20
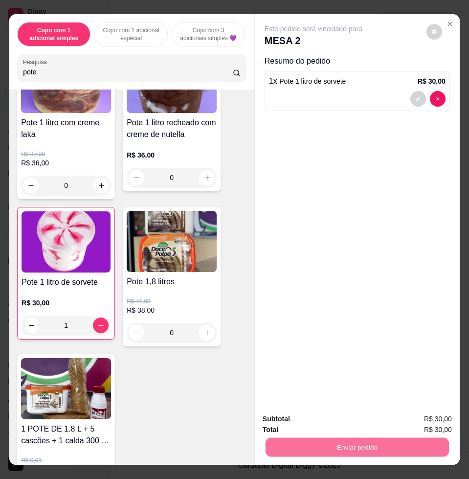
click at [408, 416] on button "Enviar pedido" at bounding box center [426, 418] width 54 height 18
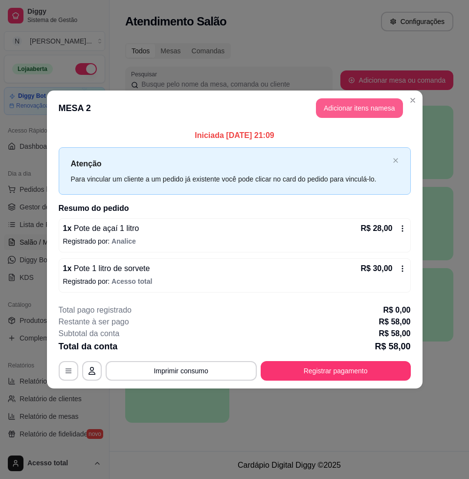
click at [375, 108] on button "Adicionar itens na mesa" at bounding box center [359, 108] width 87 height 20
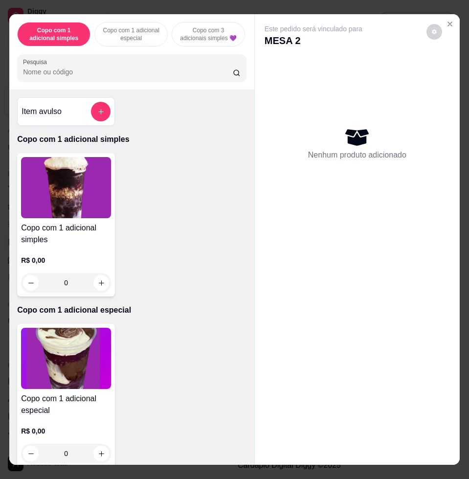
click at [198, 71] on input "Pesquisa" at bounding box center [128, 72] width 210 height 10
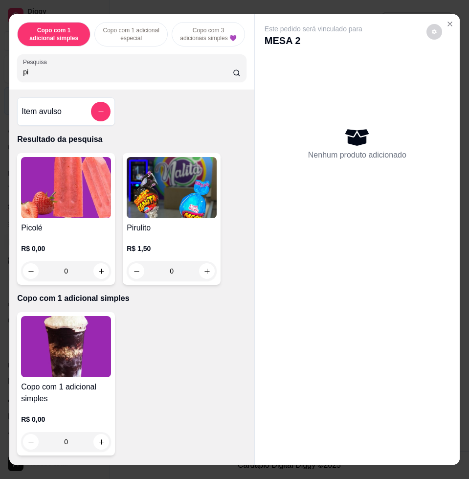
type input "pi"
click at [86, 189] on img at bounding box center [66, 187] width 90 height 61
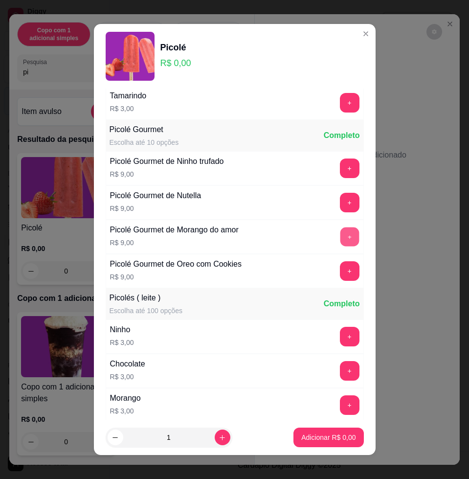
click at [340, 240] on button "+" at bounding box center [349, 236] width 19 height 19
click at [340, 273] on button "+" at bounding box center [350, 271] width 20 height 20
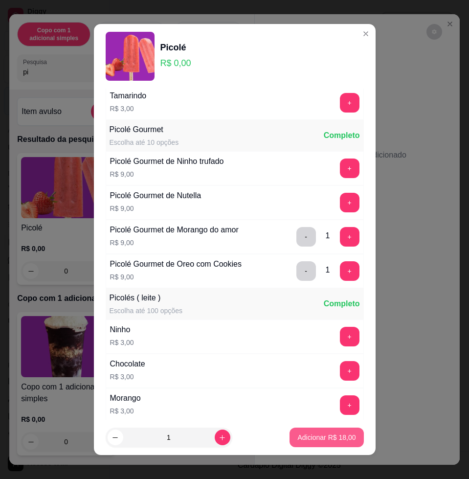
click at [342, 440] on button "Adicionar R$ 18,00" at bounding box center [327, 438] width 74 height 20
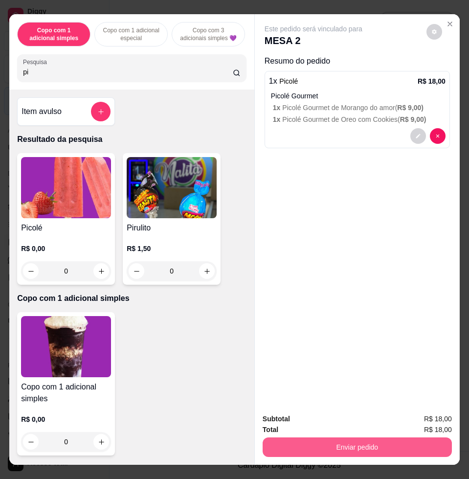
click at [352, 446] on button "Enviar pedido" at bounding box center [357, 447] width 189 height 20
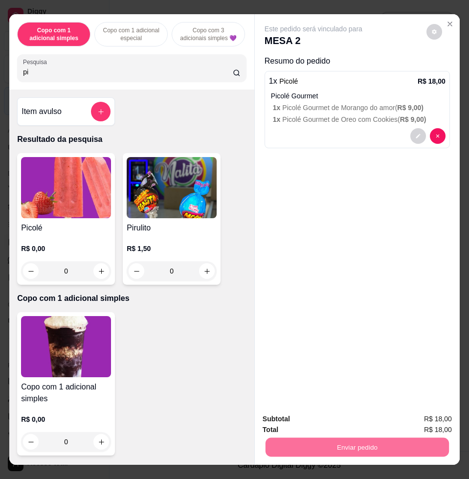
click at [422, 421] on button "Enviar pedido" at bounding box center [425, 418] width 55 height 19
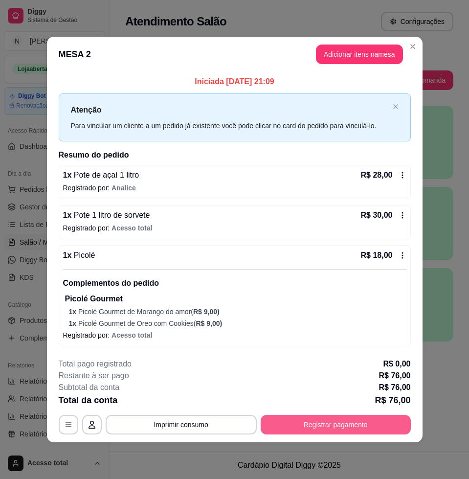
click at [319, 424] on button "Registrar pagamento" at bounding box center [336, 425] width 150 height 20
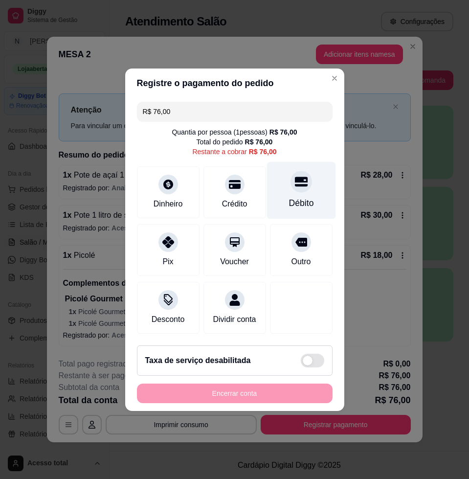
click at [275, 195] on div "Débito" at bounding box center [301, 189] width 69 height 57
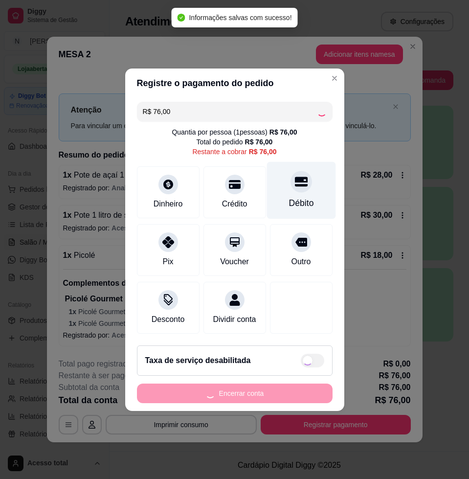
type input "R$ 0,00"
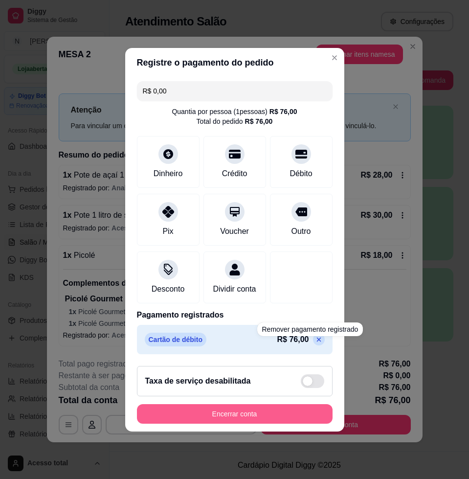
click at [315, 413] on button "Encerrar conta" at bounding box center [235, 414] width 196 height 20
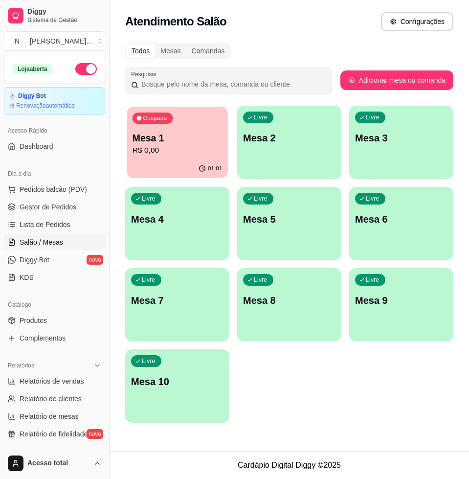
click at [191, 115] on div "Ocupada Mesa 1 R$ 0,00" at bounding box center [177, 133] width 101 height 53
click at [65, 222] on span "Lista de Pedidos" at bounding box center [45, 225] width 51 height 10
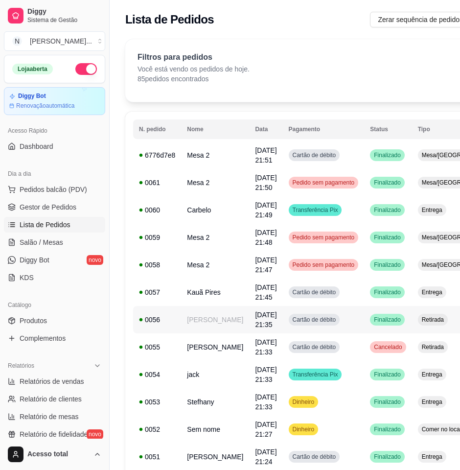
click at [412, 320] on td "Retirada" at bounding box center [460, 319] width 97 height 27
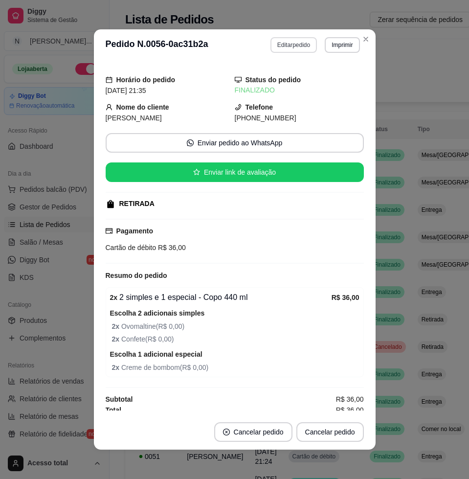
click at [278, 43] on button "Editar pedido" at bounding box center [294, 45] width 46 height 16
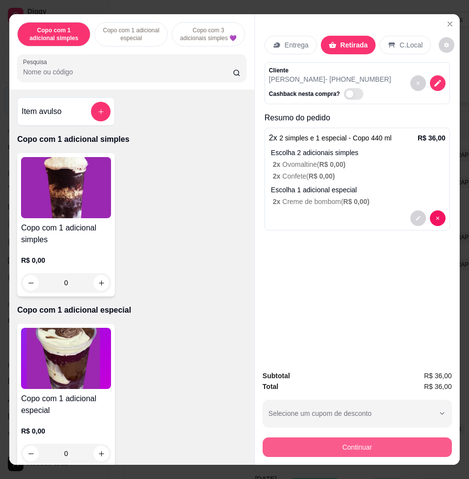
click at [413, 437] on button "Continuar" at bounding box center [357, 447] width 189 height 20
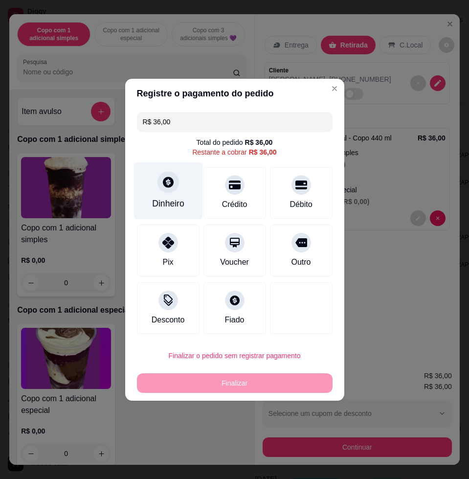
click at [187, 196] on div "Dinheiro" at bounding box center [168, 190] width 69 height 57
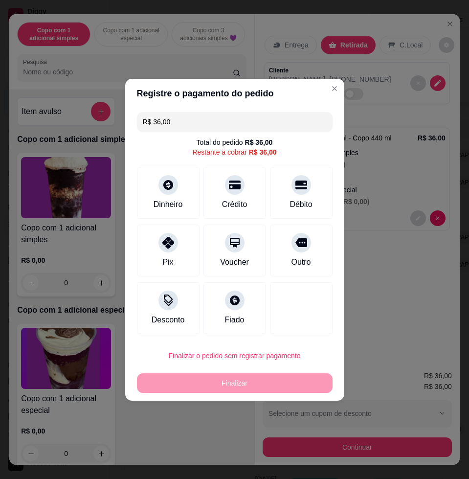
click at [238, 227] on input "0,00" at bounding box center [234, 230] width 196 height 20
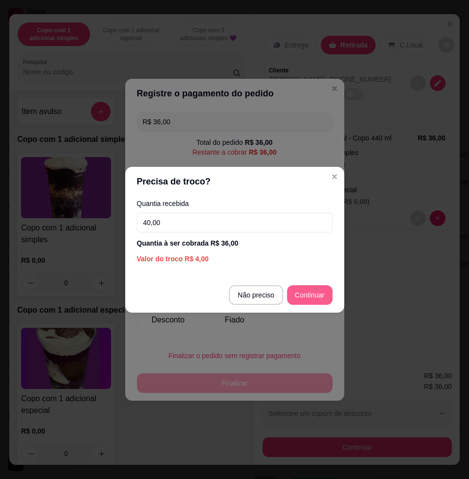
type input "40,00"
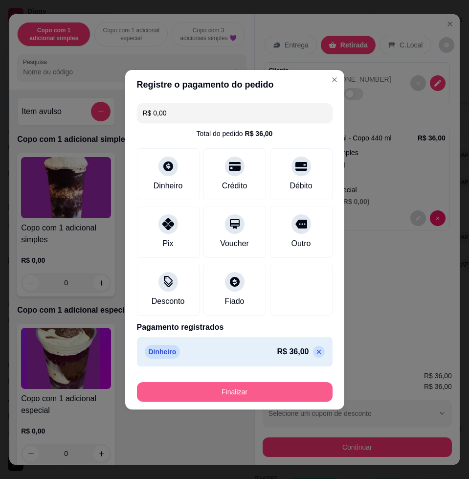
click at [210, 389] on button "Finalizar" at bounding box center [235, 392] width 196 height 20
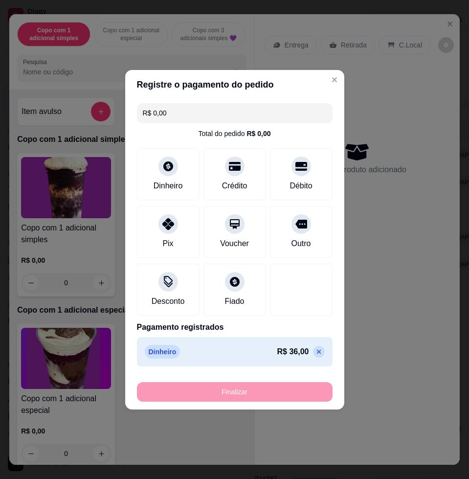
type input "-R$ 36,00"
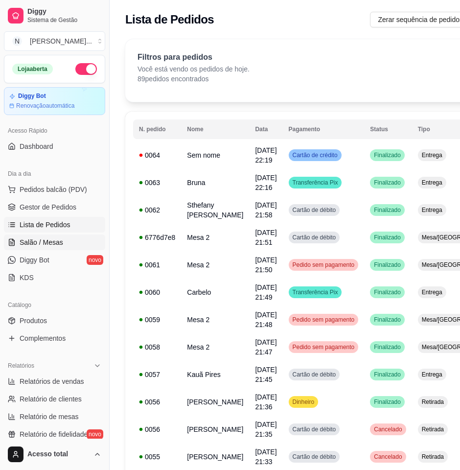
click at [44, 243] on span "Salão / Mesas" at bounding box center [42, 242] width 44 height 10
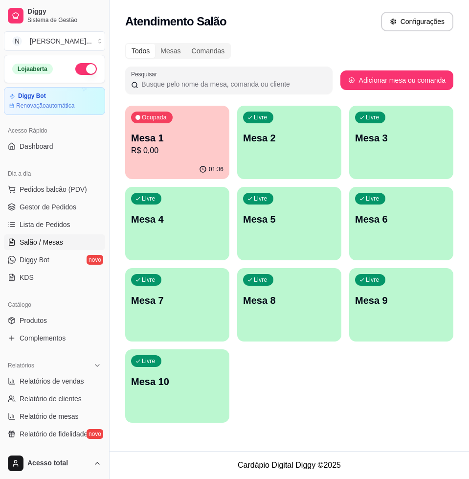
click at [206, 148] on p "R$ 0,00" at bounding box center [177, 151] width 92 height 12
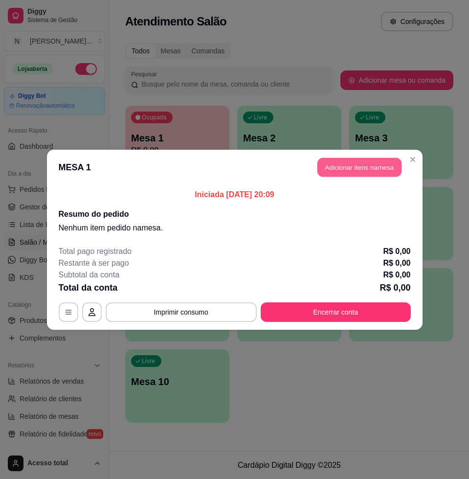
click at [366, 164] on button "Adicionar itens na mesa" at bounding box center [359, 167] width 84 height 19
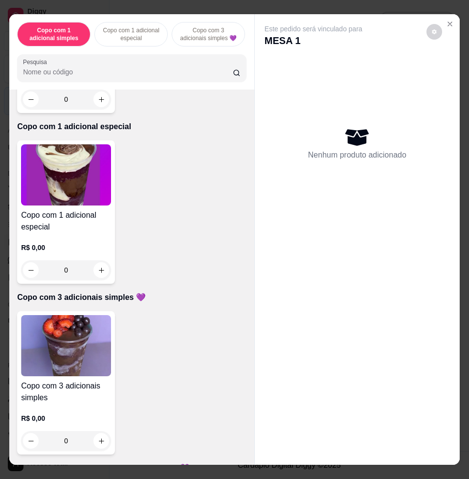
scroll to position [367, 0]
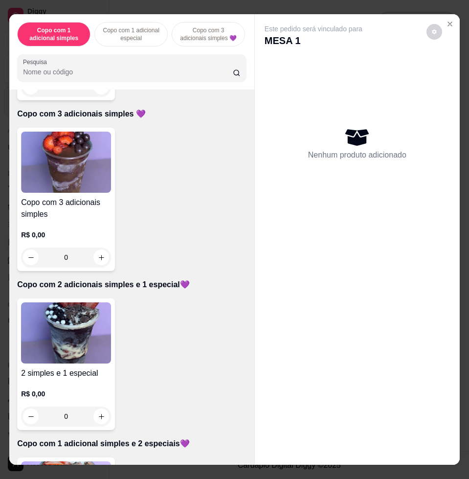
click at [64, 313] on img at bounding box center [66, 332] width 90 height 61
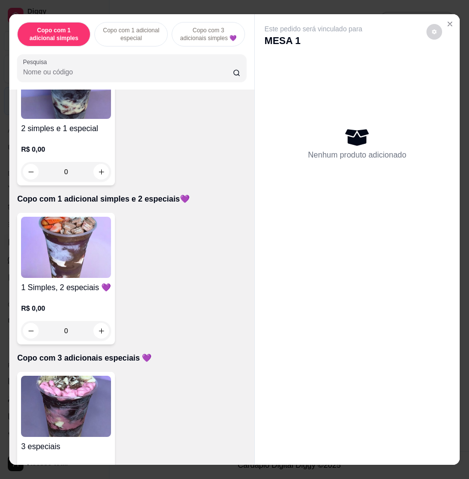
click at [63, 287] on h4 "1 Simples, 2 especiais 💜" at bounding box center [66, 288] width 90 height 12
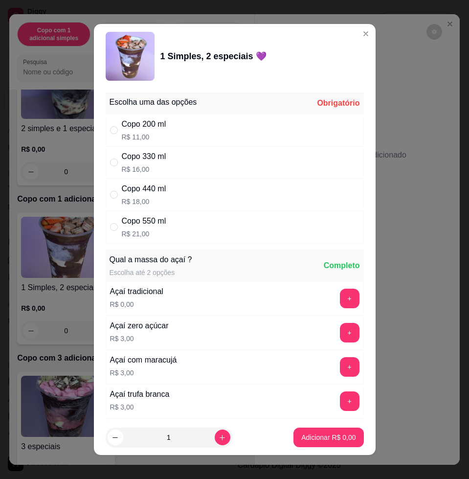
click at [180, 168] on div "Copo 330 ml R$ 16,00" at bounding box center [235, 162] width 258 height 32
radio input "true"
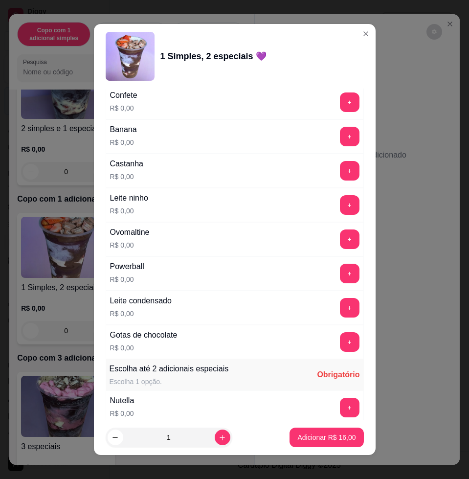
scroll to position [917, 0]
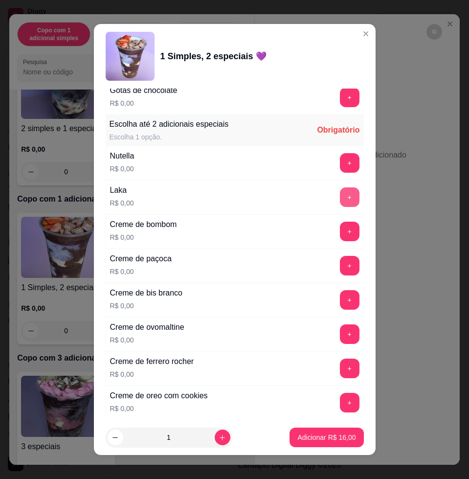
click at [340, 194] on button "+" at bounding box center [350, 197] width 20 height 20
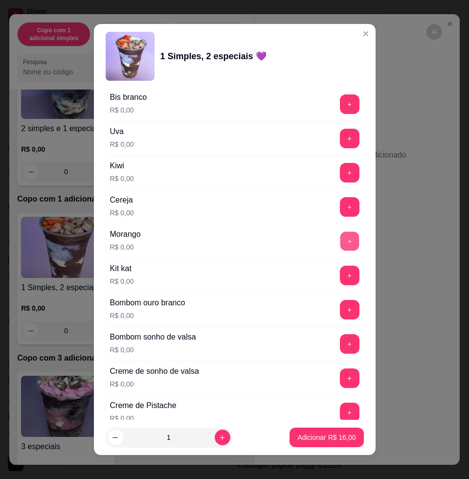
click at [340, 242] on button "+" at bounding box center [349, 241] width 19 height 19
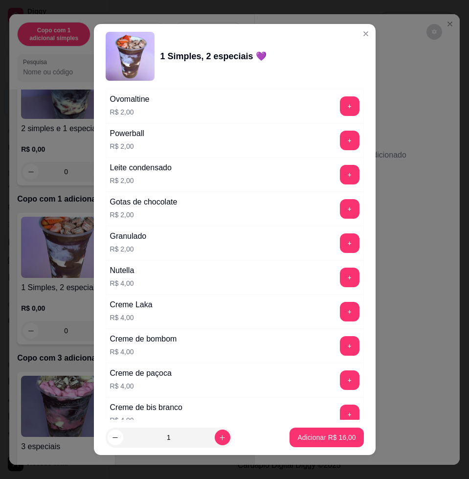
scroll to position [2426, 0]
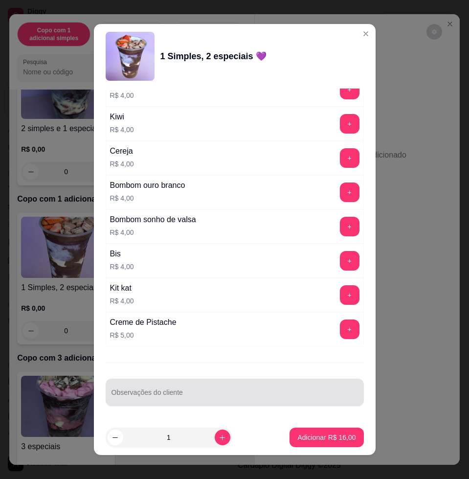
drag, startPoint x: 258, startPoint y: 383, endPoint x: 198, endPoint y: 352, distance: 67.6
click at [239, 379] on div "Observações do cliente" at bounding box center [235, 392] width 258 height 27
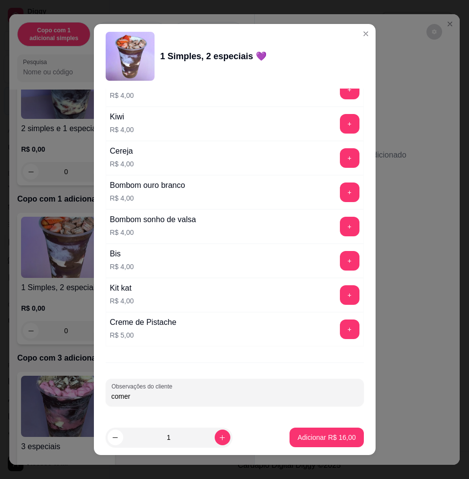
type input "comer"
click at [308, 432] on p "Adicionar R$ 16,00" at bounding box center [326, 436] width 57 height 9
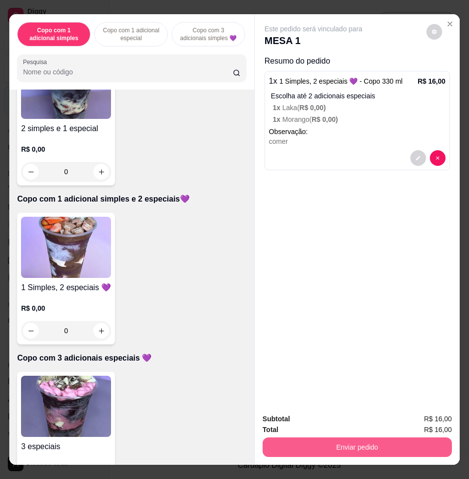
click at [320, 440] on button "Enviar pedido" at bounding box center [357, 447] width 189 height 20
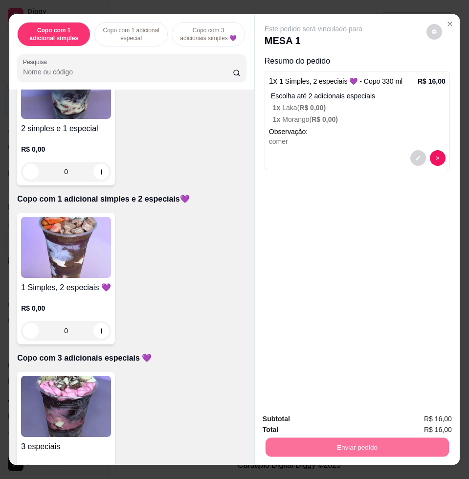
click at [367, 418] on button "Registrar cliente" at bounding box center [360, 418] width 65 height 19
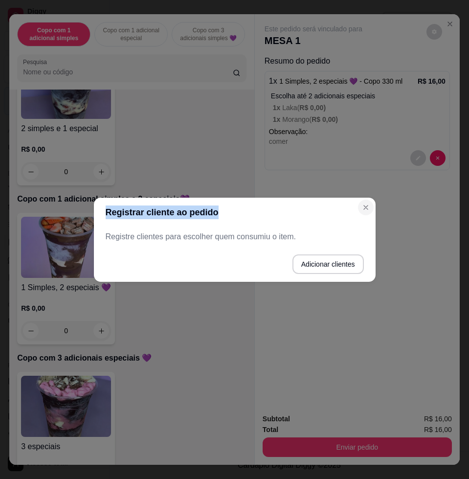
drag, startPoint x: 358, startPoint y: 205, endPoint x: 364, endPoint y: 205, distance: 6.8
click at [364, 205] on section "Registrar cliente ao pedido Registre clientes para escolher quem consumiu o ite…" at bounding box center [235, 240] width 282 height 84
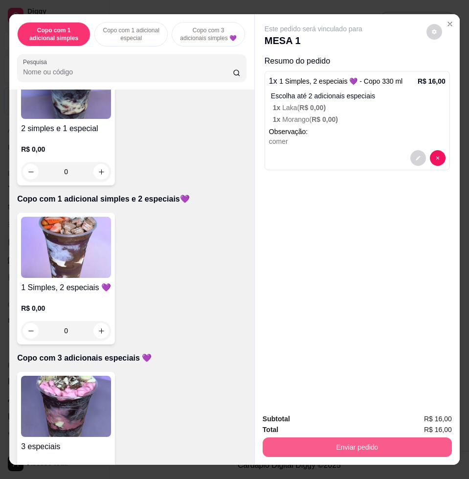
click at [431, 448] on button "Enviar pedido" at bounding box center [357, 447] width 189 height 20
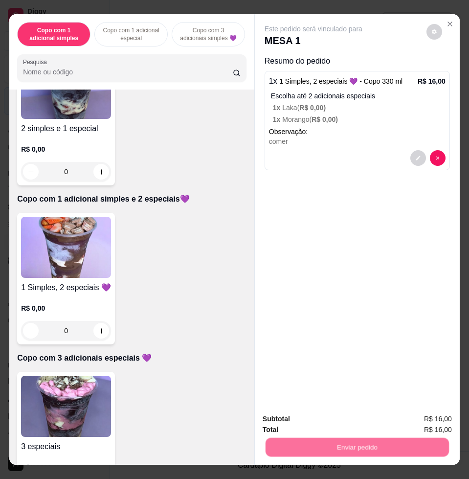
click at [438, 415] on button "Enviar pedido" at bounding box center [425, 418] width 55 height 19
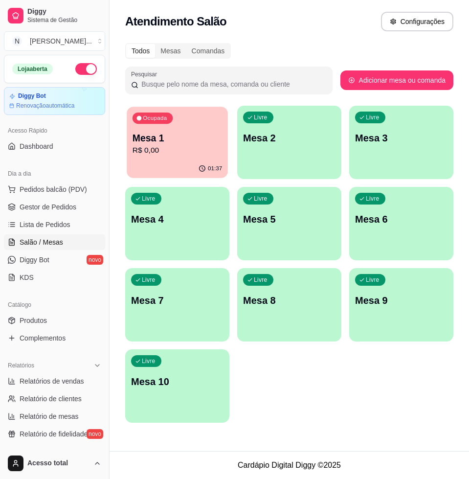
click at [213, 139] on p "Mesa 1" at bounding box center [178, 138] width 90 height 13
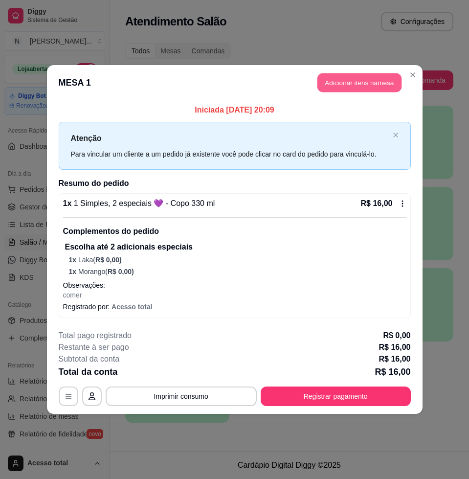
click at [364, 88] on button "Adicionar itens na mesa" at bounding box center [359, 82] width 84 height 19
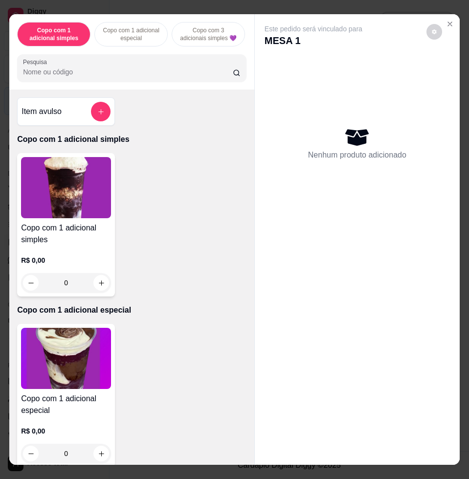
click at [98, 82] on div "Pesquisa" at bounding box center [131, 67] width 229 height 27
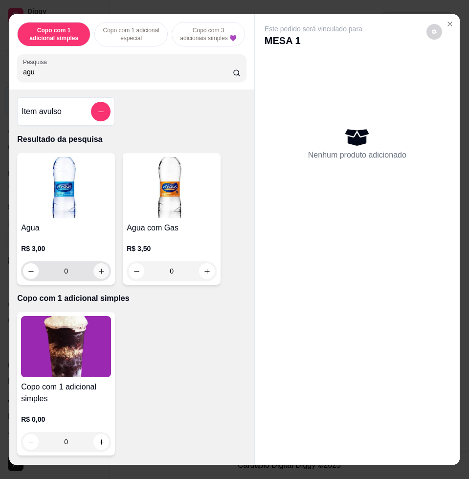
type input "agu"
click at [101, 276] on button "increase-product-quantity" at bounding box center [101, 271] width 16 height 16
type input "1"
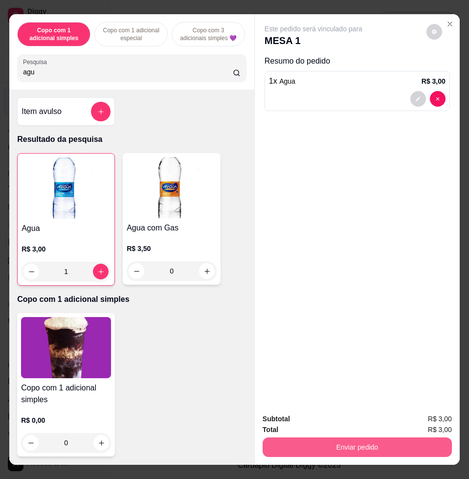
click at [347, 437] on button "Enviar pedido" at bounding box center [357, 447] width 189 height 20
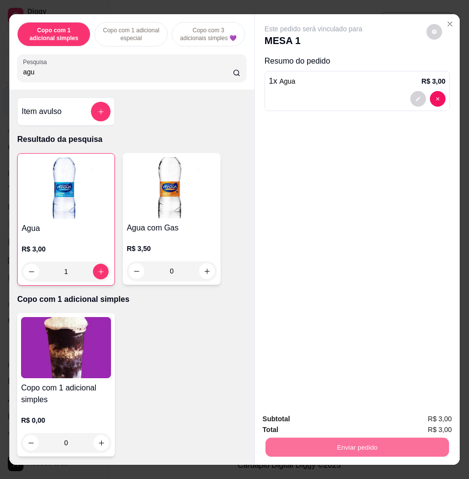
click at [443, 414] on button "Enviar pedido" at bounding box center [426, 418] width 54 height 18
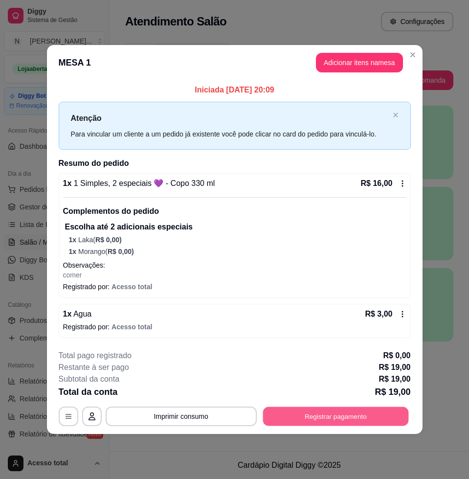
click at [378, 421] on button "Registrar pagamento" at bounding box center [336, 416] width 146 height 19
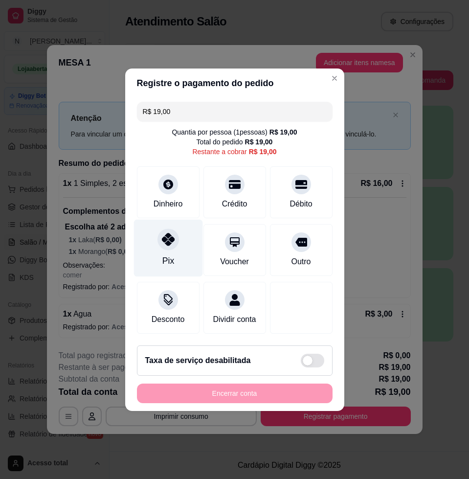
click at [182, 250] on div "Pix" at bounding box center [168, 247] width 69 height 57
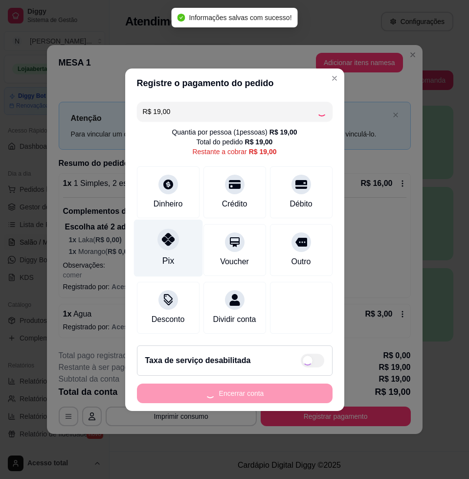
type input "R$ 0,00"
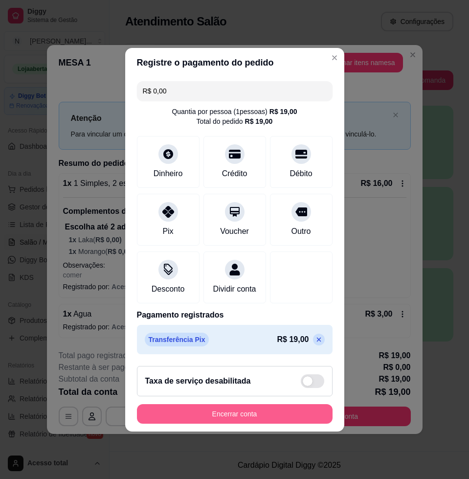
click at [307, 410] on button "Encerrar conta" at bounding box center [235, 414] width 196 height 20
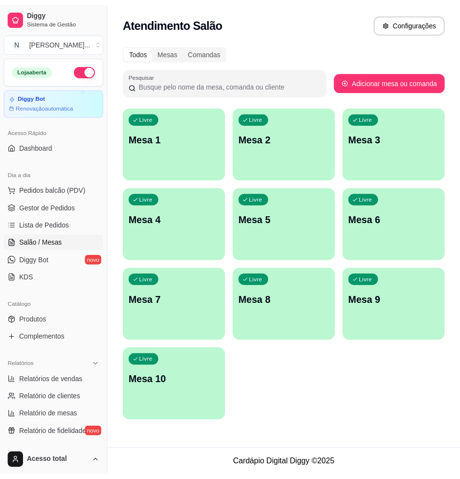
scroll to position [183, 0]
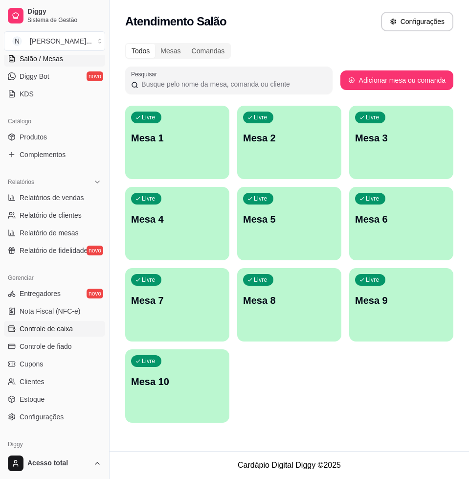
click at [79, 331] on link "Controle de caixa" at bounding box center [54, 329] width 101 height 16
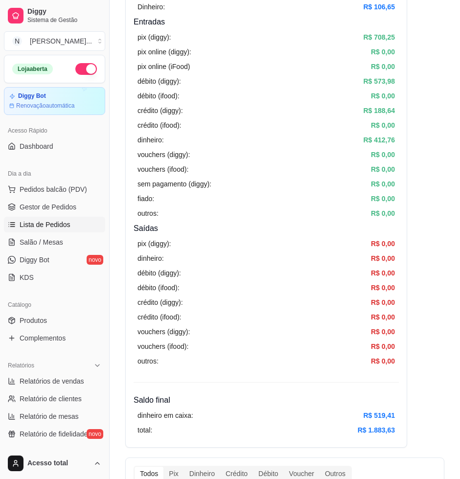
click at [67, 226] on span "Lista de Pedidos" at bounding box center [45, 225] width 51 height 10
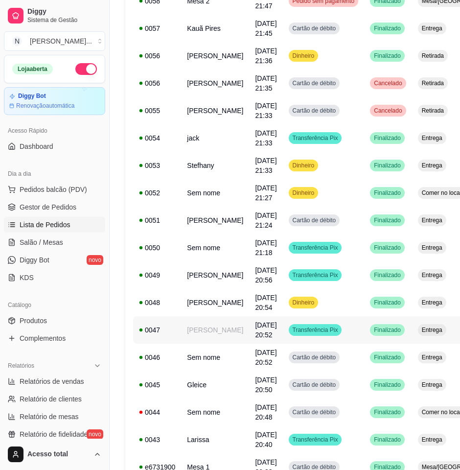
scroll to position [550, 0]
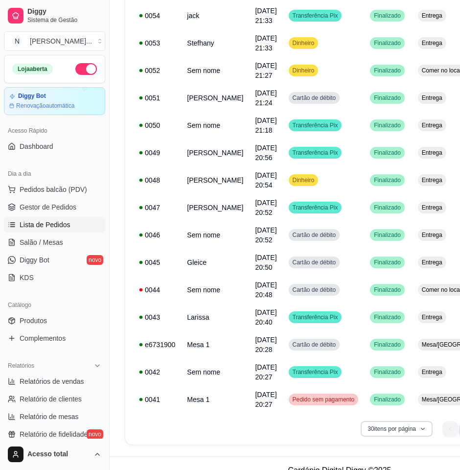
click at [396, 427] on button "30 itens por página" at bounding box center [397, 429] width 72 height 16
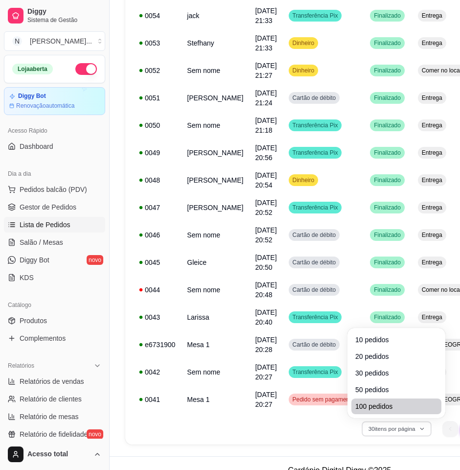
click at [366, 412] on li "100 pedidos" at bounding box center [396, 406] width 90 height 16
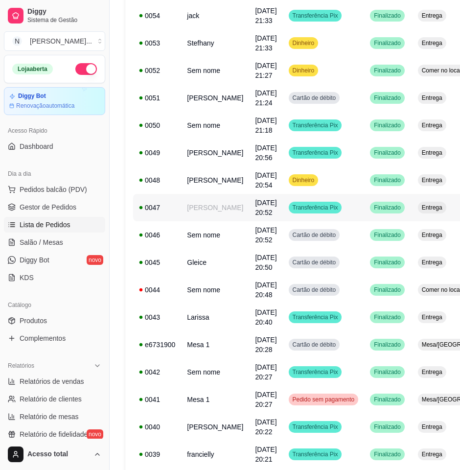
click at [212, 187] on td "[PERSON_NAME]" at bounding box center [215, 179] width 68 height 27
click at [205, 182] on td "[PERSON_NAME]" at bounding box center [215, 179] width 68 height 27
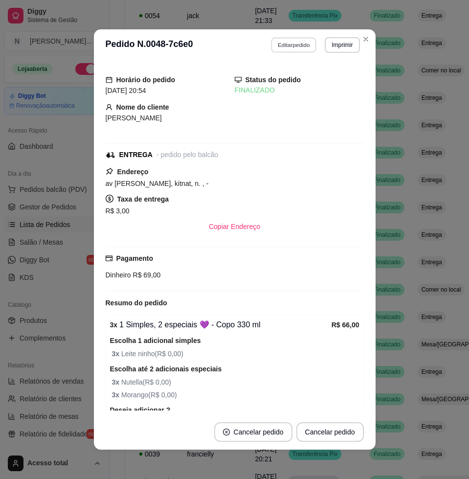
click at [286, 51] on button "Editar pedido" at bounding box center [293, 44] width 45 height 15
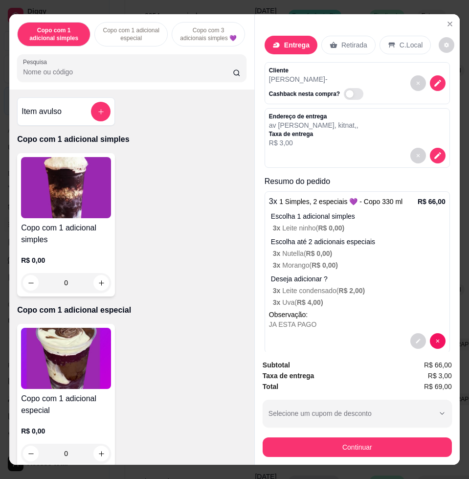
click at [341, 42] on p "Retirada" at bounding box center [354, 45] width 26 height 10
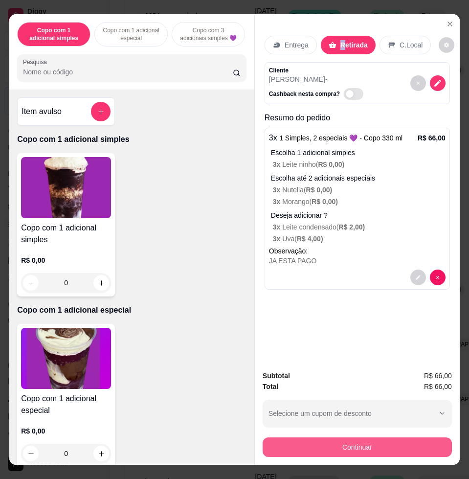
click at [385, 437] on button "Continuar" at bounding box center [357, 447] width 189 height 20
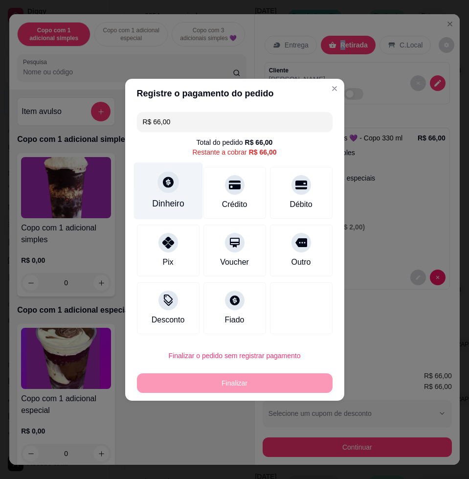
click at [163, 194] on div "Dinheiro" at bounding box center [168, 190] width 69 height 57
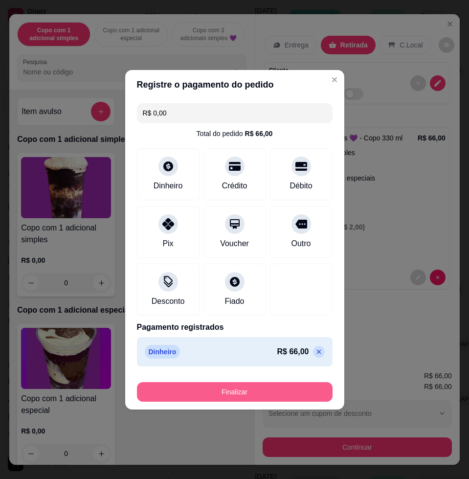
click at [303, 385] on button "Finalizar" at bounding box center [235, 392] width 196 height 20
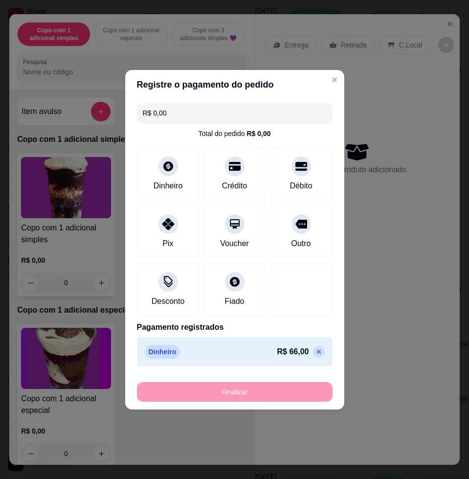
type input "-R$ 66,00"
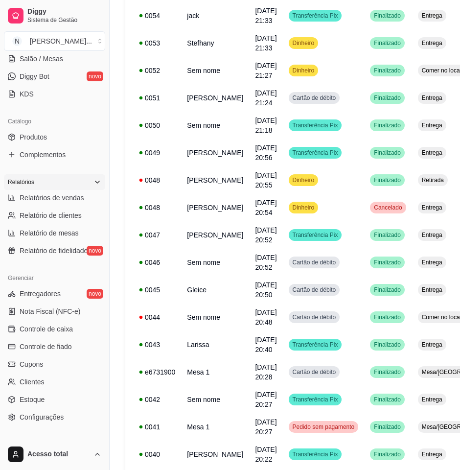
scroll to position [225, 0]
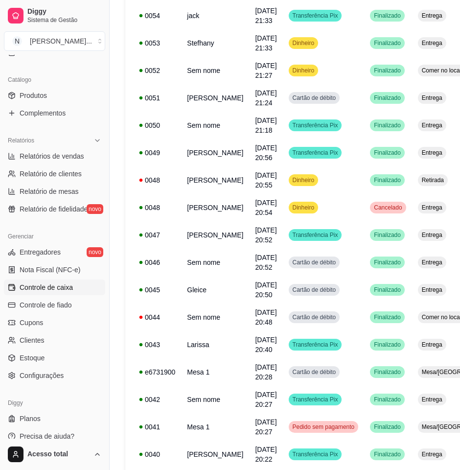
click at [65, 287] on span "Controle de caixa" at bounding box center [46, 287] width 53 height 10
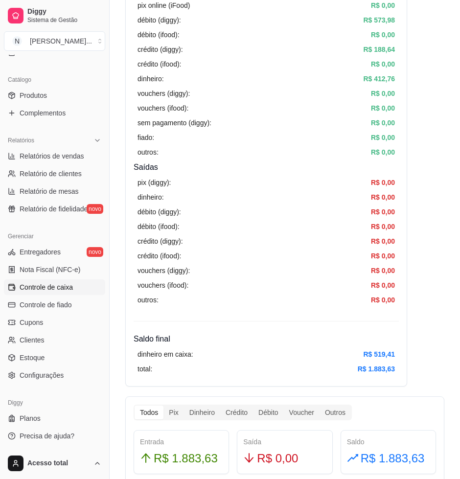
scroll to position [122, 0]
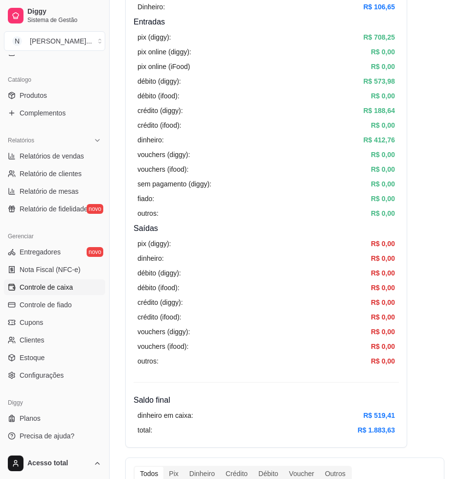
click at [81, 281] on link "Controle de caixa" at bounding box center [54, 287] width 101 height 16
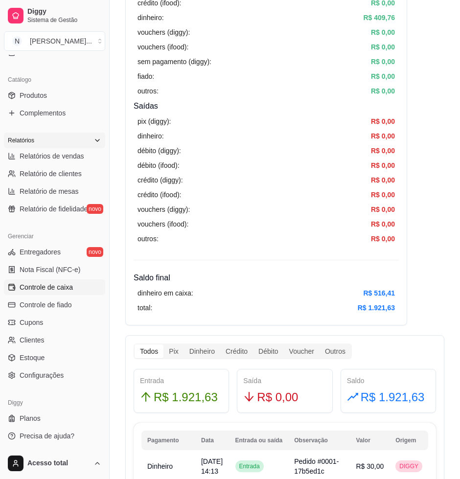
scroll to position [103, 0]
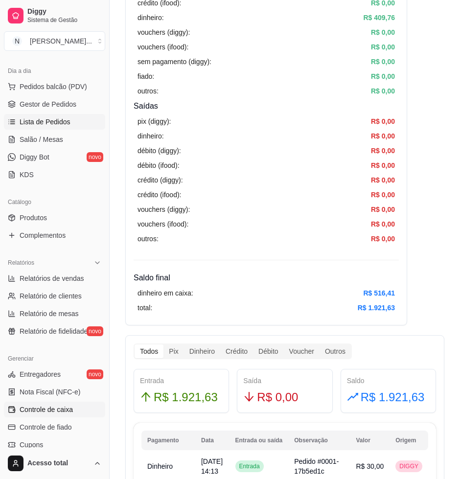
click at [50, 126] on span "Lista de Pedidos" at bounding box center [45, 122] width 51 height 10
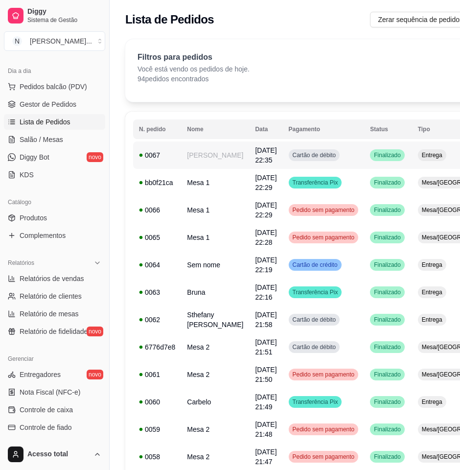
click at [216, 168] on tr "**********" at bounding box center [383, 154] width 500 height 27
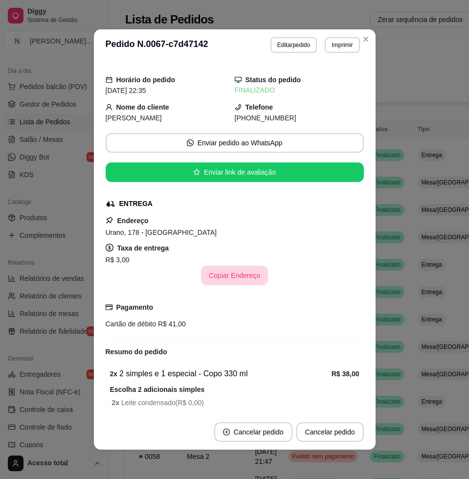
click at [239, 274] on button "Copiar Endereço" at bounding box center [234, 276] width 67 height 20
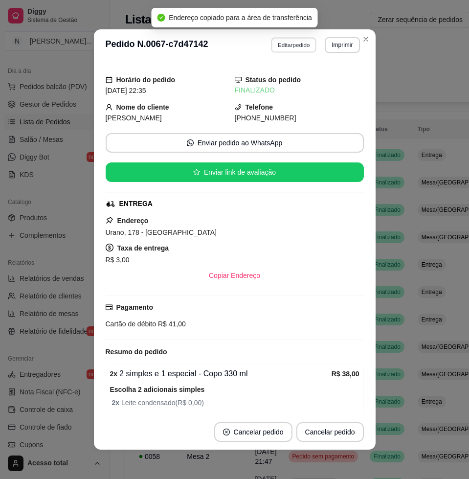
click at [306, 39] on button "Editar pedido" at bounding box center [293, 44] width 45 height 15
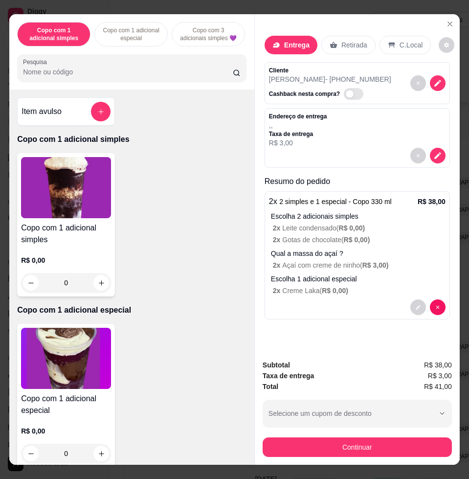
click at [110, 82] on div "Pesquisa" at bounding box center [131, 67] width 229 height 27
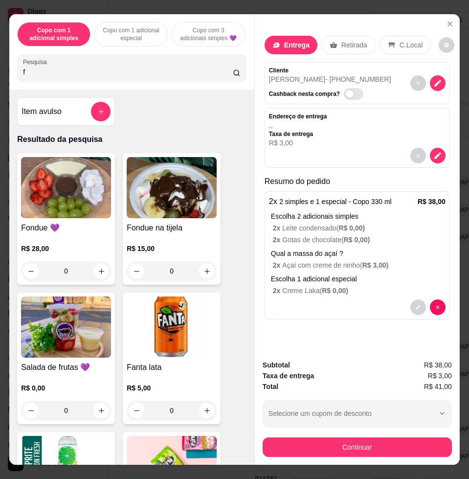
type input "f"
click at [178, 212] on img at bounding box center [172, 187] width 90 height 61
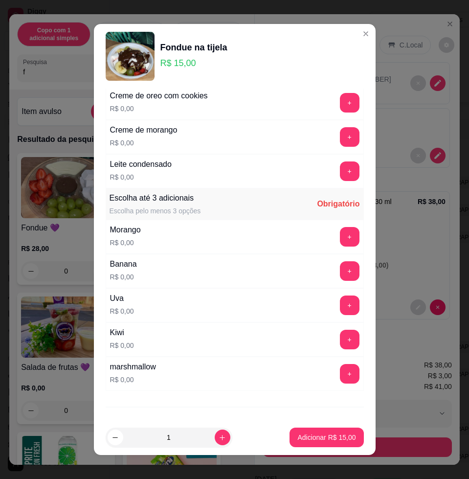
scroll to position [289, 0]
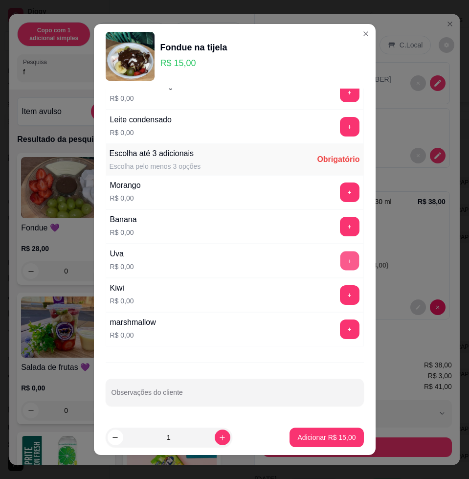
click at [340, 263] on button "+" at bounding box center [349, 260] width 19 height 19
click at [336, 202] on div "+" at bounding box center [349, 192] width 27 height 20
click at [340, 223] on button "+" at bounding box center [350, 227] width 20 height 20
click at [340, 188] on button "+" at bounding box center [349, 192] width 19 height 19
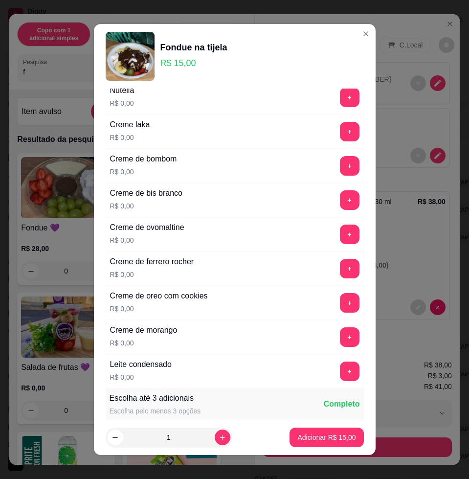
scroll to position [0, 0]
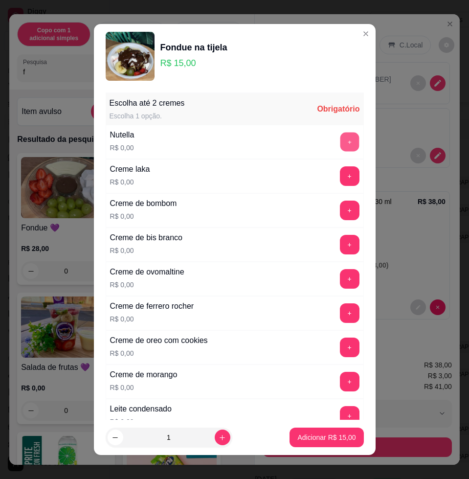
click at [340, 146] on button "+" at bounding box center [349, 142] width 19 height 19
click at [340, 180] on button "+" at bounding box center [349, 176] width 19 height 19
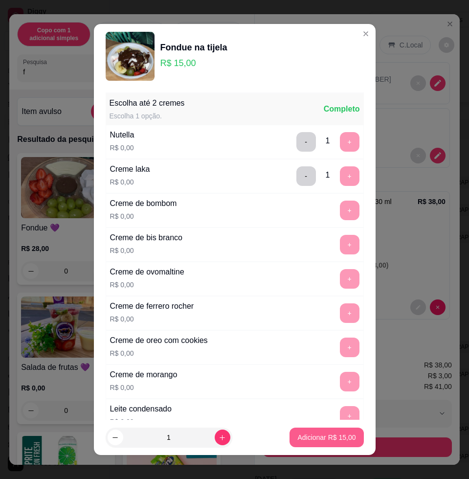
click at [326, 445] on button "Adicionar R$ 15,00" at bounding box center [327, 438] width 74 height 20
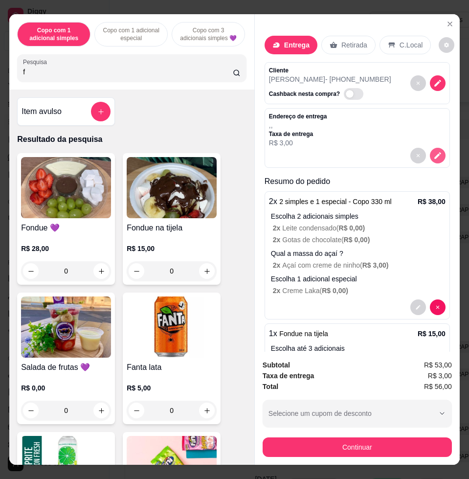
click at [434, 159] on icon "decrease-product-quantity" at bounding box center [437, 156] width 7 height 7
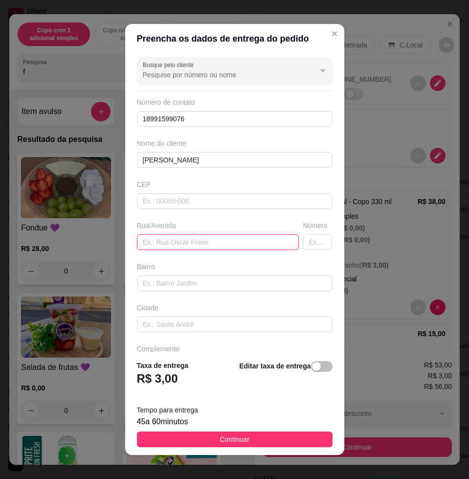
click at [188, 246] on input "text" at bounding box center [218, 242] width 162 height 16
paste input "Urano, 178 - [GEOGRAPHIC_DATA]"
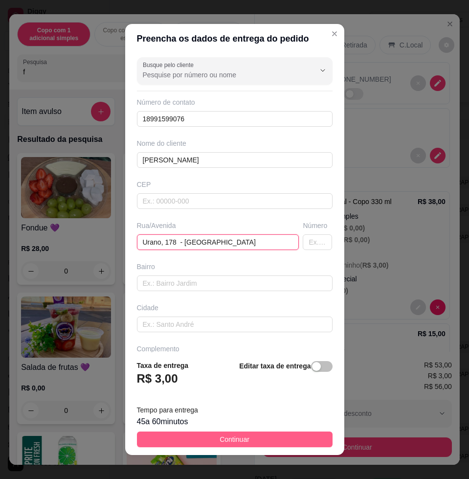
type input "Urano, 178 - [GEOGRAPHIC_DATA]"
click at [212, 447] on button "Continuar" at bounding box center [235, 439] width 196 height 16
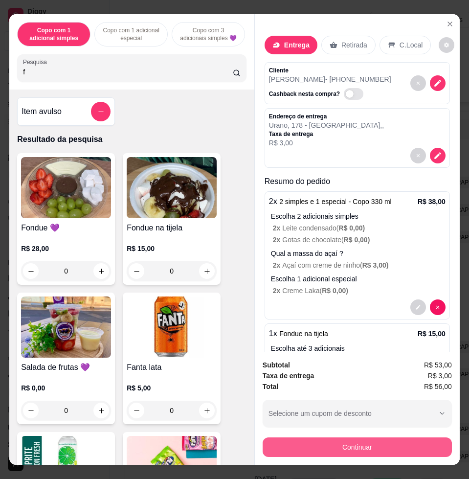
click at [387, 444] on button "Continuar" at bounding box center [357, 447] width 189 height 20
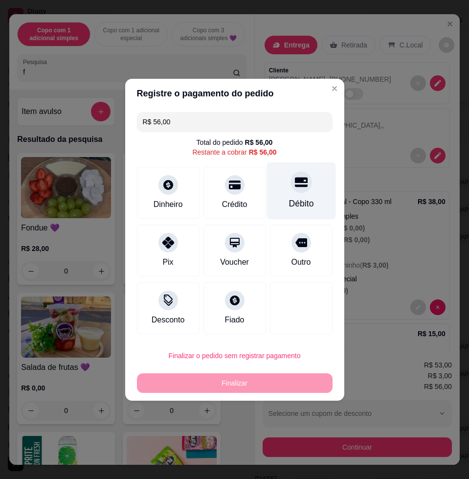
click at [294, 183] on icon at bounding box center [300, 182] width 13 height 13
type input "R$ 0,00"
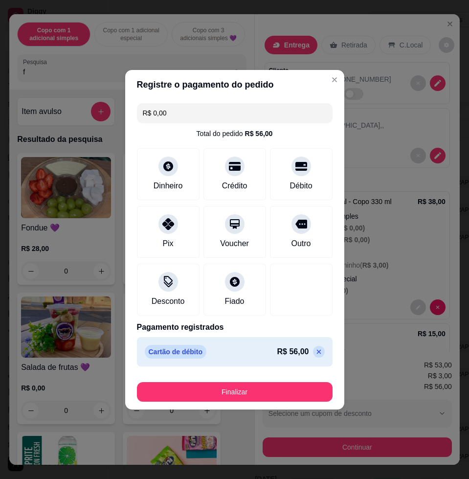
click at [307, 387] on button "Finalizar" at bounding box center [235, 392] width 196 height 20
